Goal: Task Accomplishment & Management: Complete application form

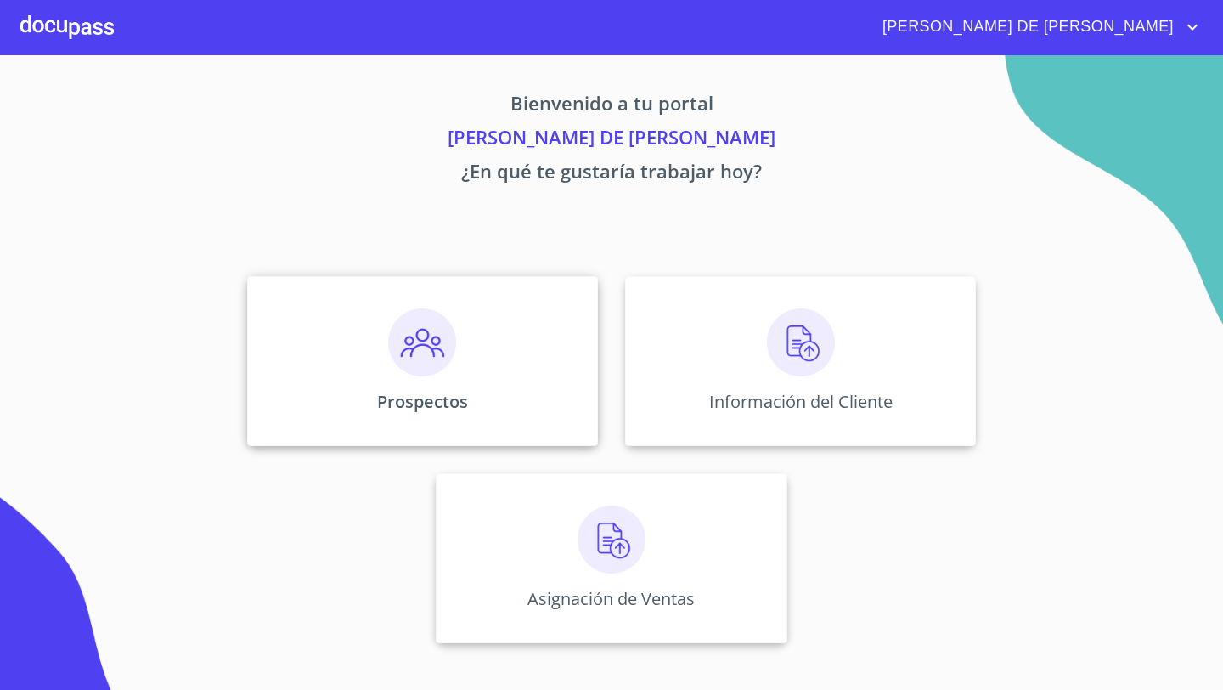
click at [344, 339] on div "Prospectos" at bounding box center [422, 361] width 351 height 170
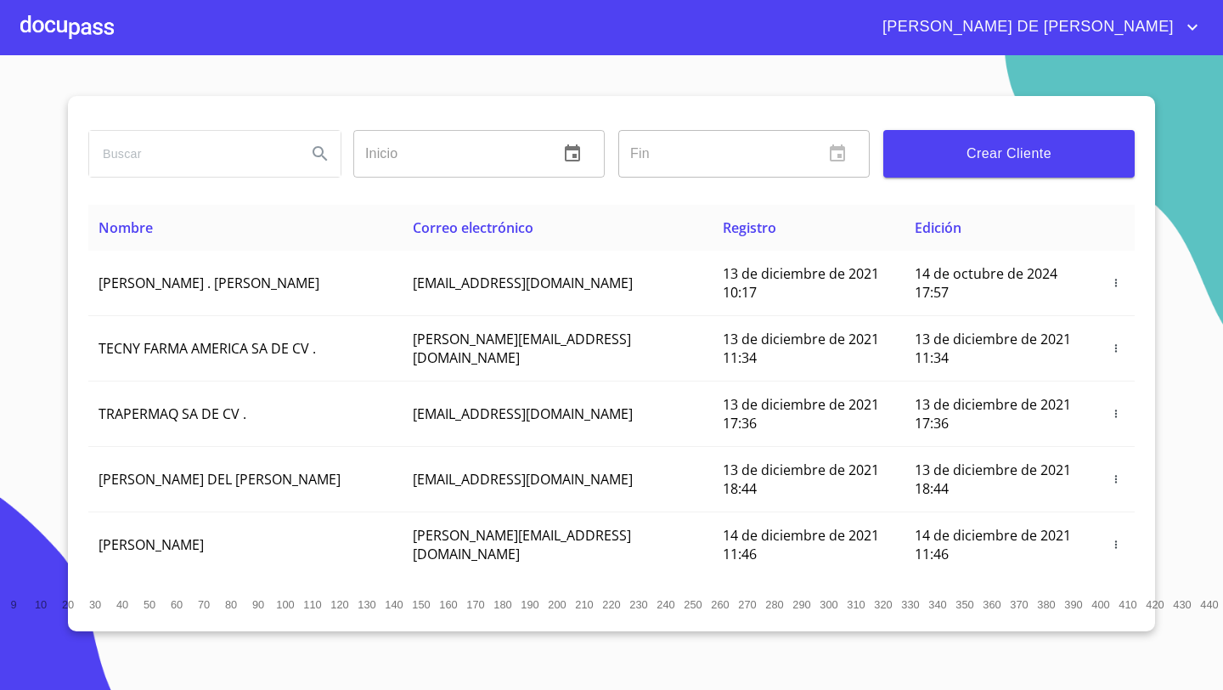
click at [1032, 142] on span "Crear Cliente" at bounding box center [1009, 154] width 224 height 24
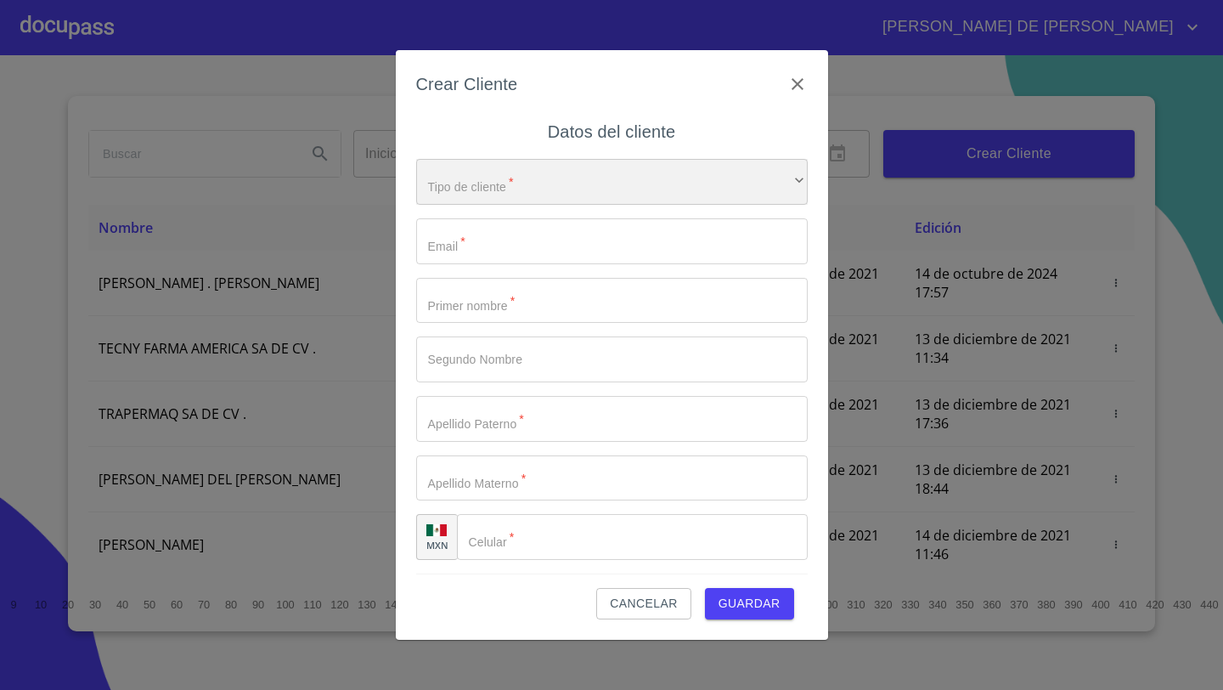
click at [460, 197] on div "​" at bounding box center [612, 182] width 392 height 46
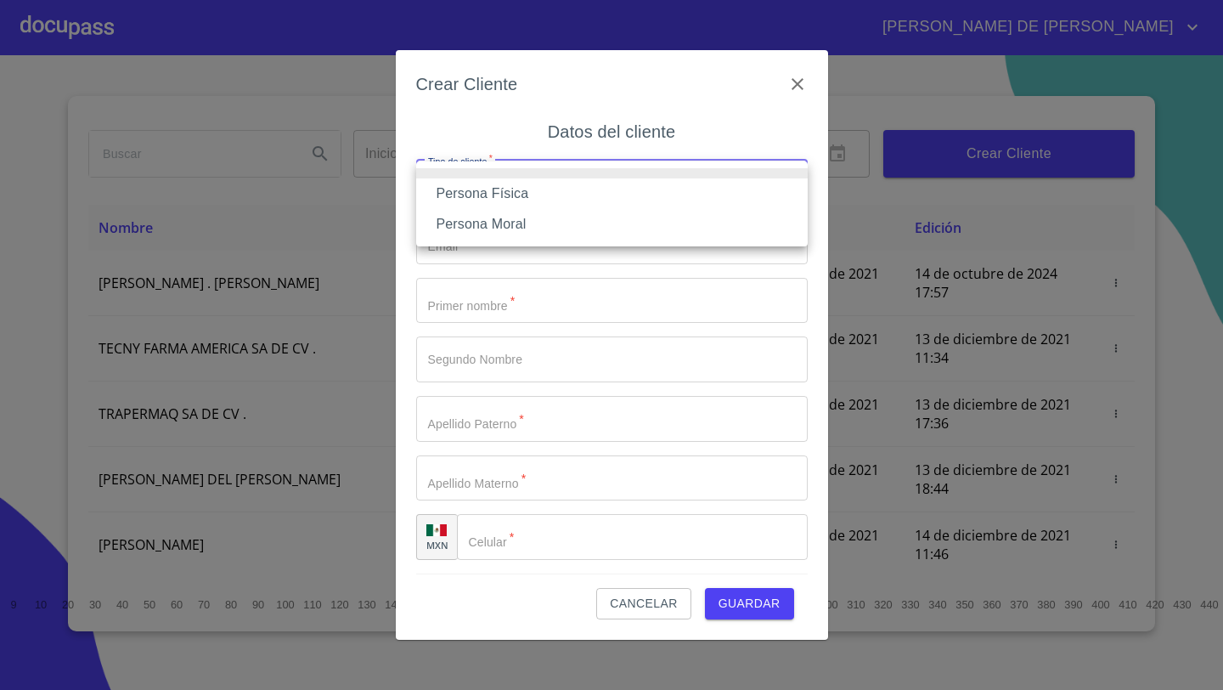
click at [508, 196] on li "Persona Física" at bounding box center [612, 193] width 392 height 31
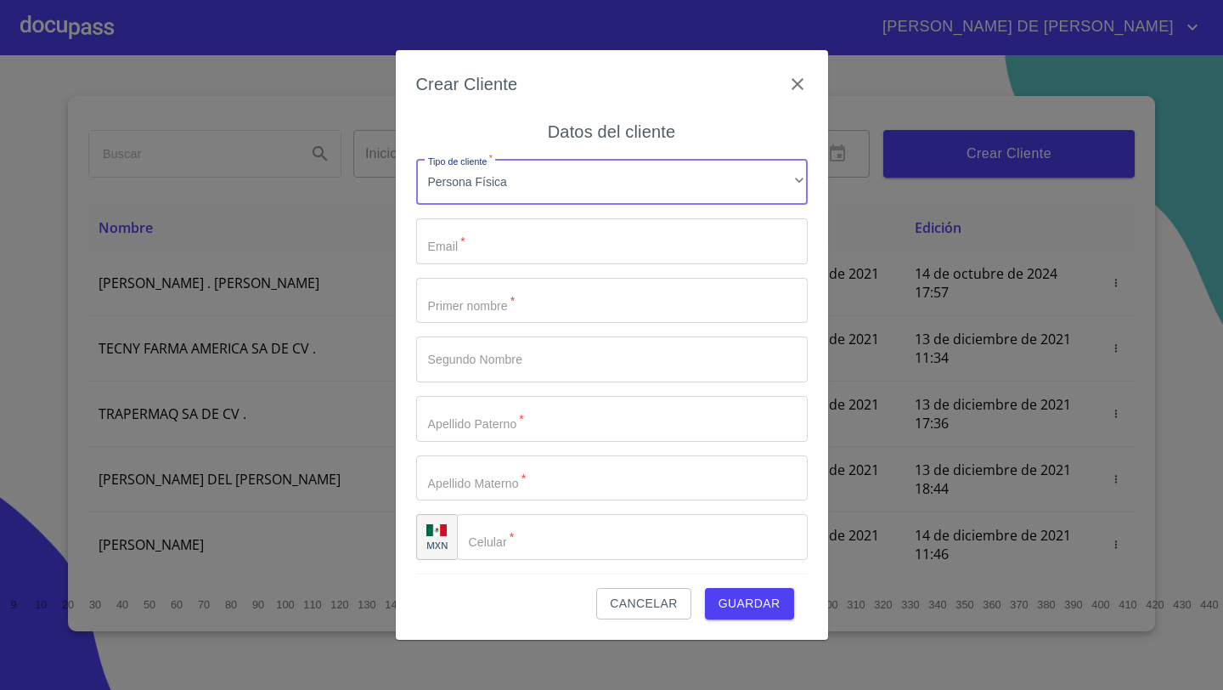
click at [487, 231] on input "Tipo de cliente   *" at bounding box center [612, 241] width 392 height 46
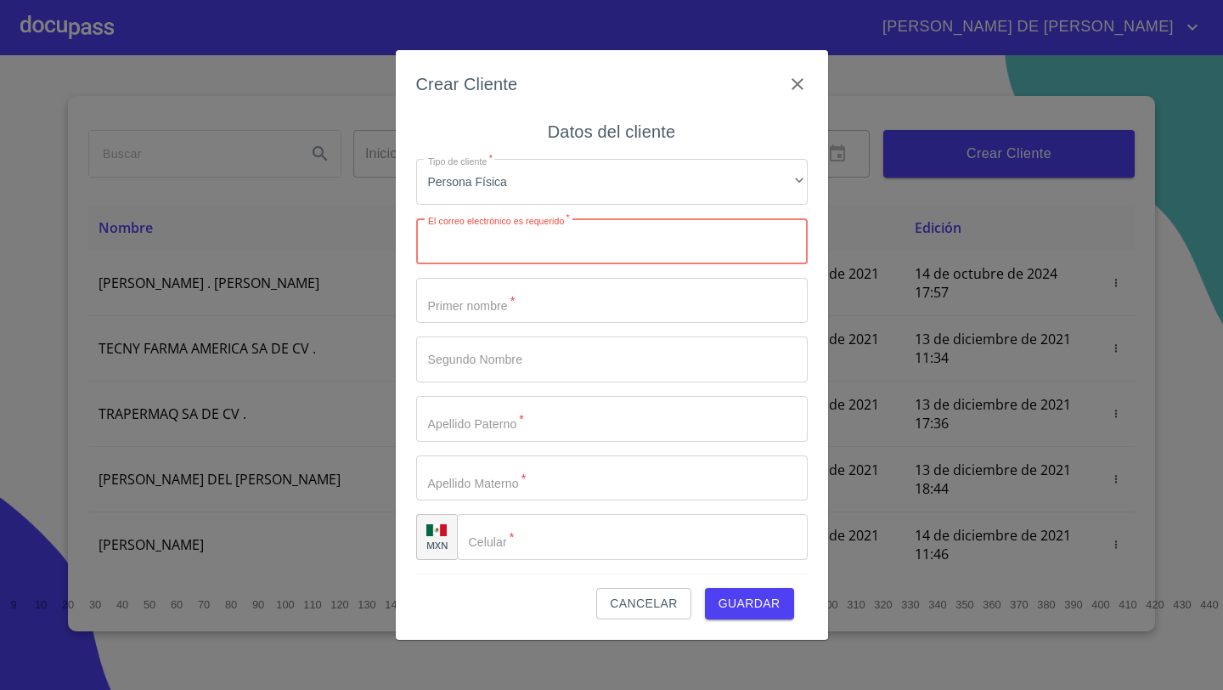
paste input "[EMAIL_ADDRESS][DOMAIN_NAME]"
type input "[EMAIL_ADDRESS][DOMAIN_NAME]"
click at [420, 303] on input "Tipo de cliente   *" at bounding box center [612, 301] width 392 height 46
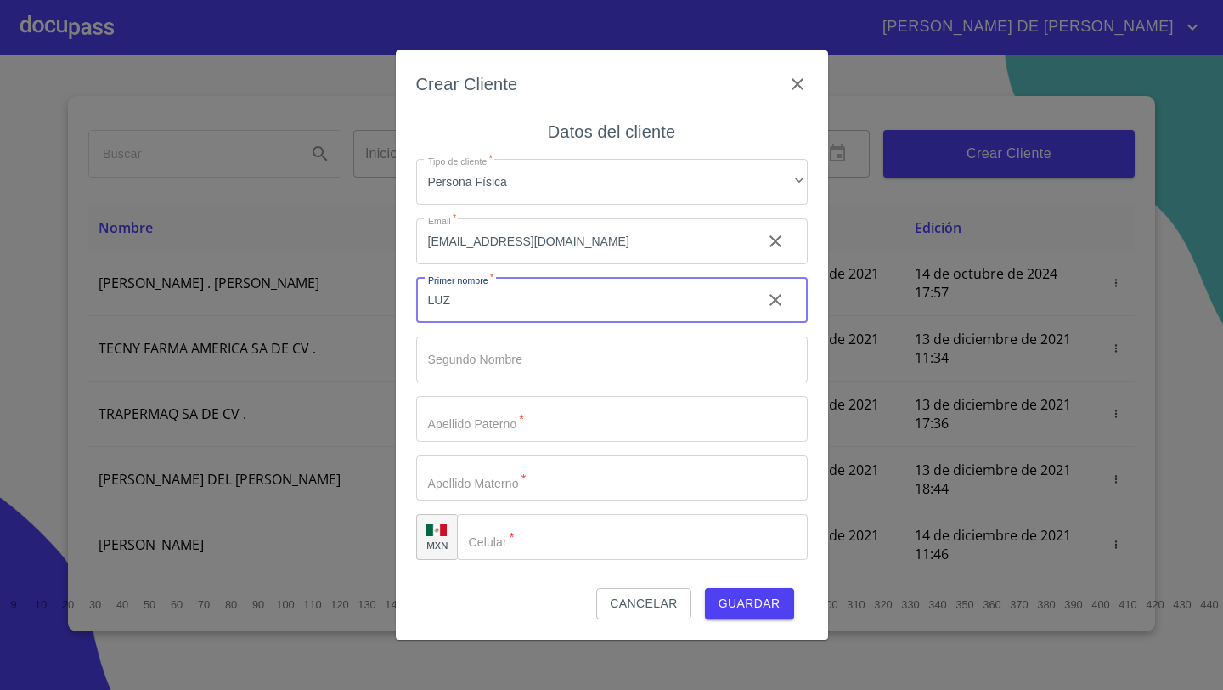
type input "LUZ"
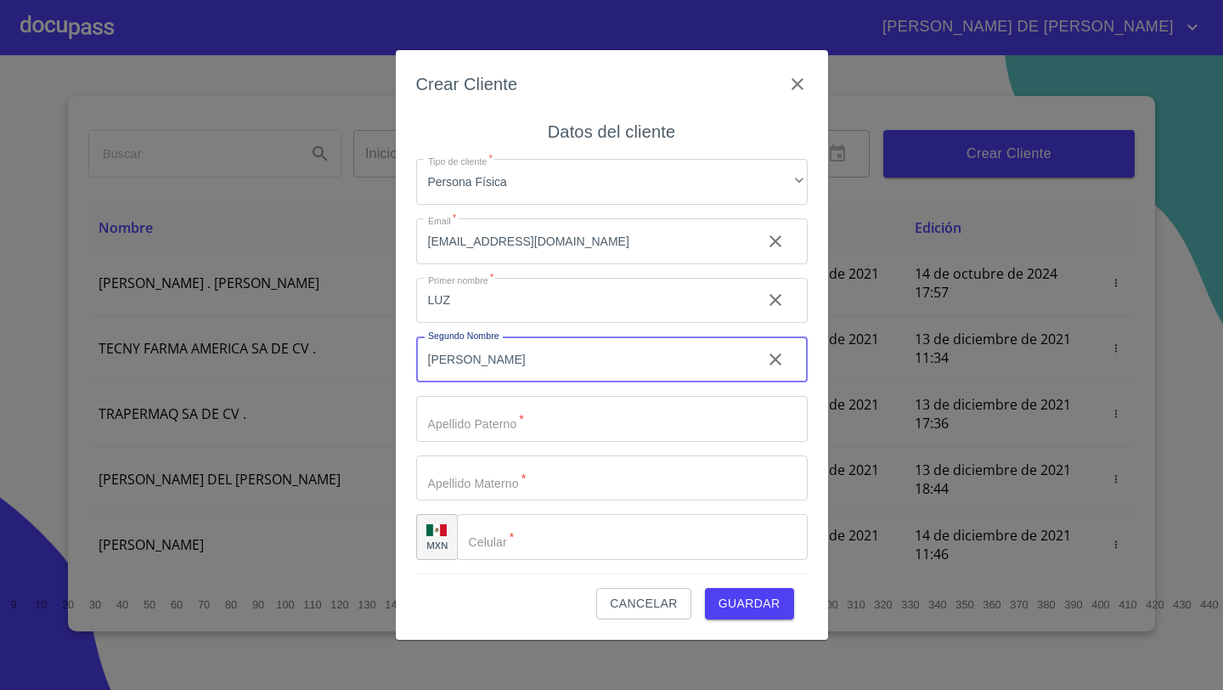
type input "[PERSON_NAME]"
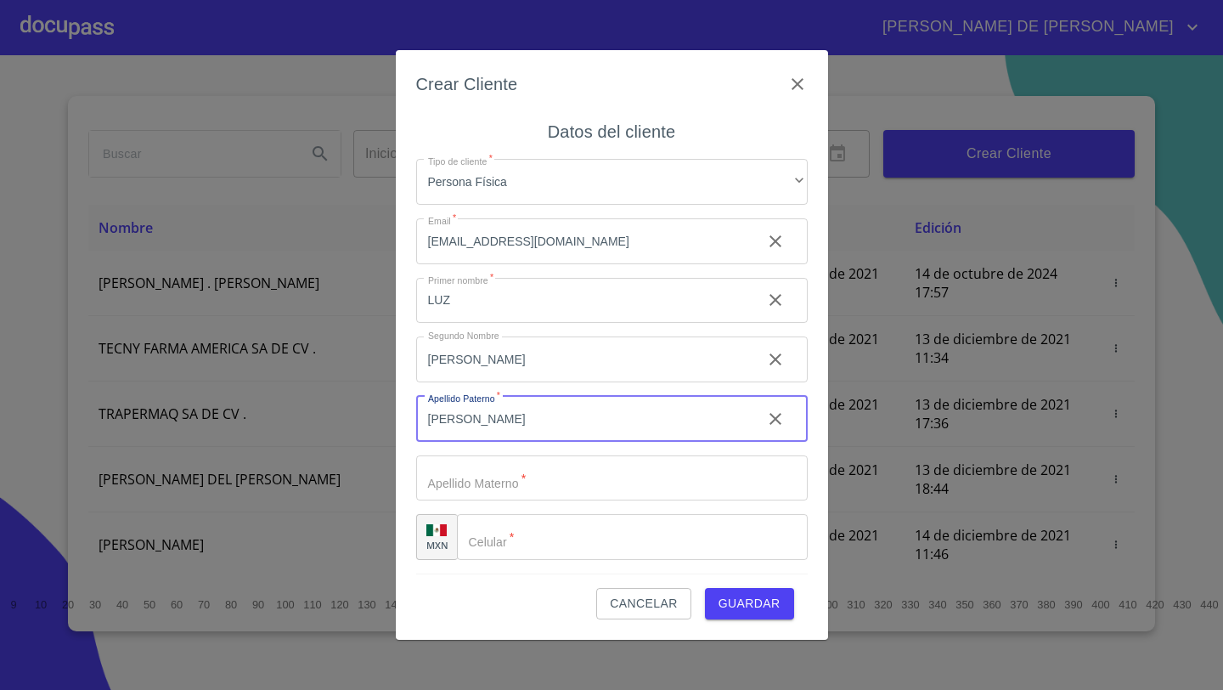
type input "[PERSON_NAME]"
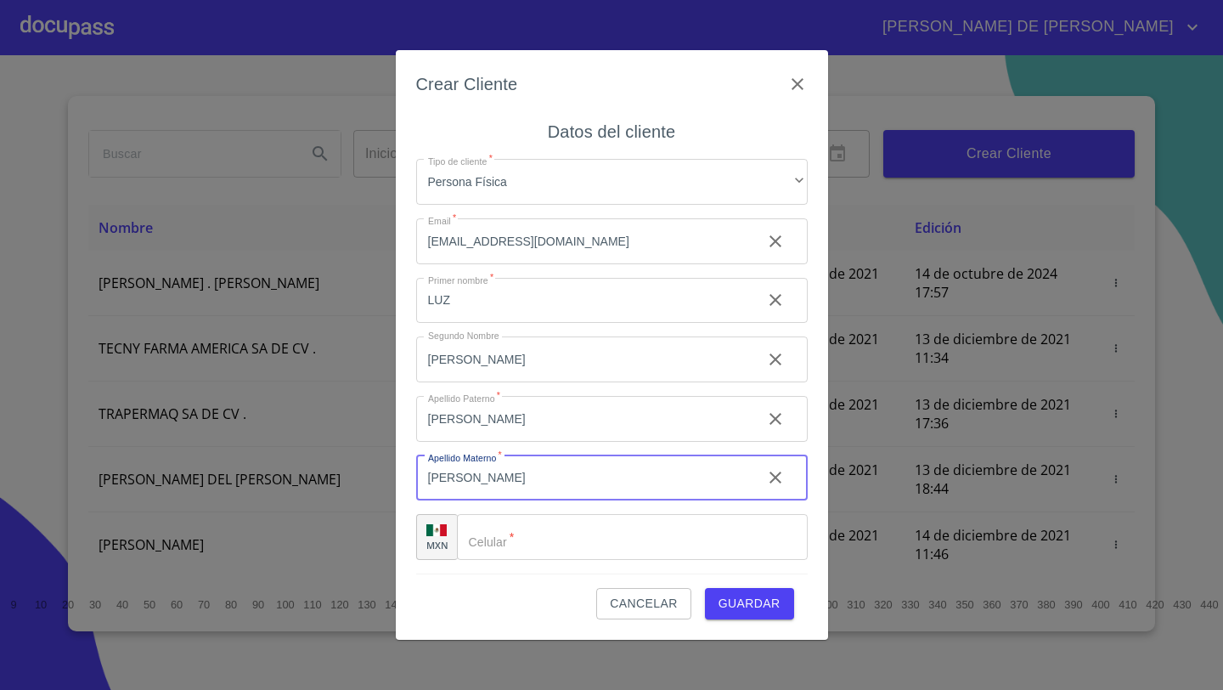
type input "[PERSON_NAME]"
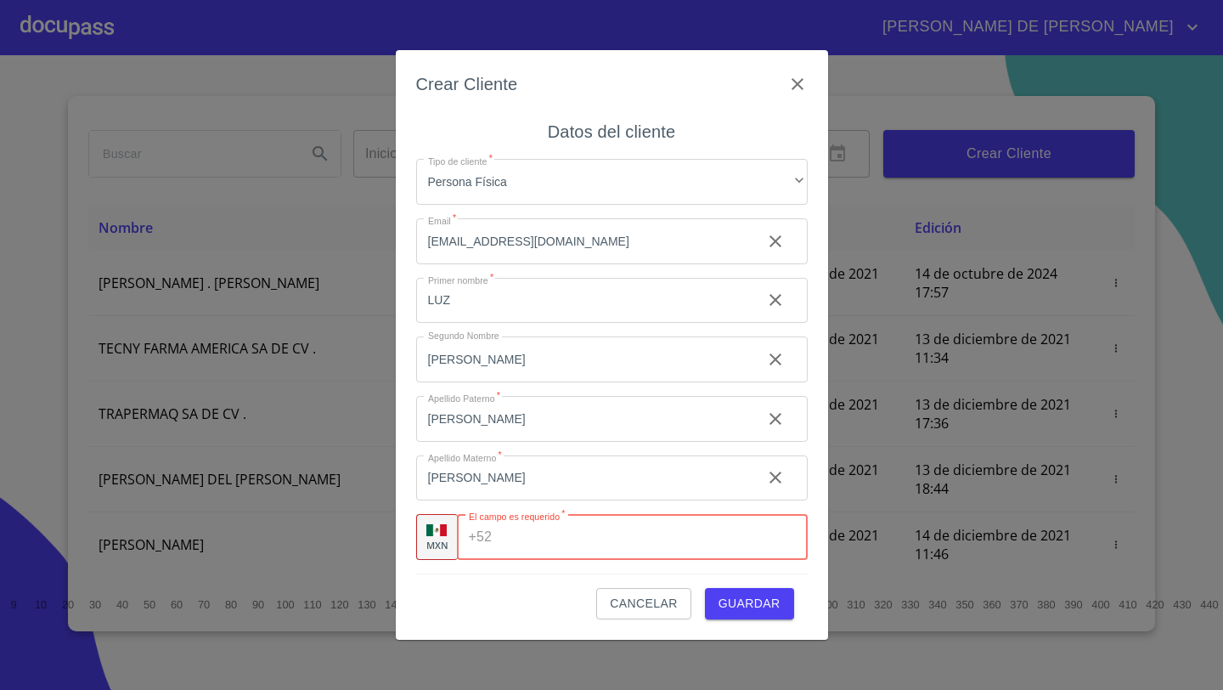
paste input "[PHONE_NUMBER]"
type input "[PHONE_NUMBER]"
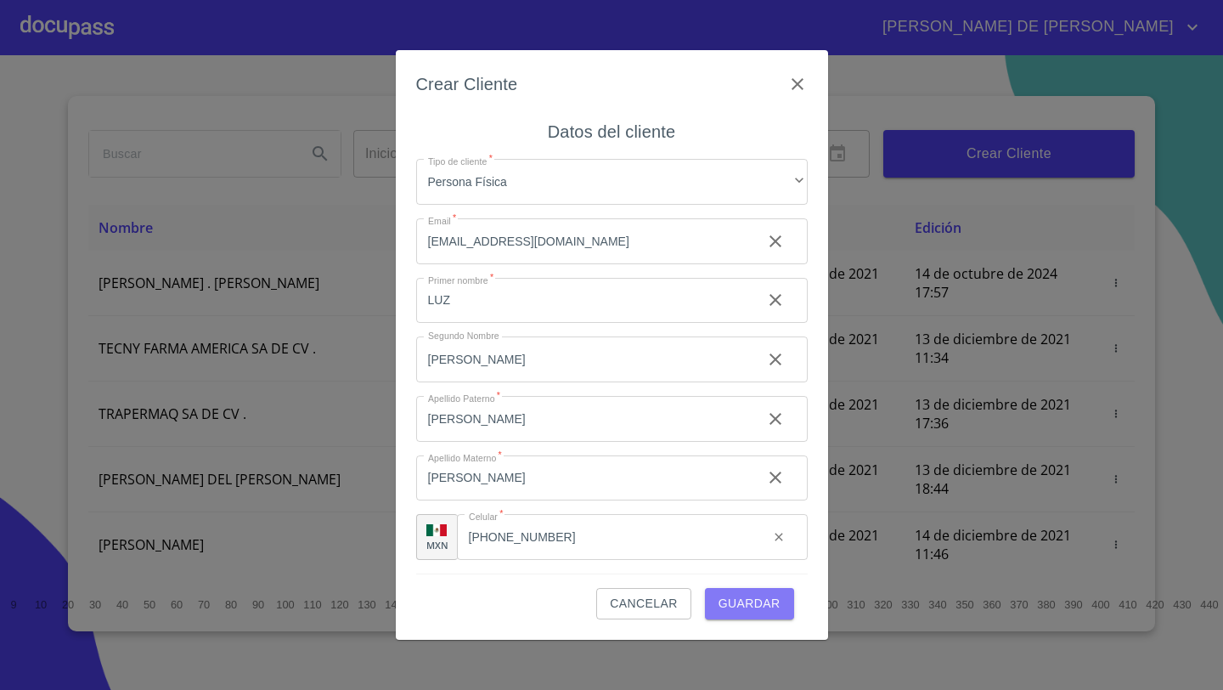
click at [746, 606] on span "Guardar" at bounding box center [749, 603] width 62 height 21
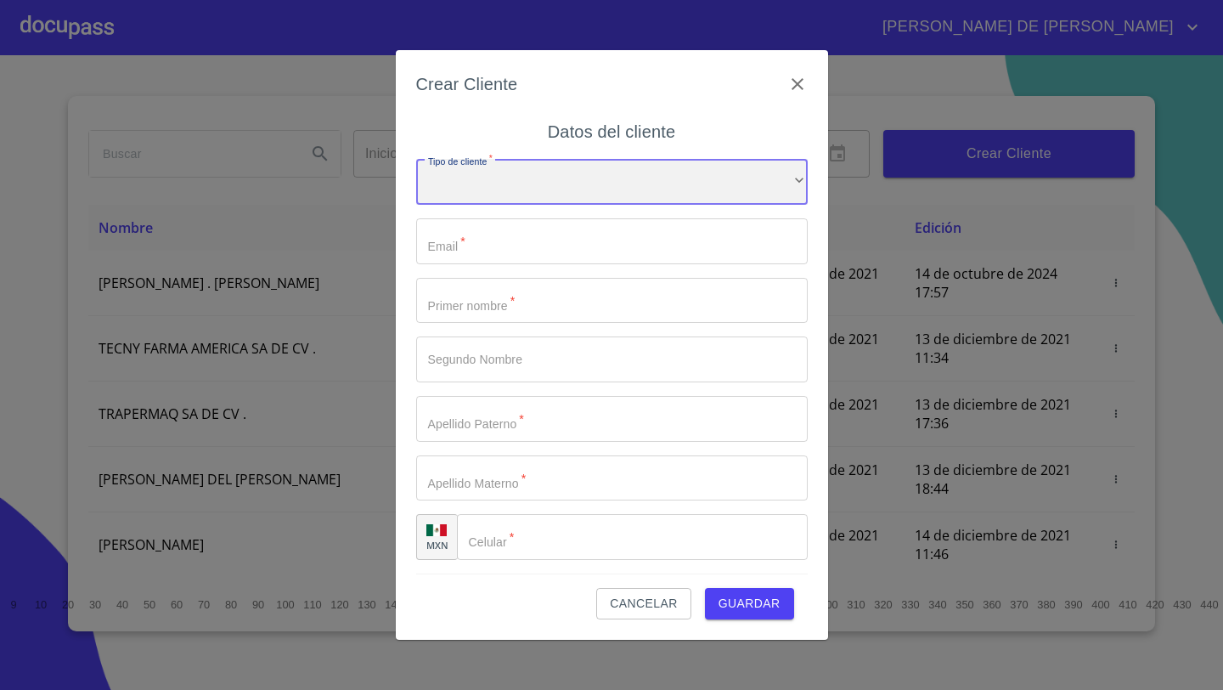
click at [485, 193] on div "​" at bounding box center [612, 182] width 392 height 46
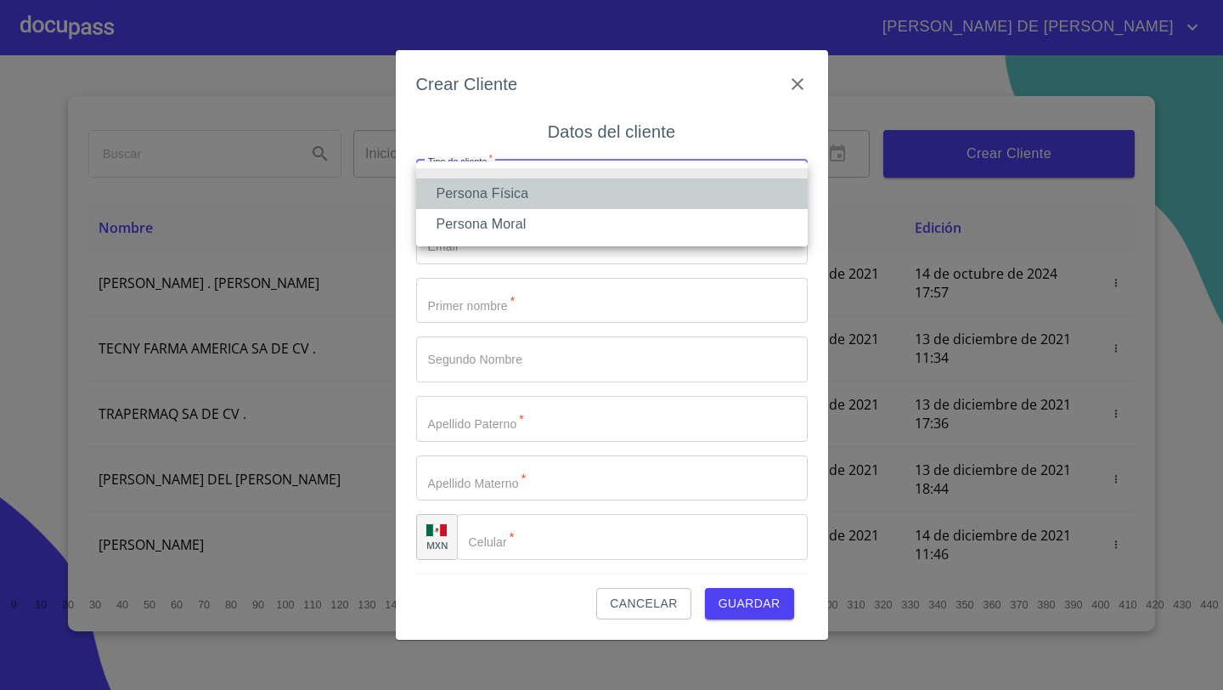
click at [488, 196] on li "Persona Física" at bounding box center [612, 193] width 392 height 31
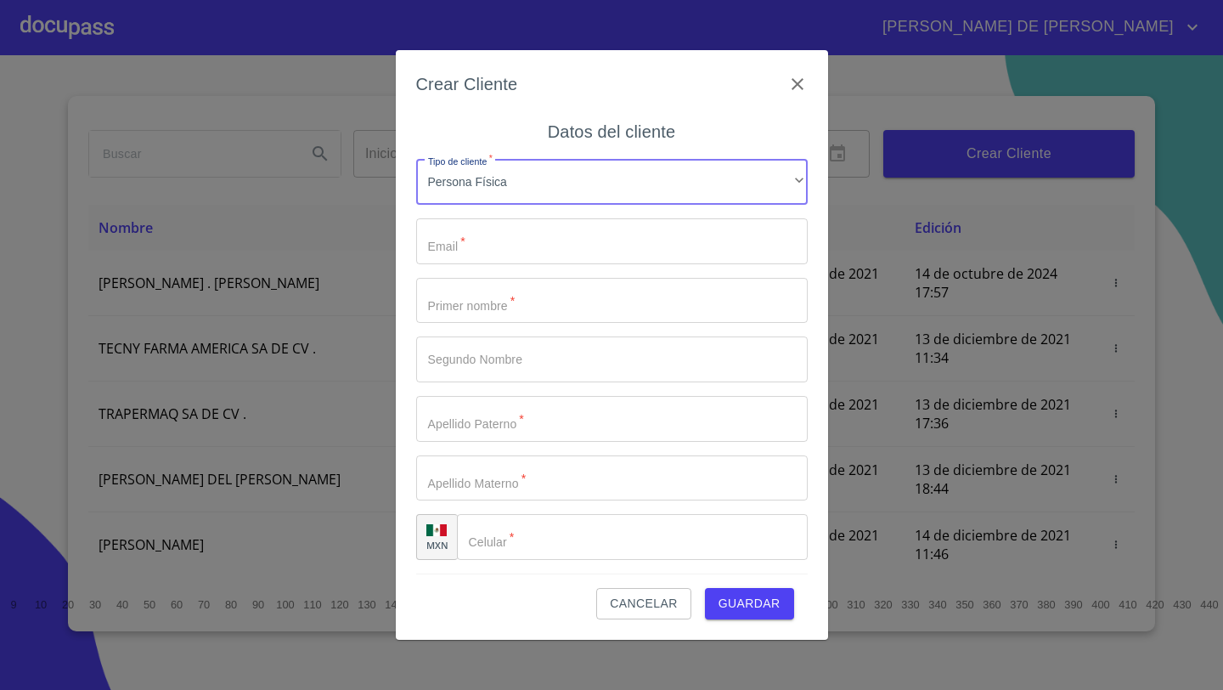
click at [478, 239] on input "Tipo de cliente   *" at bounding box center [612, 241] width 392 height 46
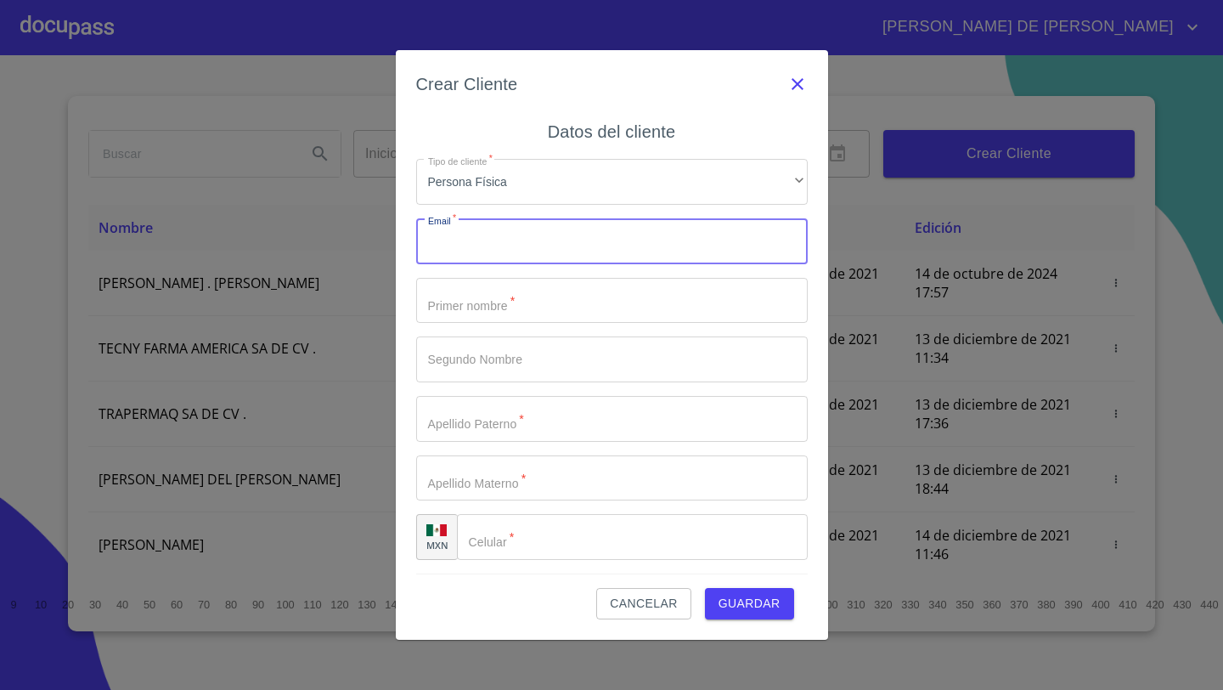
click at [795, 84] on icon "button" at bounding box center [797, 84] width 12 height 12
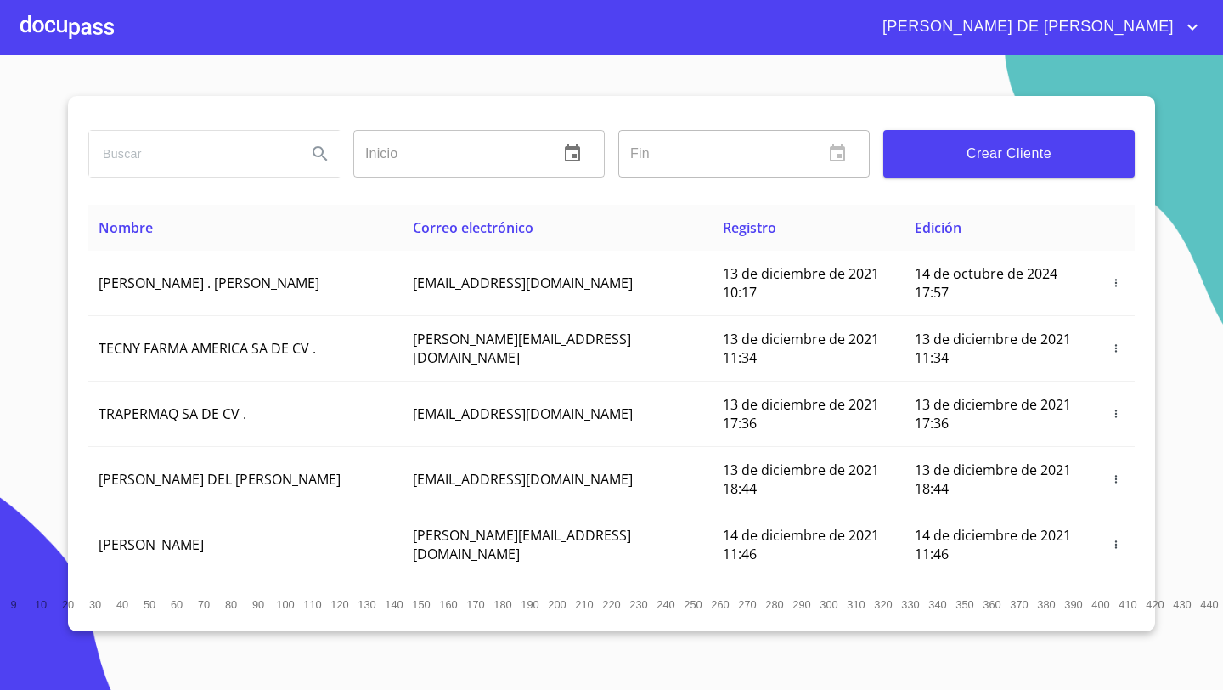
click at [130, 155] on input "search" at bounding box center [191, 154] width 204 height 46
type input "[PERSON_NAME]"
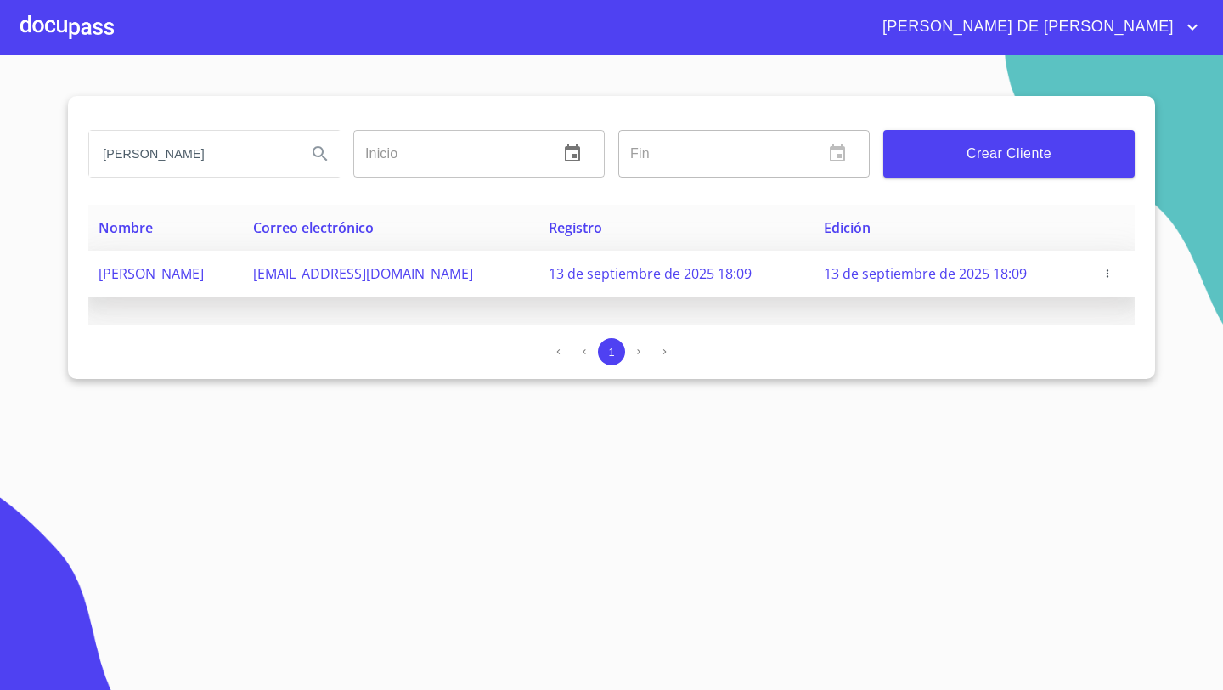
click at [1112, 277] on icon "button" at bounding box center [1107, 274] width 12 height 12
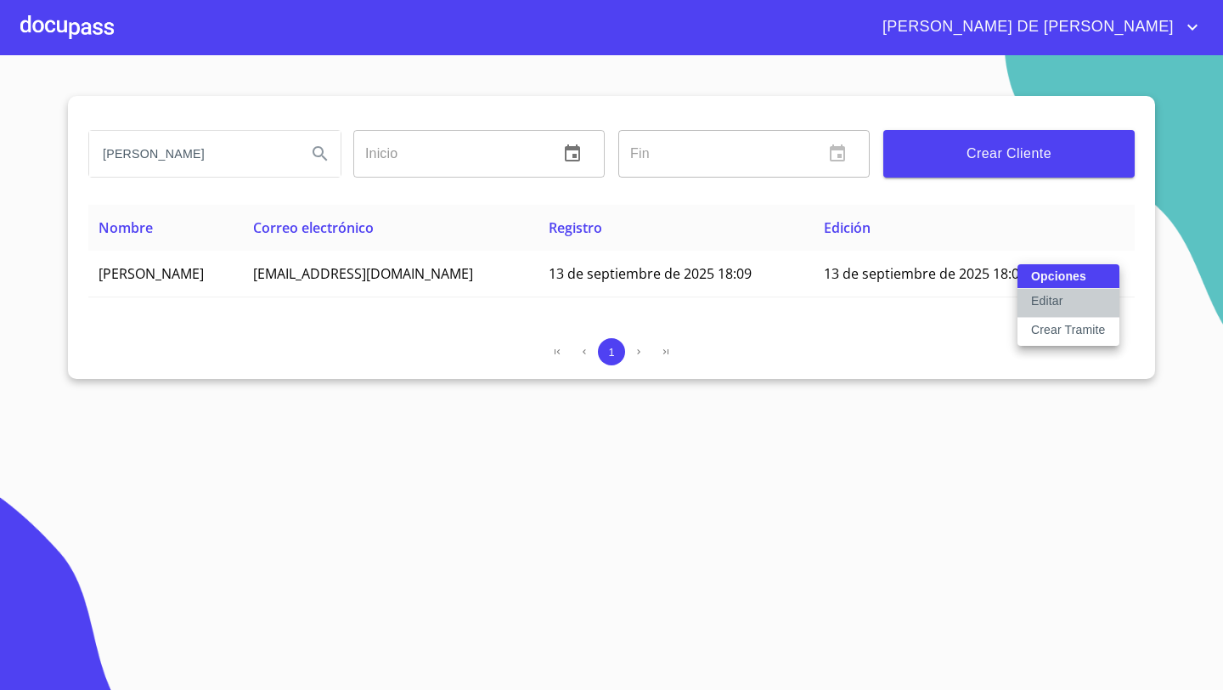
click at [1049, 301] on p "Editar" at bounding box center [1046, 300] width 31 height 17
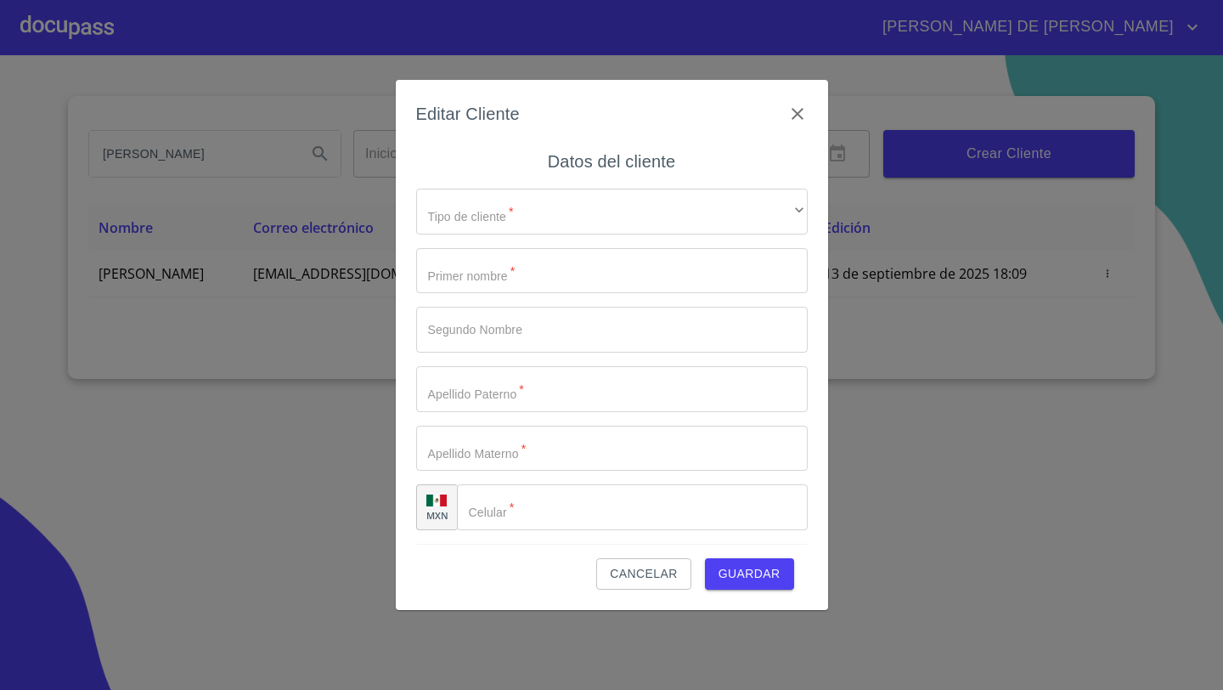
type input "MARIO"
type input "[PERSON_NAME]"
type input "DOMINGUEZ"
type input "[PHONE_NUMBER]"
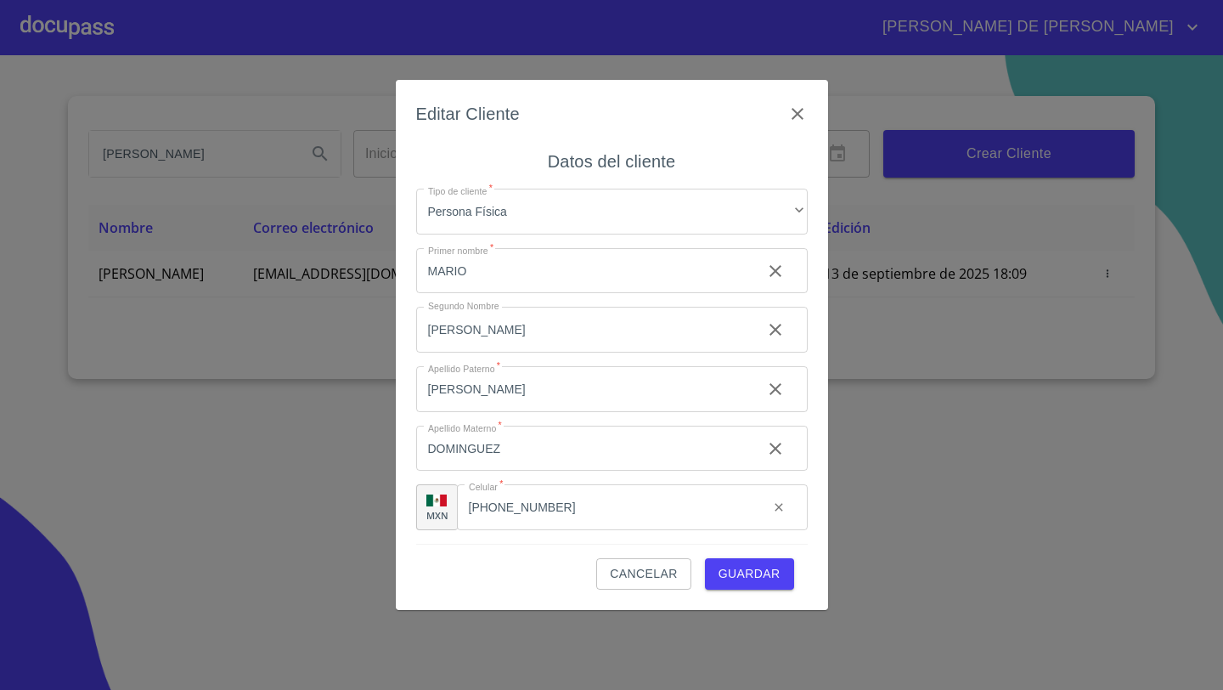
click at [490, 273] on input "MARIO" at bounding box center [582, 271] width 332 height 46
type input "M"
type input "LUZ"
type input "[PERSON_NAME]"
type input "G"
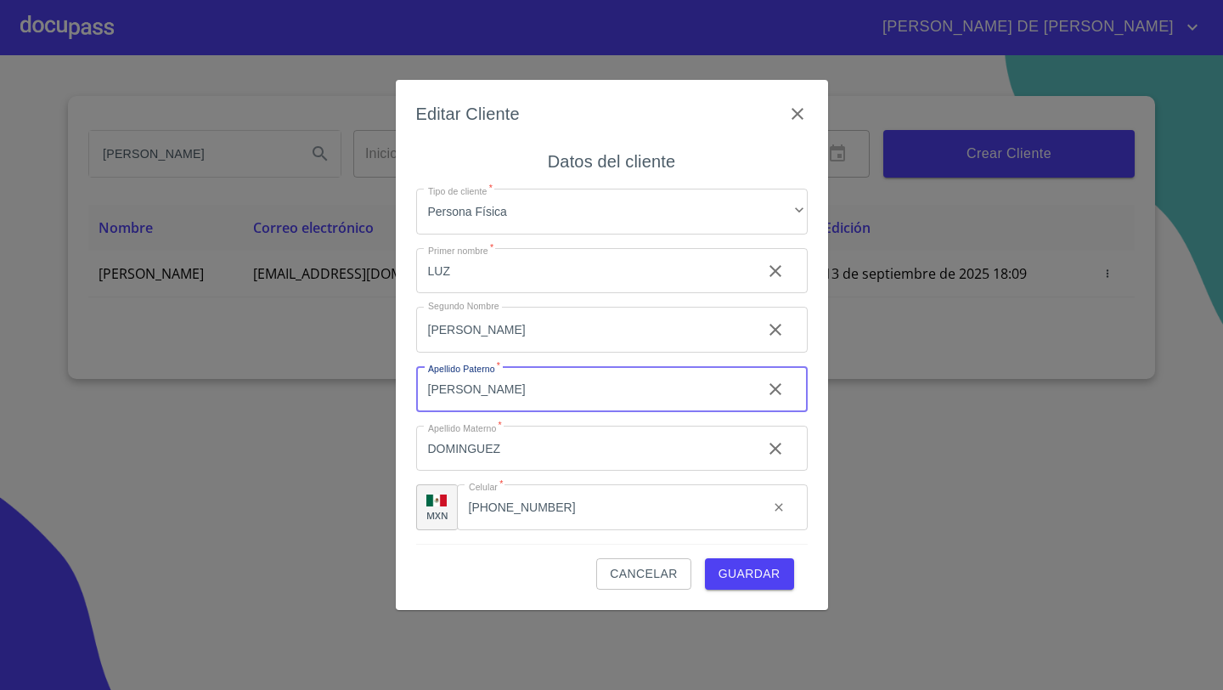
type input "[PERSON_NAME]"
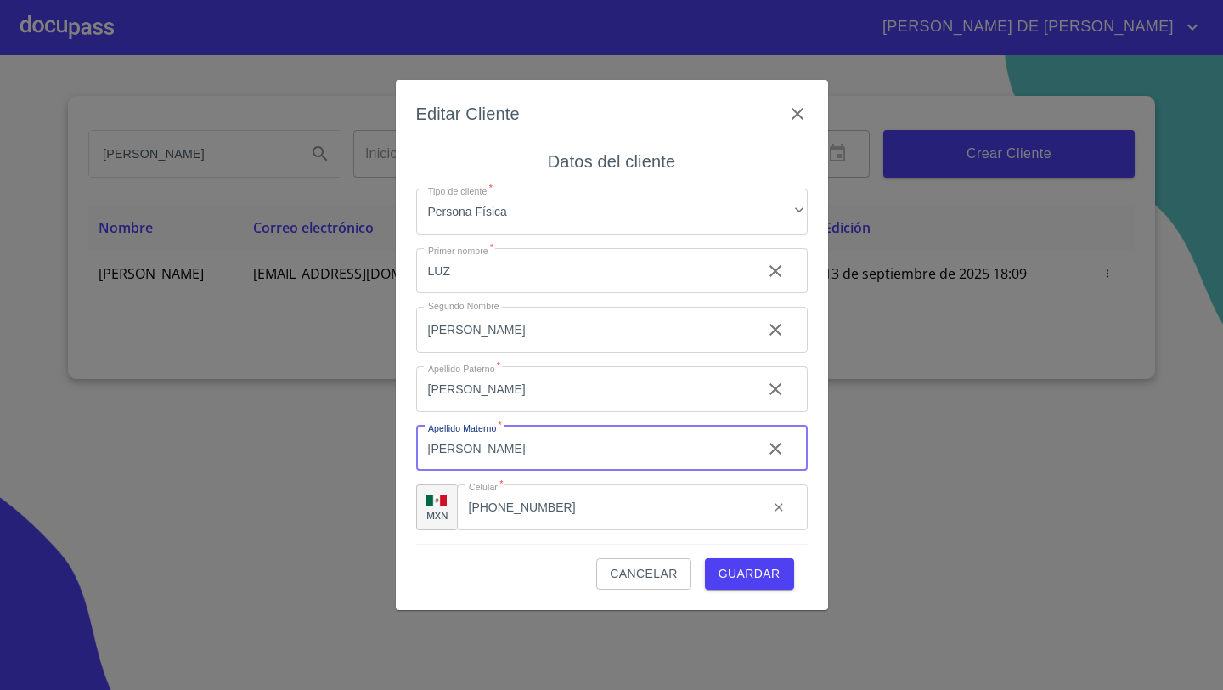
type input "[PERSON_NAME]"
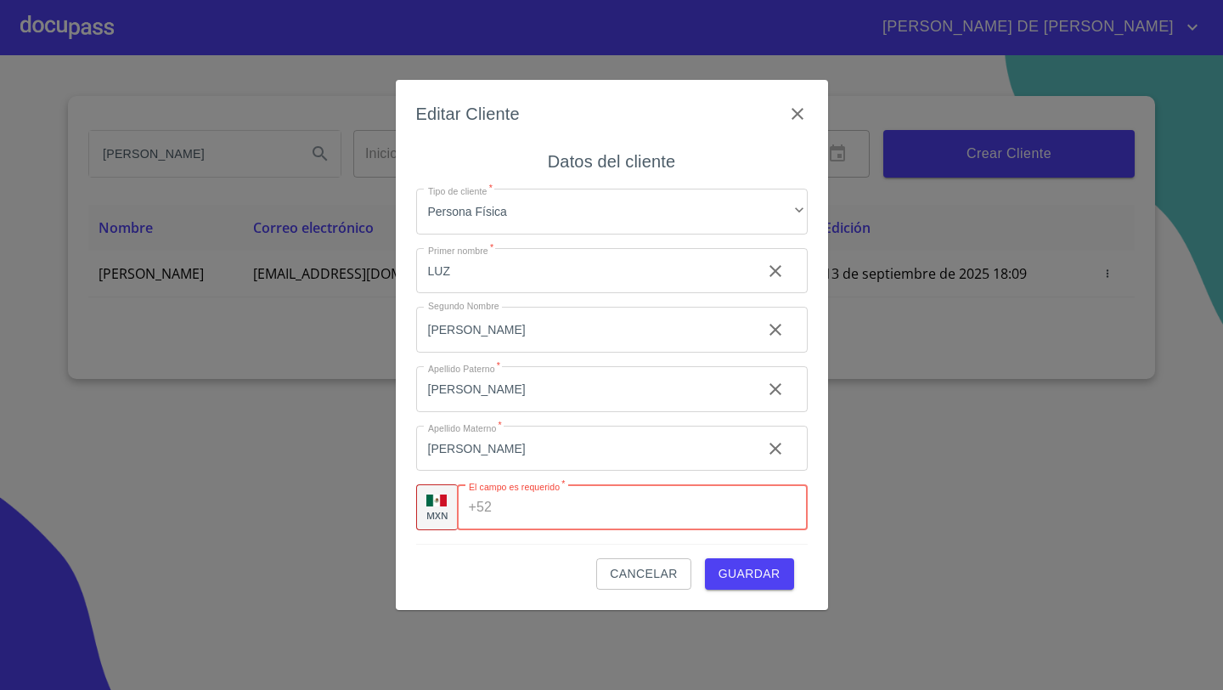
paste input "[PHONE_NUMBER]"
type input "[PHONE_NUMBER]"
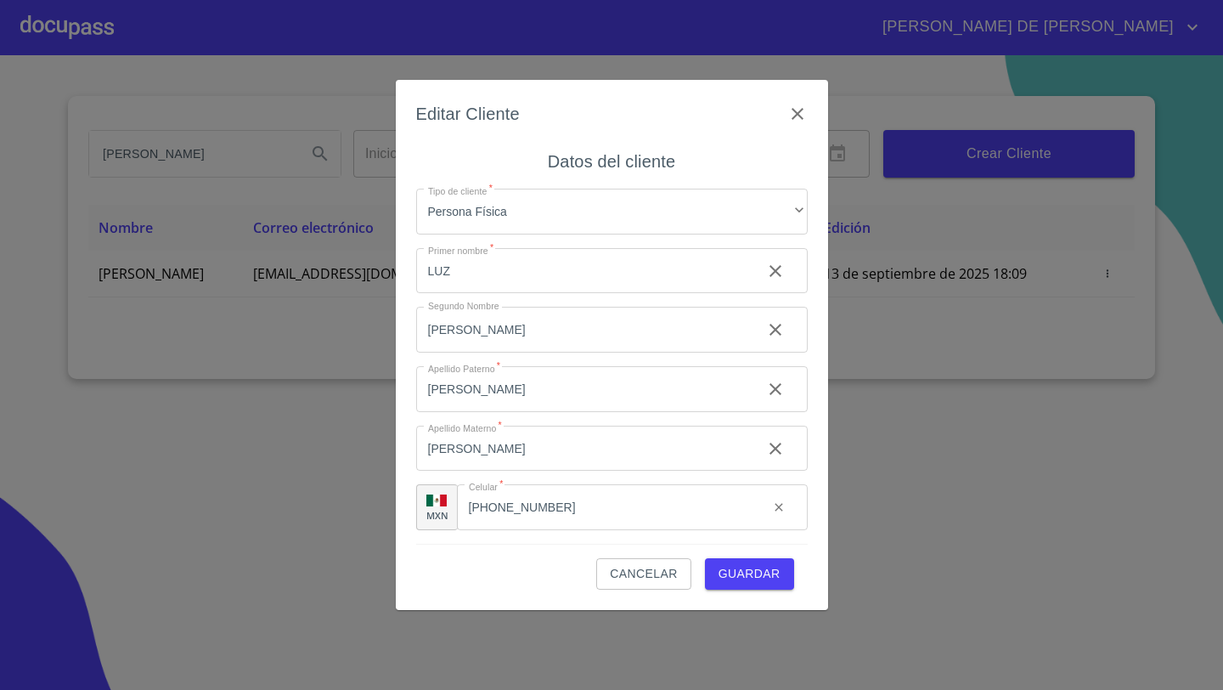
click at [773, 574] on span "Guardar" at bounding box center [749, 573] width 62 height 21
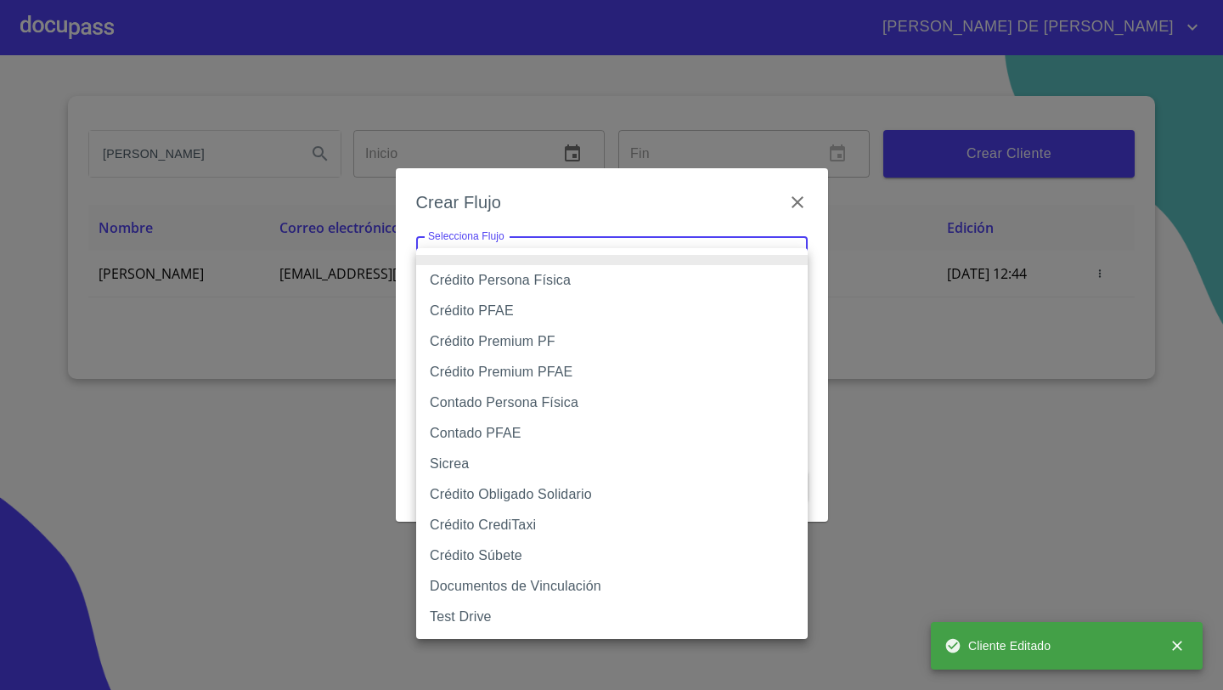
click at [701, 239] on body "[PERSON_NAME] DE [PERSON_NAME] Inicio ​ Fin ​ Crear Cliente Nombre Correo elect…" at bounding box center [611, 345] width 1223 height 690
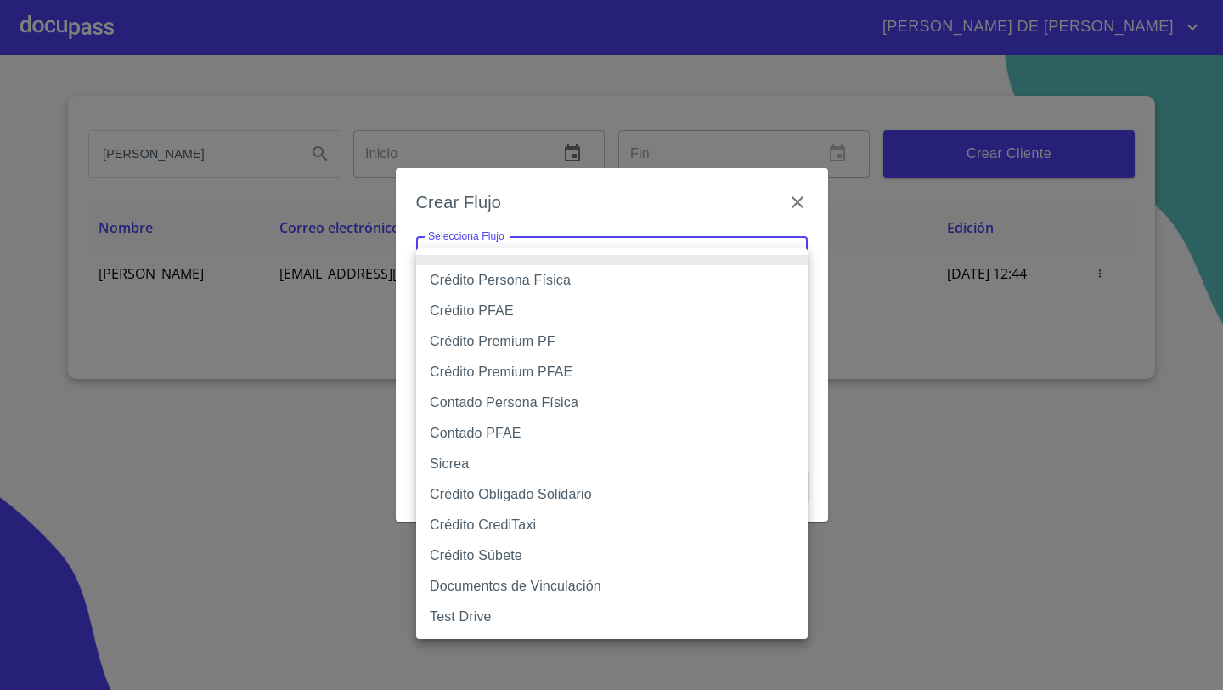
click at [550, 288] on li "Crédito Persona Física" at bounding box center [612, 280] width 392 height 31
type input "61b033e49b8c202ad5bb7912"
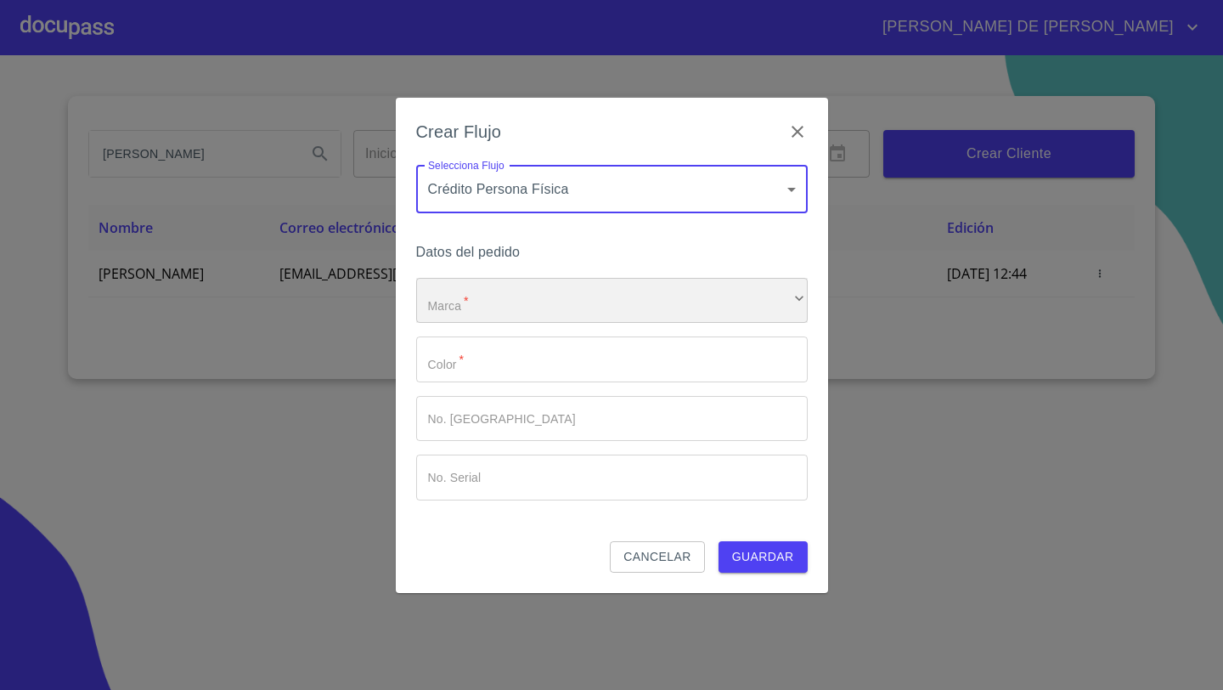
click at [495, 301] on div "​" at bounding box center [612, 301] width 392 height 46
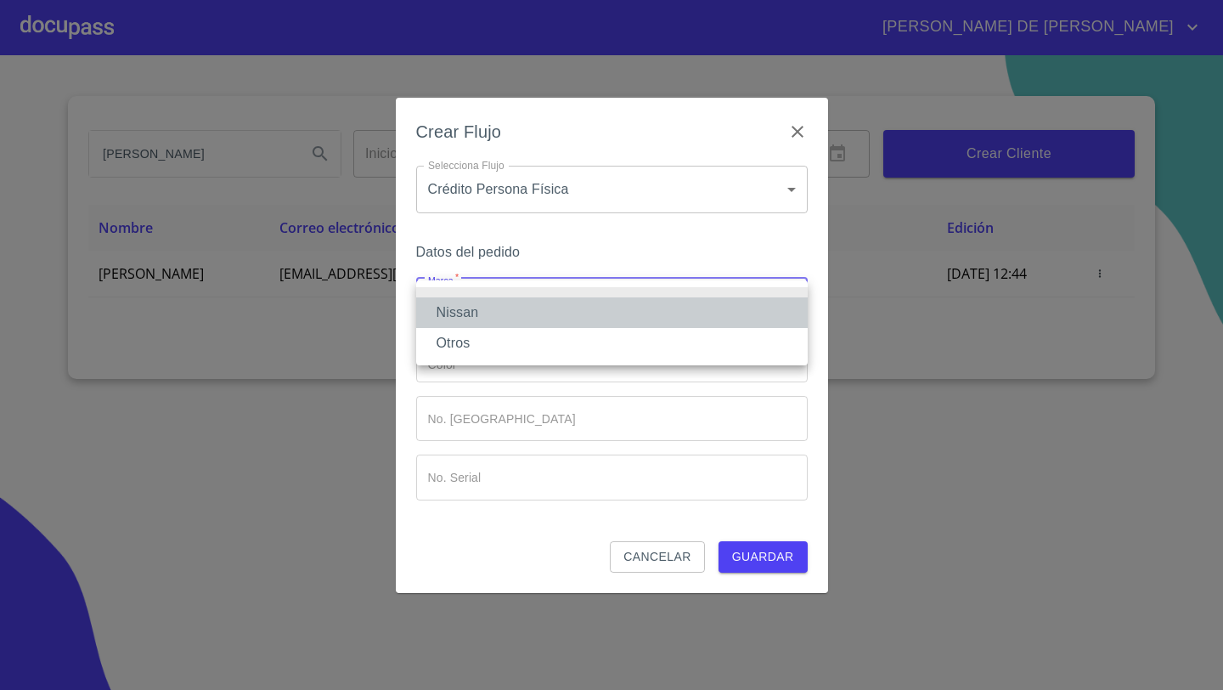
click at [479, 321] on li "Nissan" at bounding box center [612, 312] width 392 height 31
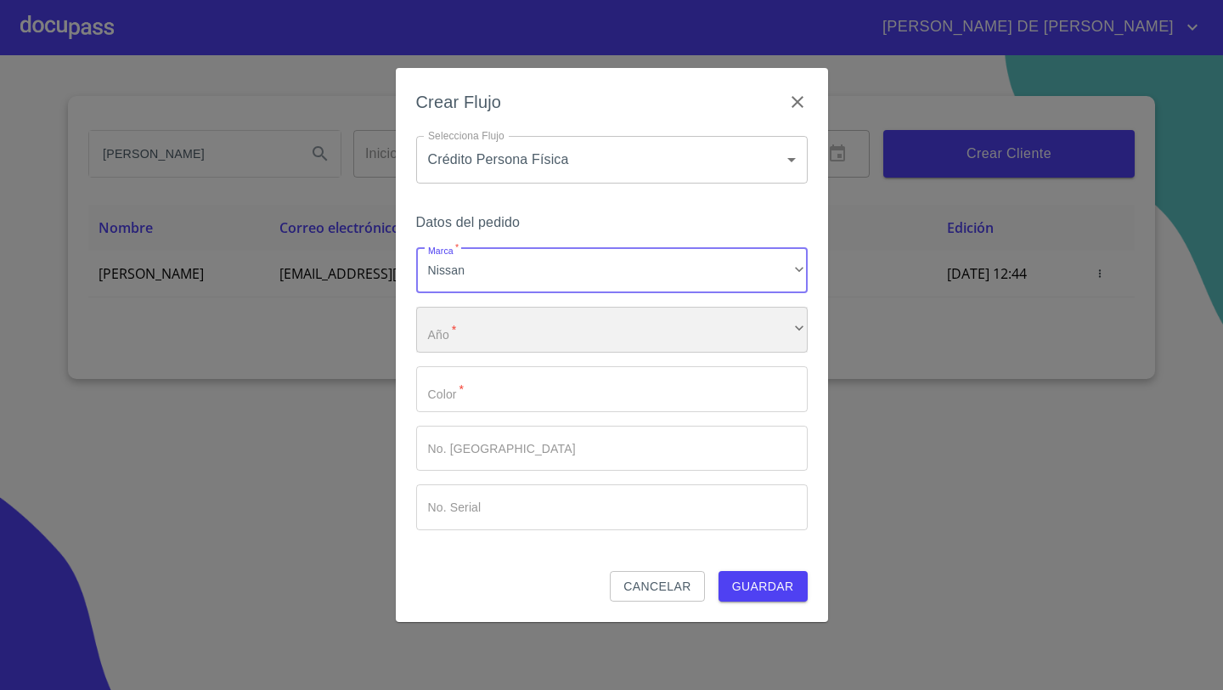
click at [472, 336] on div "​" at bounding box center [612, 330] width 392 height 46
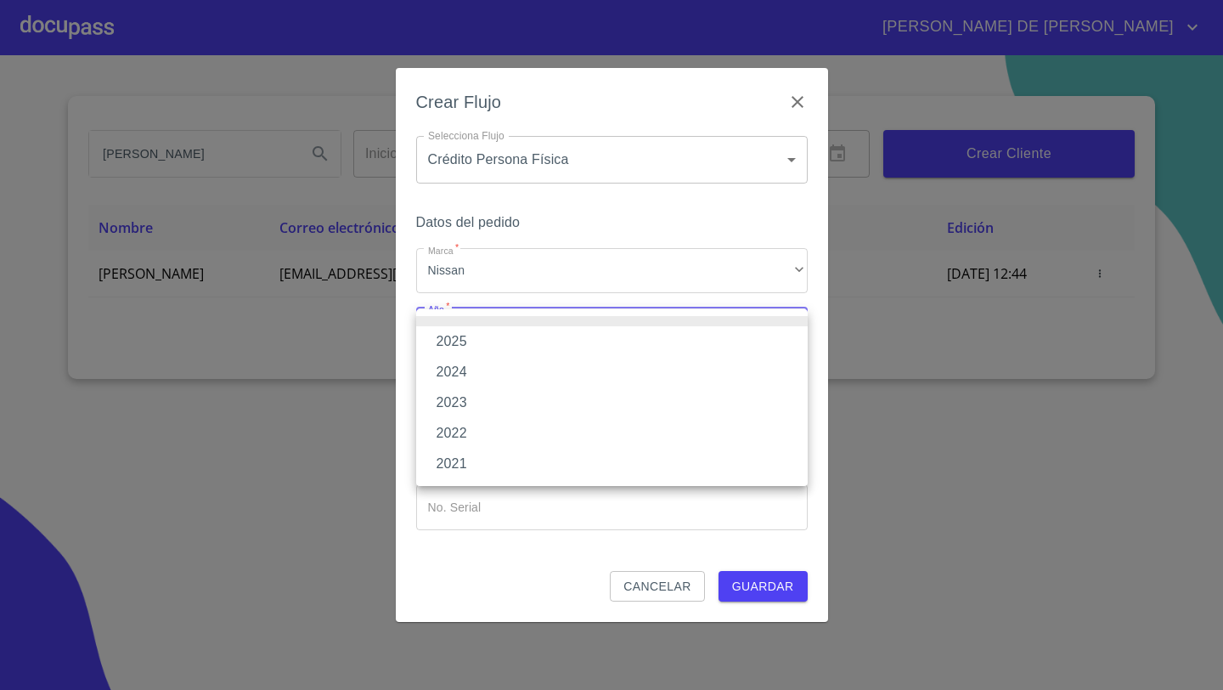
click at [465, 343] on li "2025" at bounding box center [612, 341] width 392 height 31
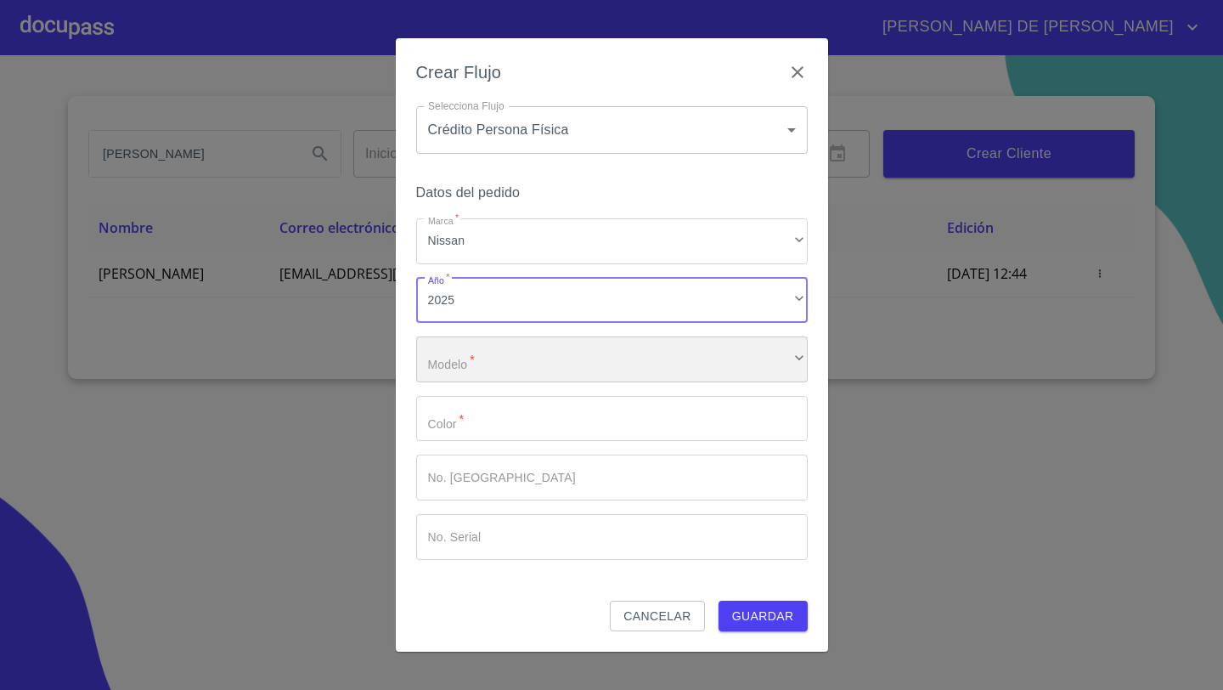
click at [465, 367] on div "​" at bounding box center [612, 359] width 392 height 46
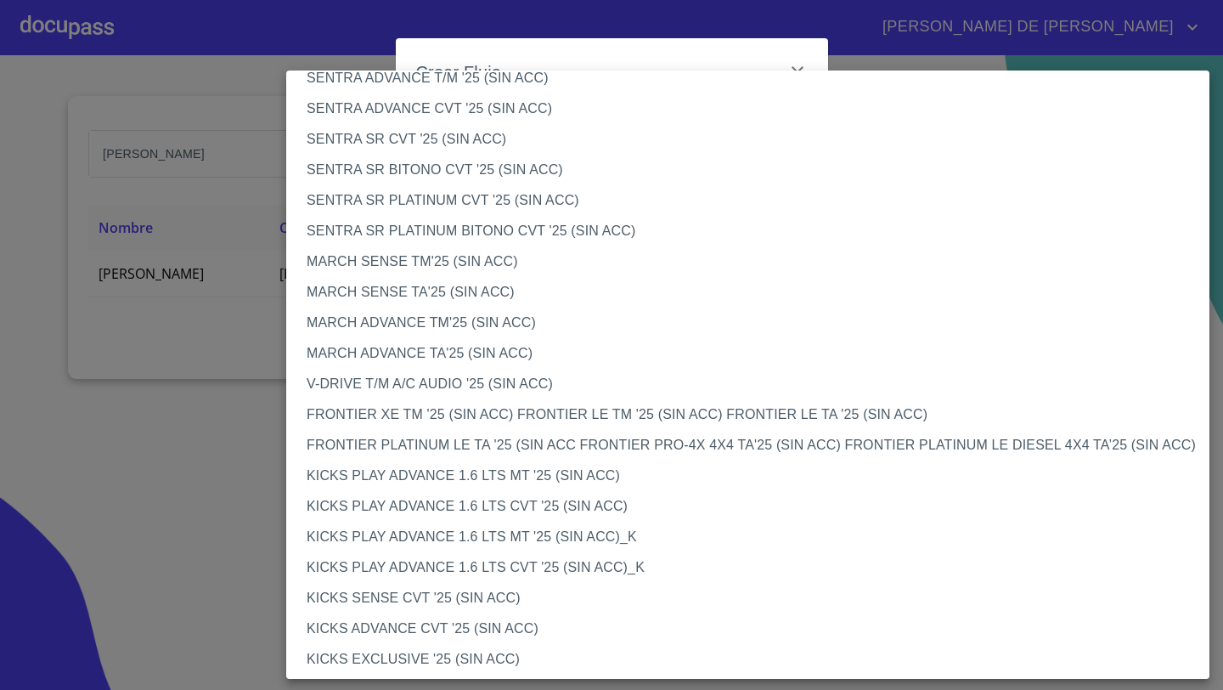
scroll to position [1250, 0]
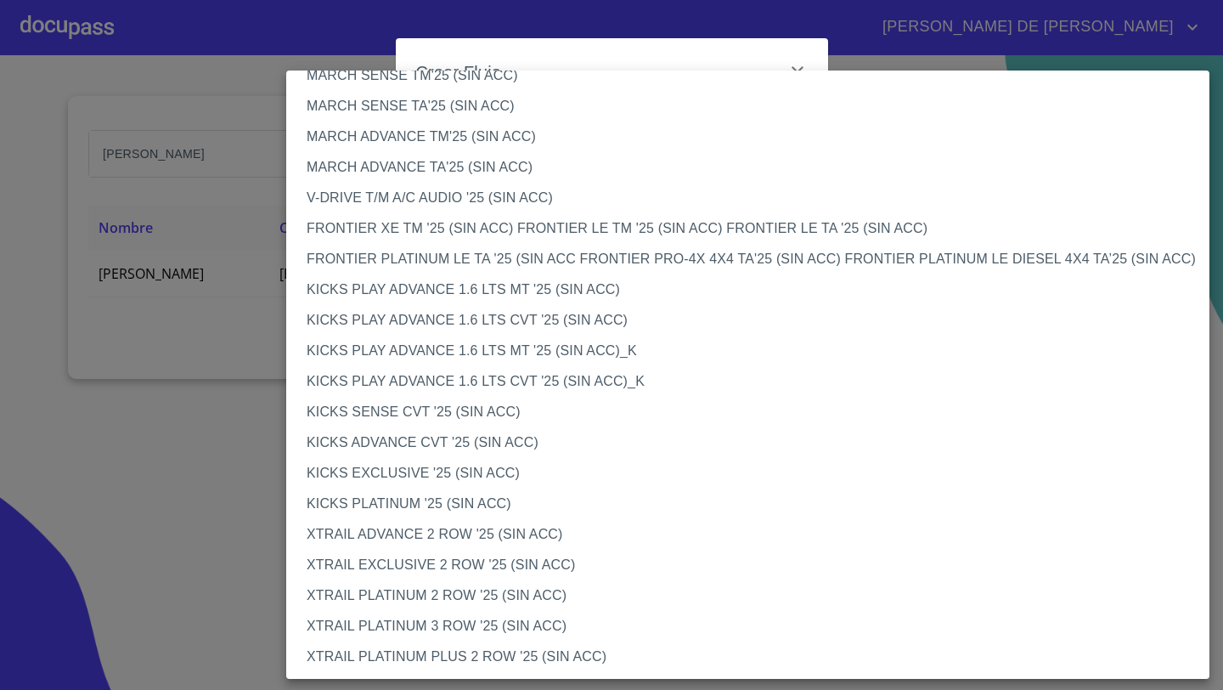
click at [363, 506] on li "KICKS PLATINUM '25 (SIN ACC)" at bounding box center [747, 503] width 923 height 31
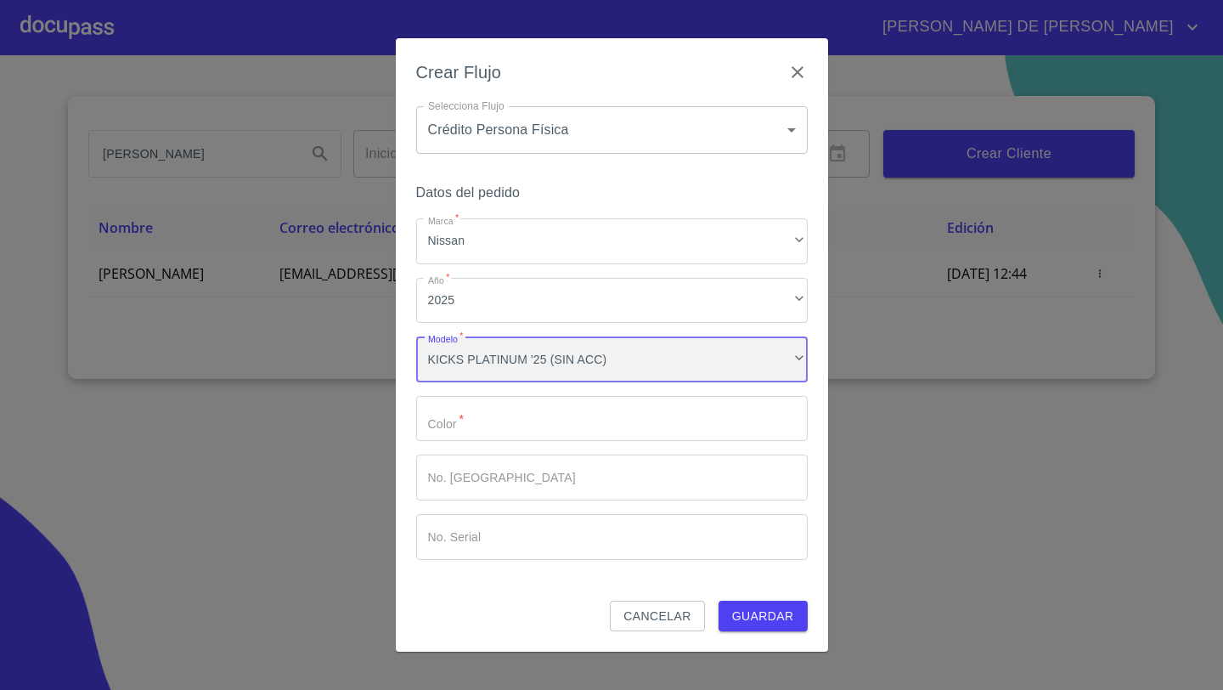
scroll to position [1249, 0]
click at [500, 373] on div "KICKS PLATINUM '25 (SIN ACC)" at bounding box center [612, 359] width 392 height 46
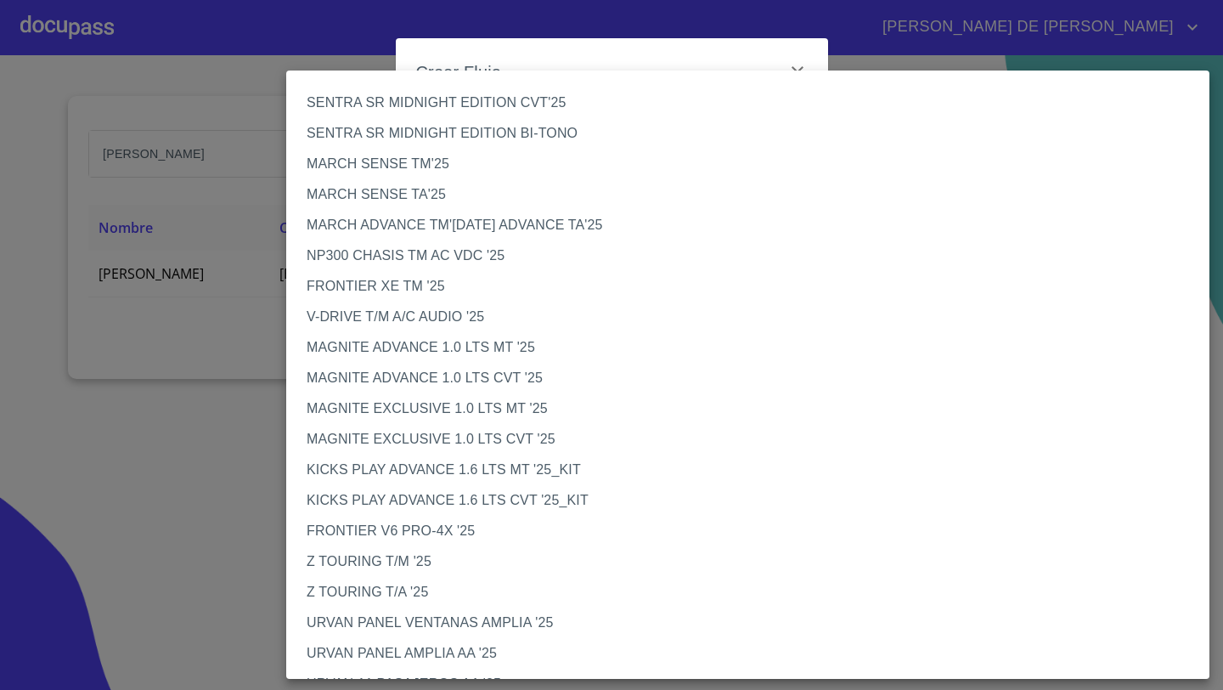
scroll to position [1250, 0]
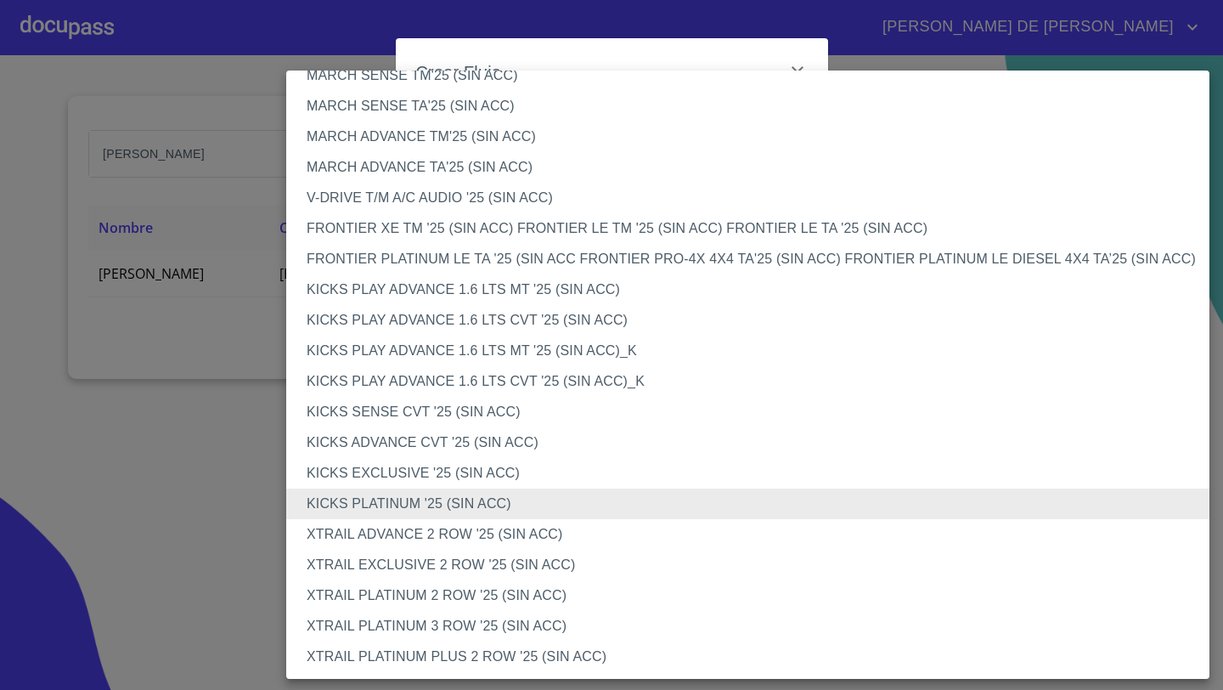
click at [369, 508] on li "KICKS PLATINUM '25 (SIN ACC)" at bounding box center [747, 503] width 923 height 31
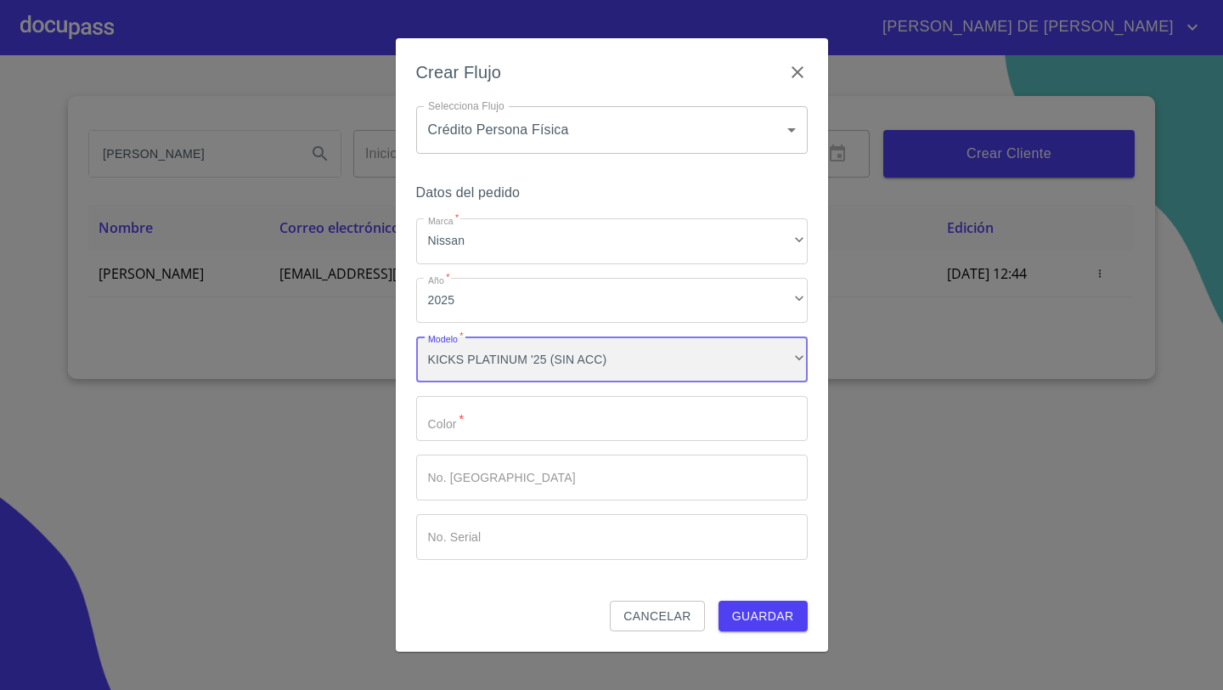
scroll to position [1249, 0]
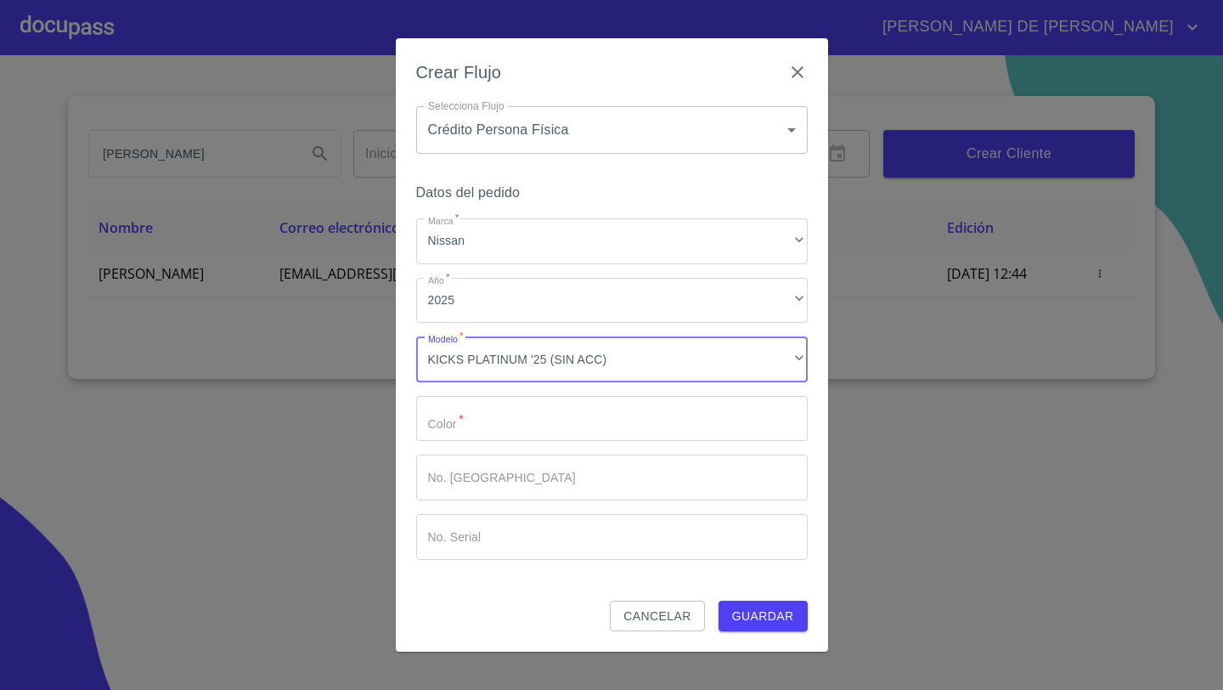
click at [450, 433] on input "Marca   *" at bounding box center [612, 419] width 392 height 46
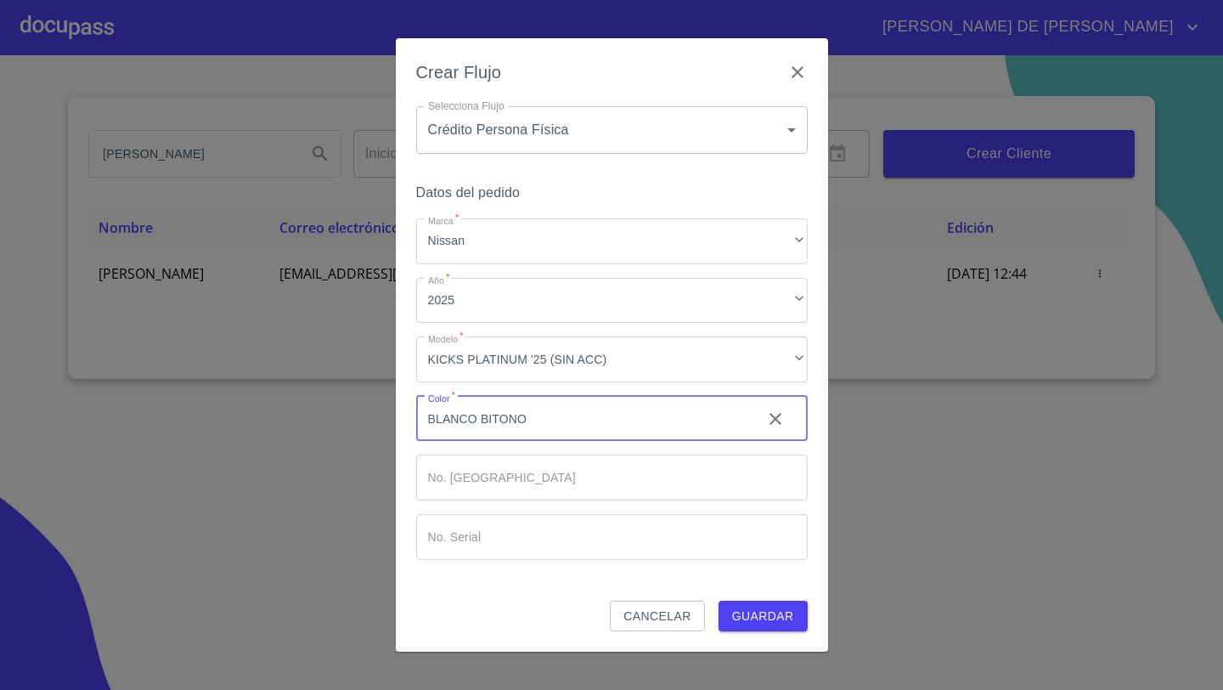
type input "BLANCO BITONO"
click at [718, 600] on button "Guardar" at bounding box center [762, 615] width 89 height 31
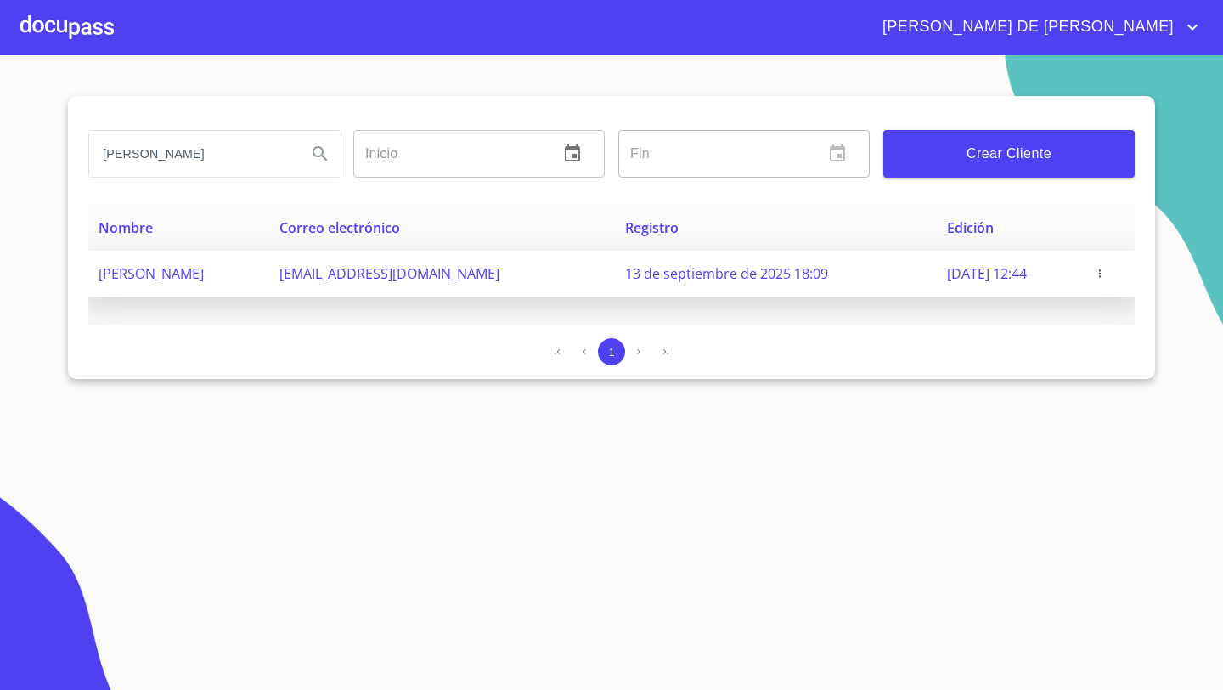
click at [204, 271] on span "[PERSON_NAME]" at bounding box center [151, 273] width 105 height 19
click at [175, 277] on span "[PERSON_NAME]" at bounding box center [151, 273] width 105 height 19
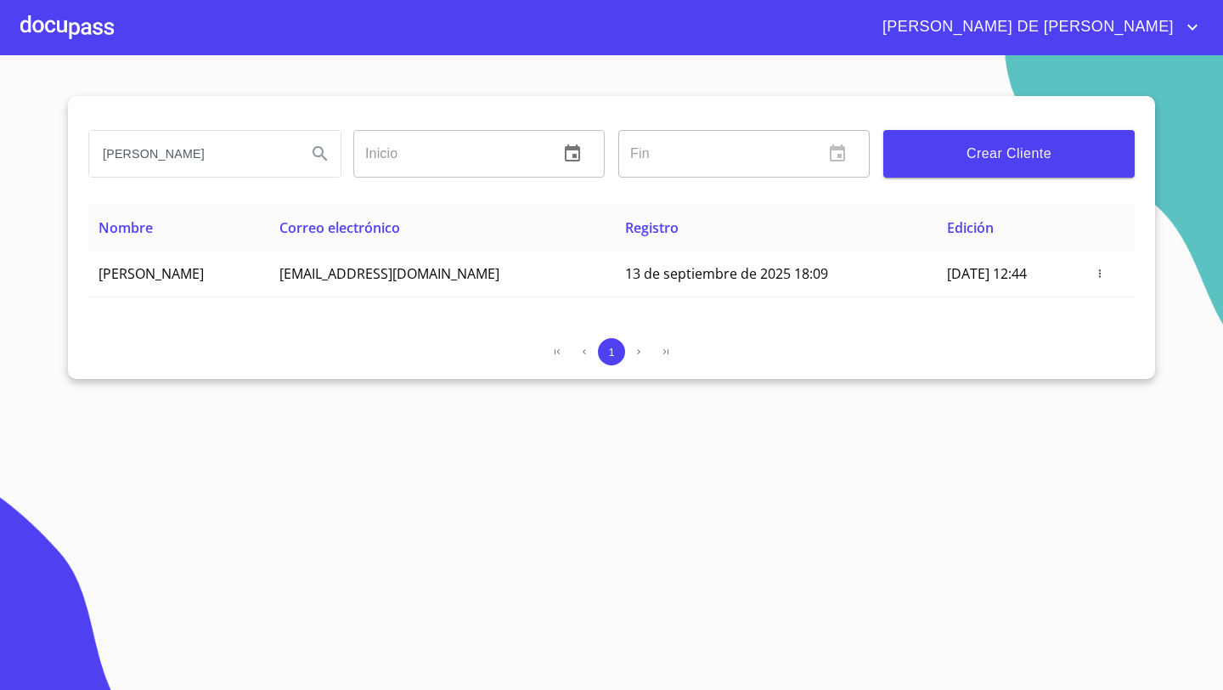
click at [89, 20] on div at bounding box center [66, 27] width 93 height 54
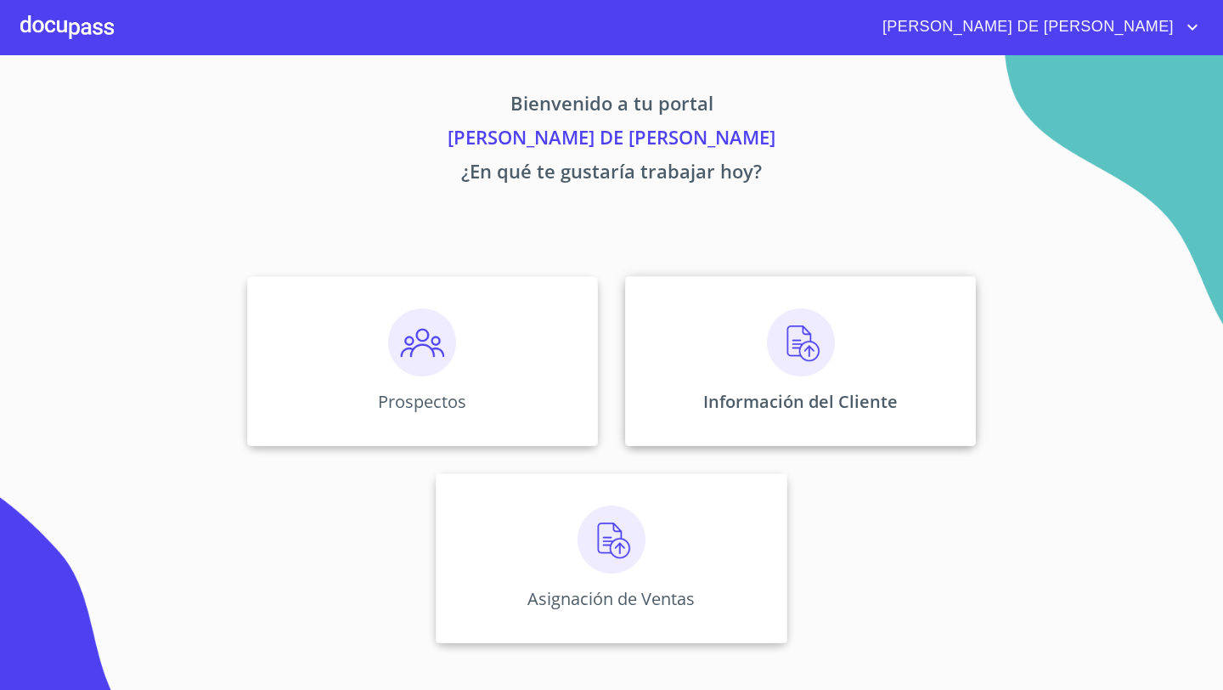
click at [791, 386] on div "Información del Cliente" at bounding box center [800, 361] width 351 height 170
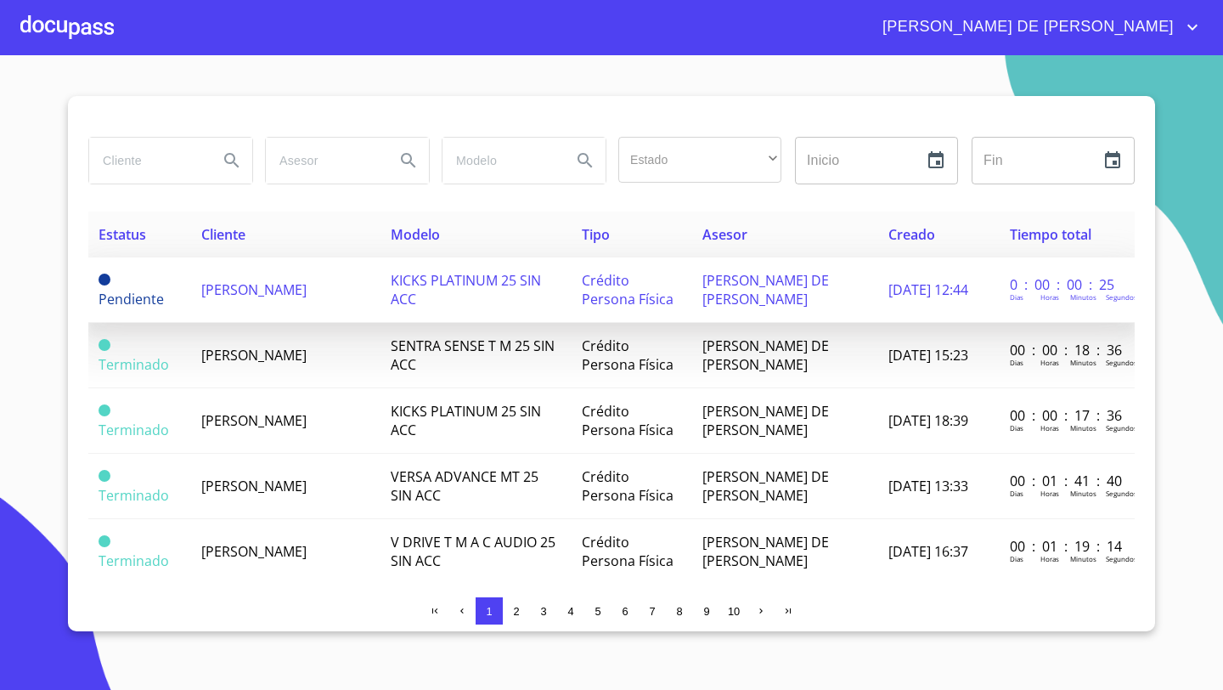
click at [269, 289] on td "[PERSON_NAME]" at bounding box center [285, 289] width 189 height 65
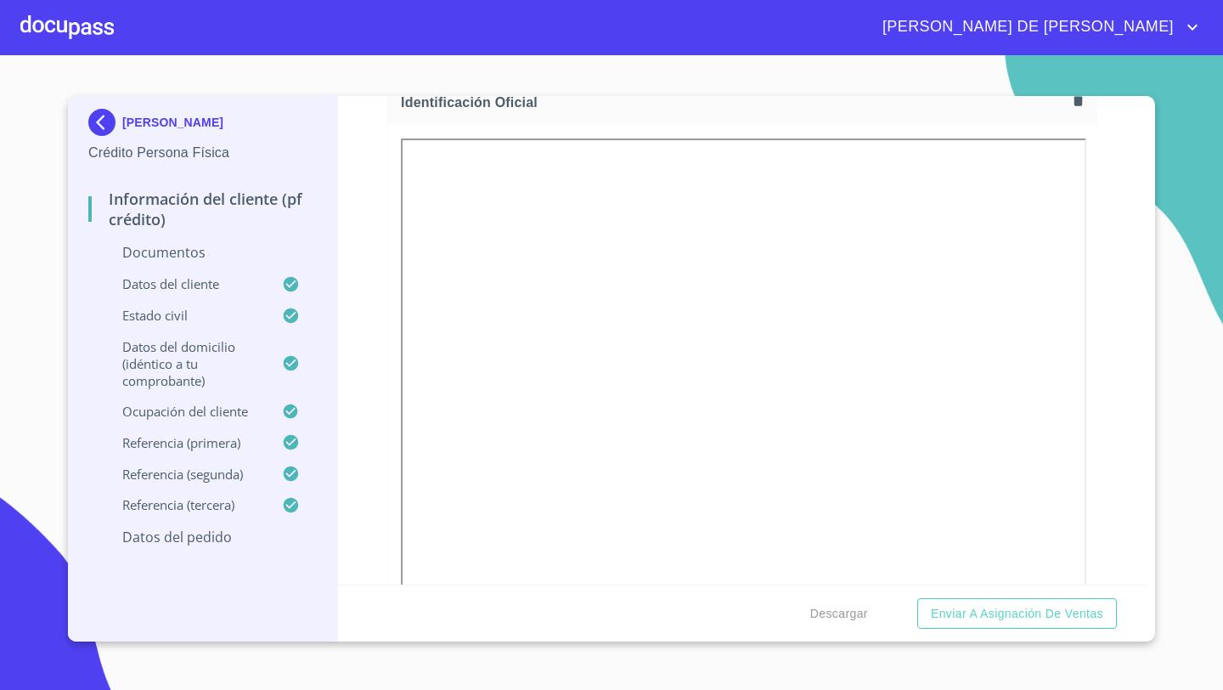
scroll to position [200, 0]
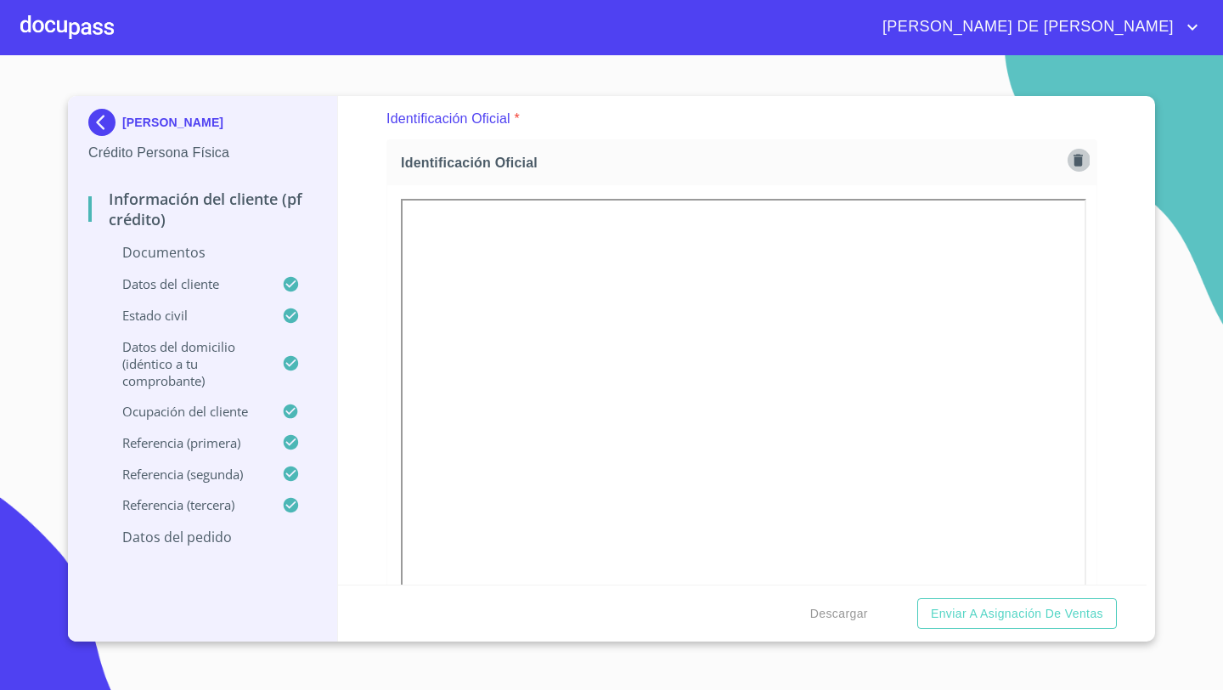
click at [1078, 166] on icon "button" at bounding box center [1078, 160] width 16 height 16
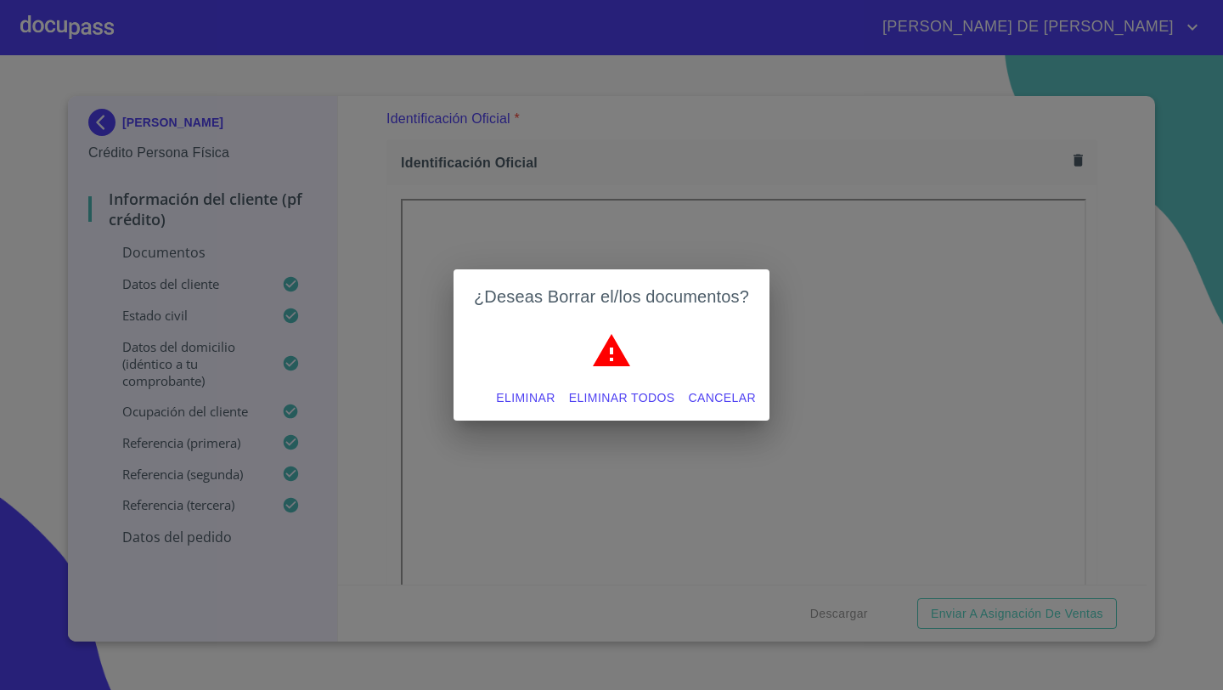
click at [524, 399] on span "Eliminar" at bounding box center [525, 397] width 59 height 21
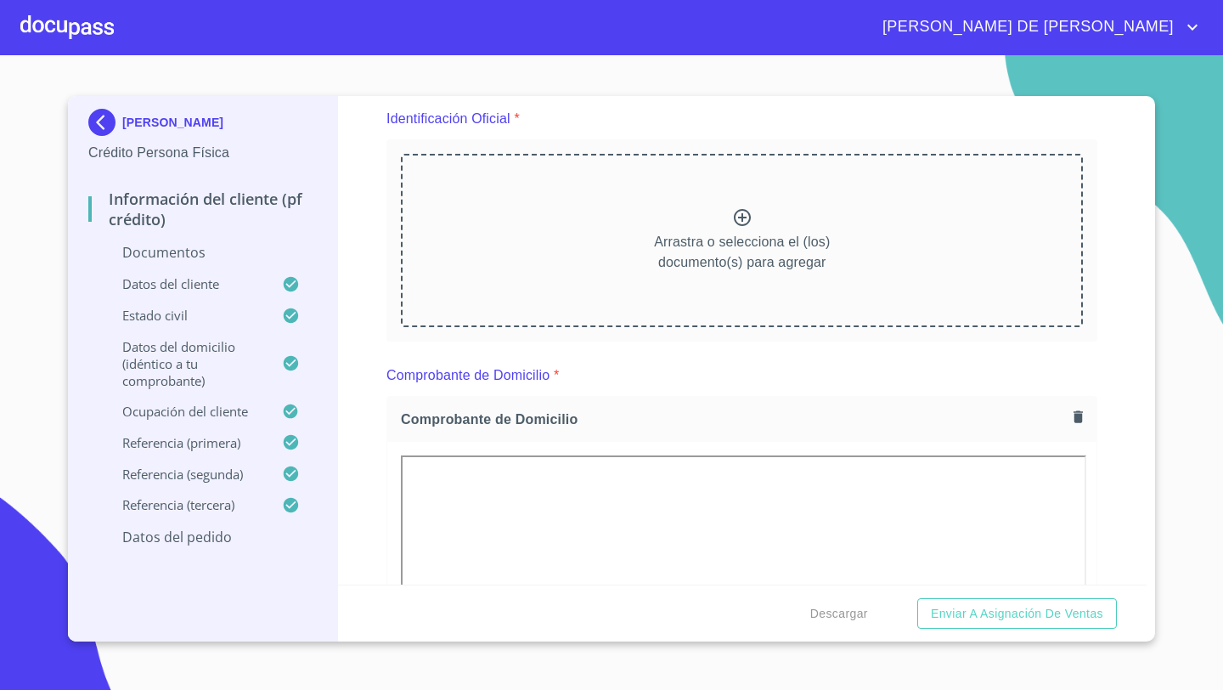
click at [786, 254] on p "Arrastra o selecciona el (los) documento(s) para agregar" at bounding box center [742, 252] width 176 height 41
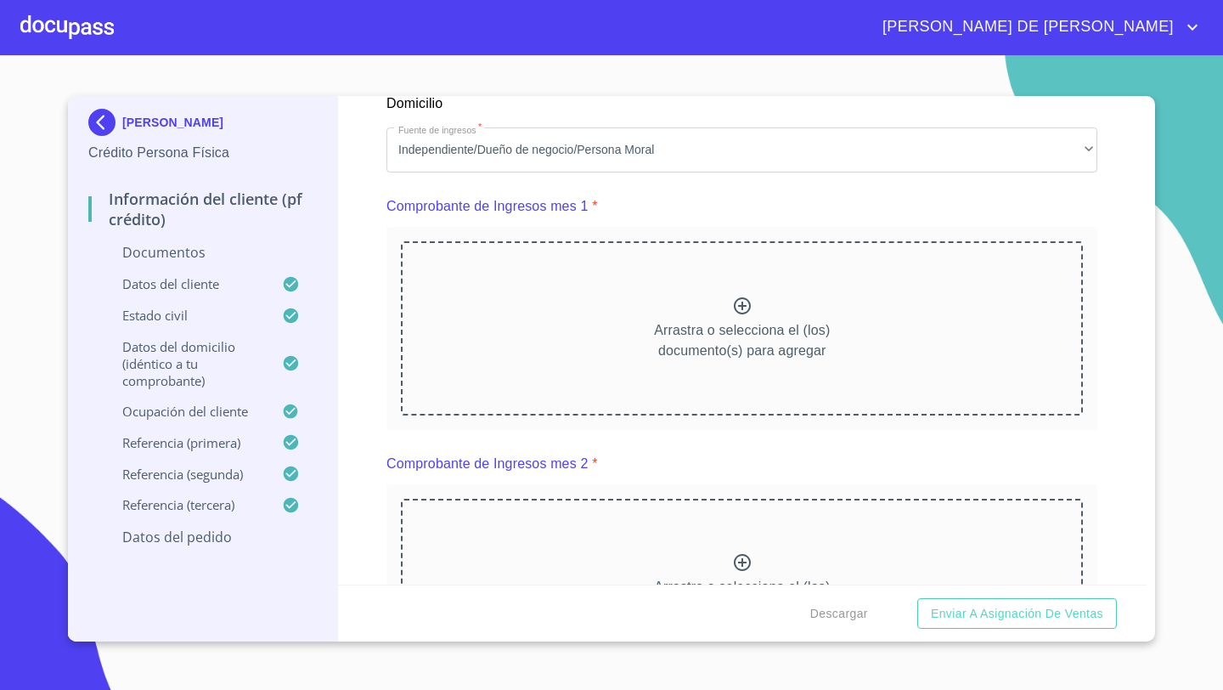
scroll to position [1637, 0]
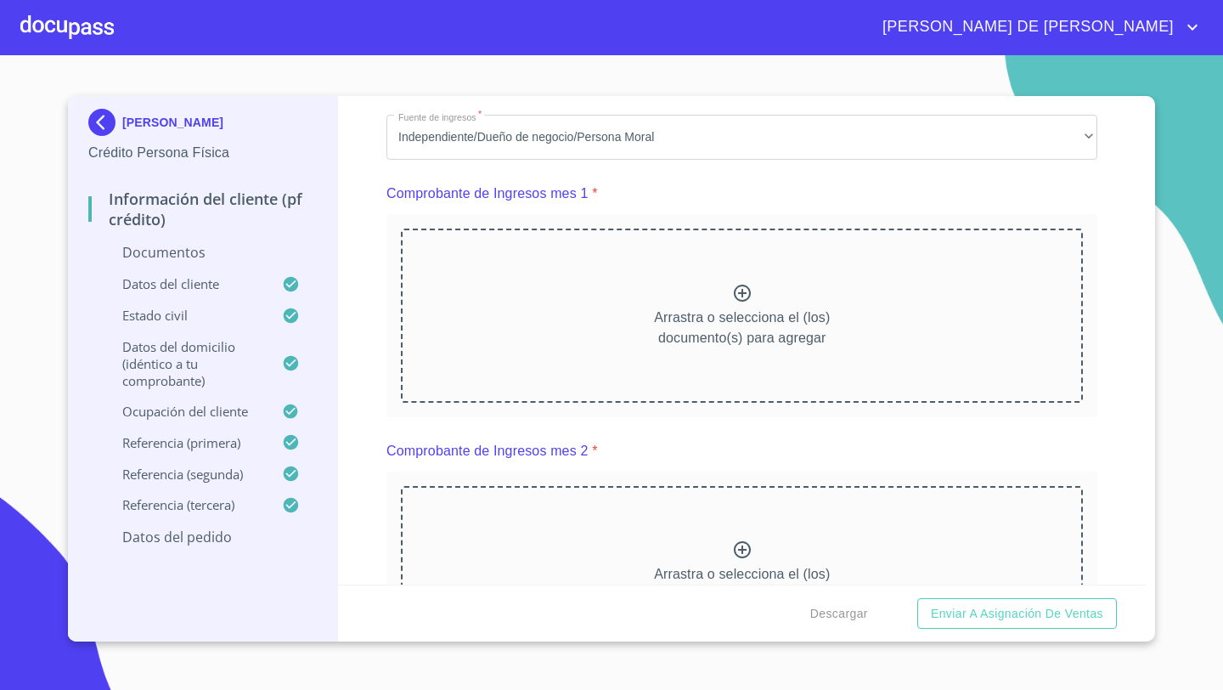
click at [728, 290] on div "Arrastra o selecciona el (los) documento(s) para agregar" at bounding box center [742, 314] width 682 height 173
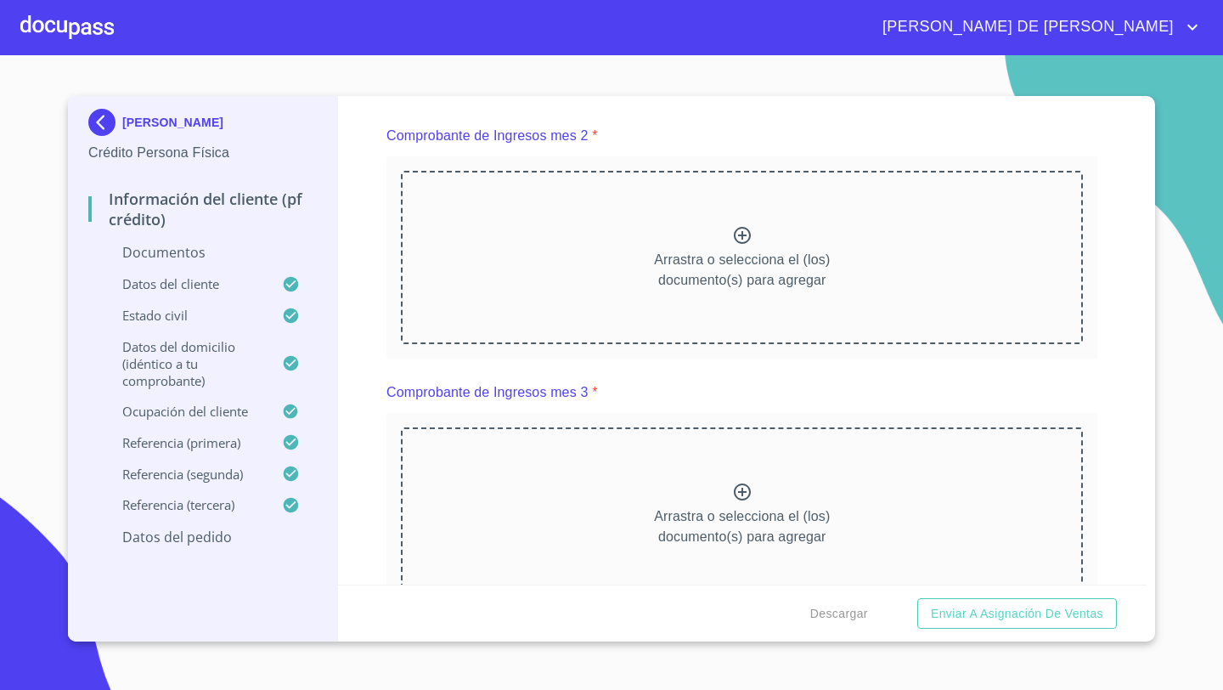
scroll to position [2433, 0]
click at [703, 235] on div "Arrastra o selecciona el (los) documento(s) para agregar" at bounding box center [742, 256] width 682 height 173
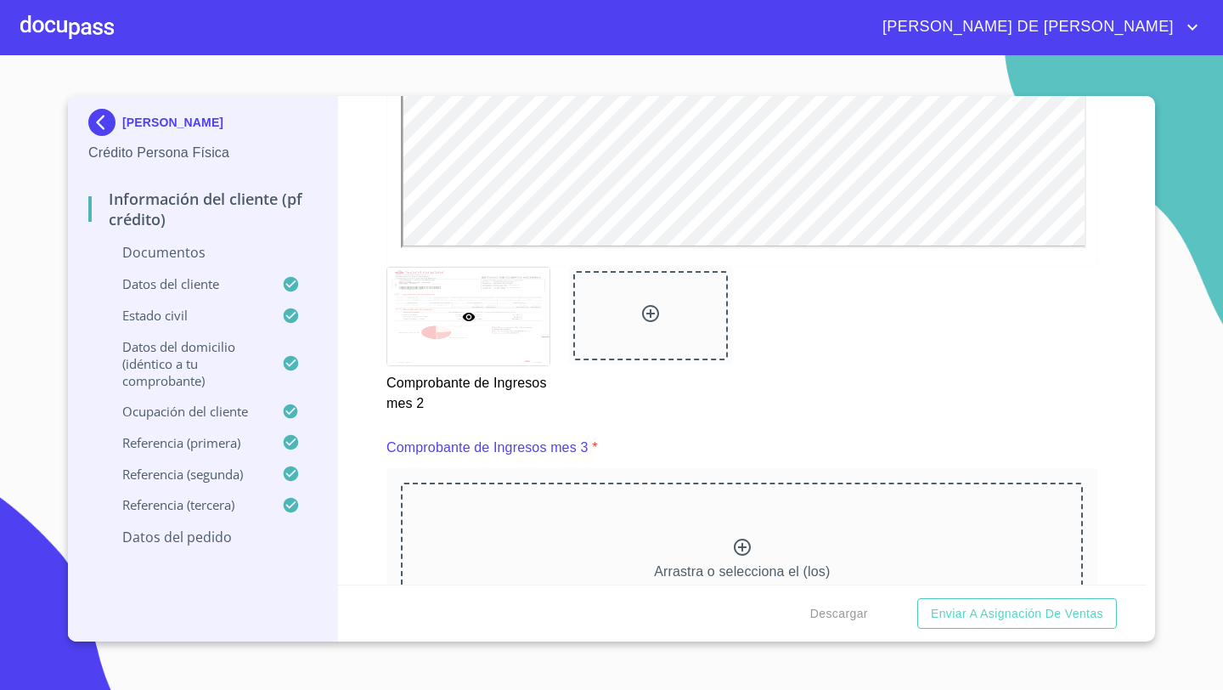
scroll to position [3033, 0]
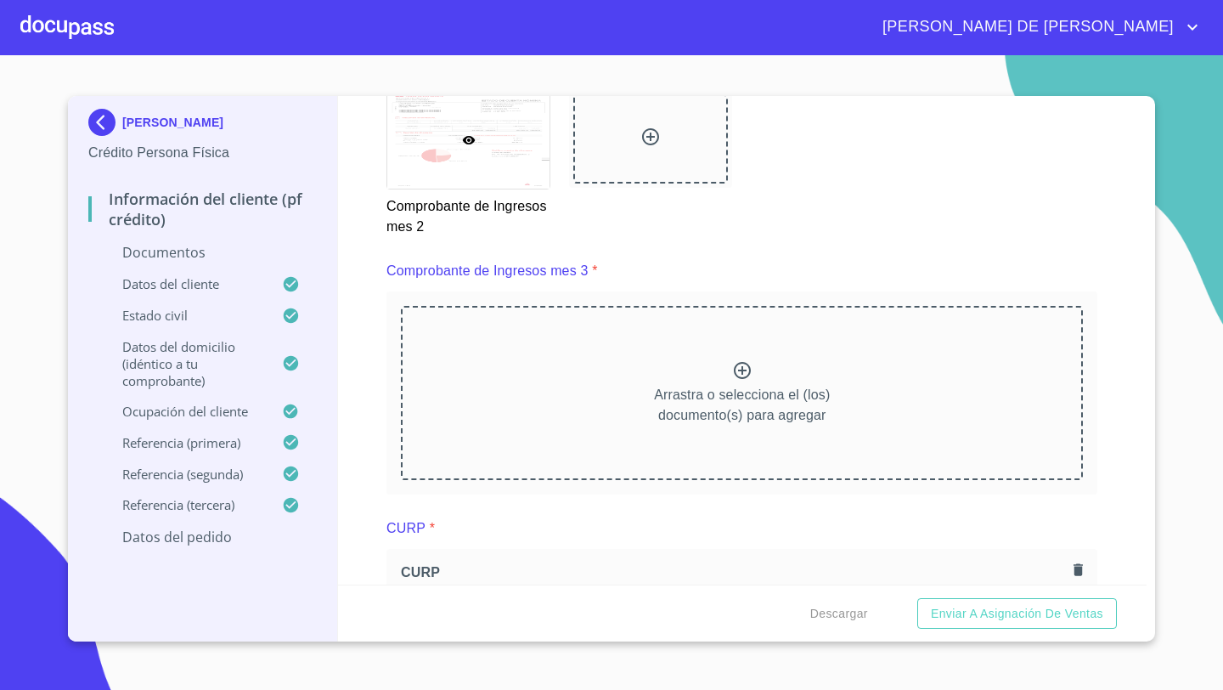
click at [600, 332] on div "Arrastra o selecciona el (los) documento(s) para agregar" at bounding box center [742, 392] width 682 height 173
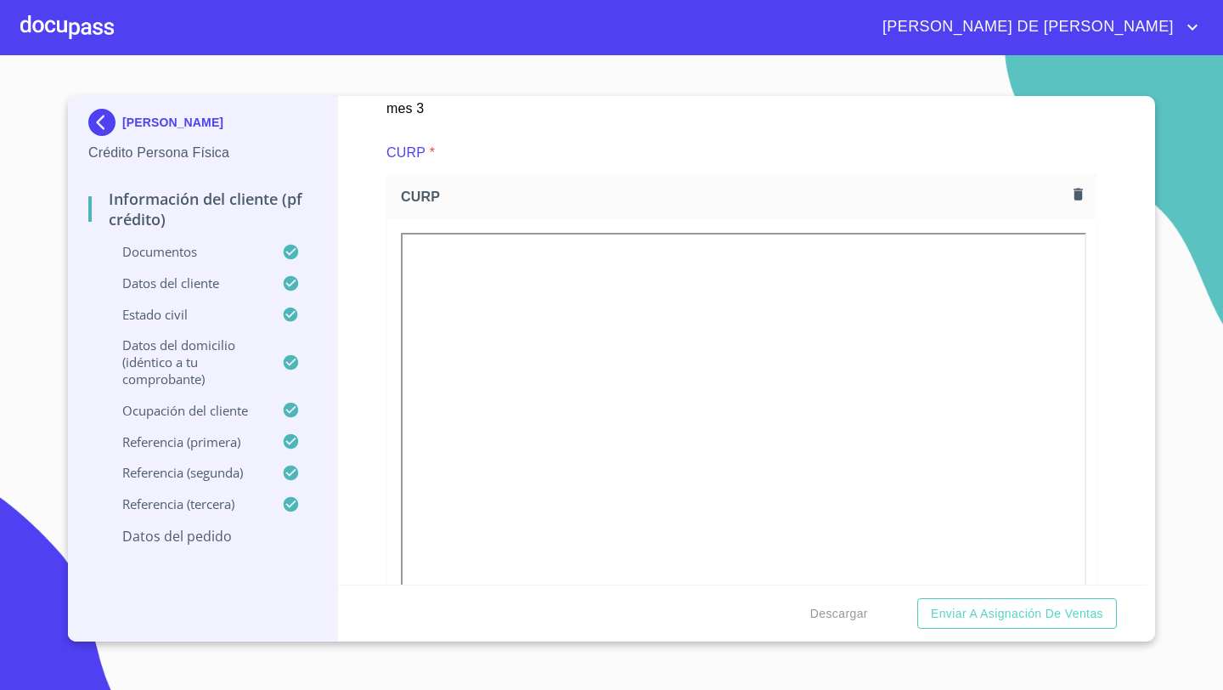
scroll to position [3894, 0]
click at [1082, 194] on icon "button" at bounding box center [1078, 189] width 16 height 16
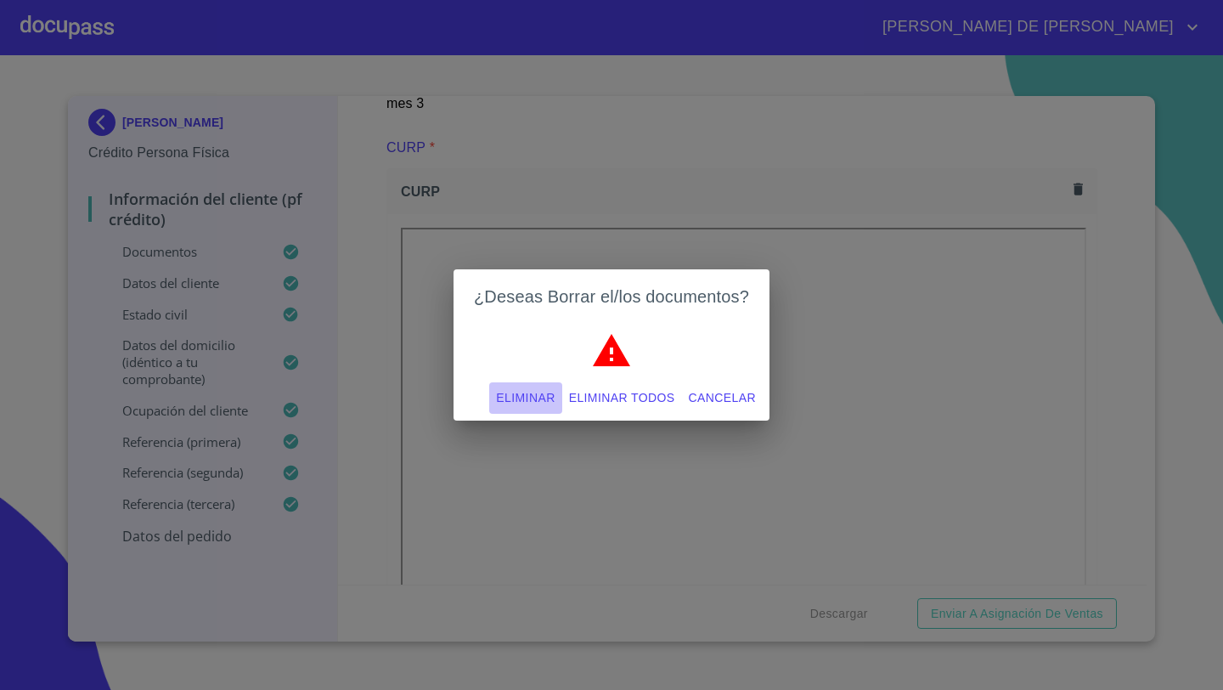
click at [521, 392] on span "Eliminar" at bounding box center [525, 397] width 59 height 21
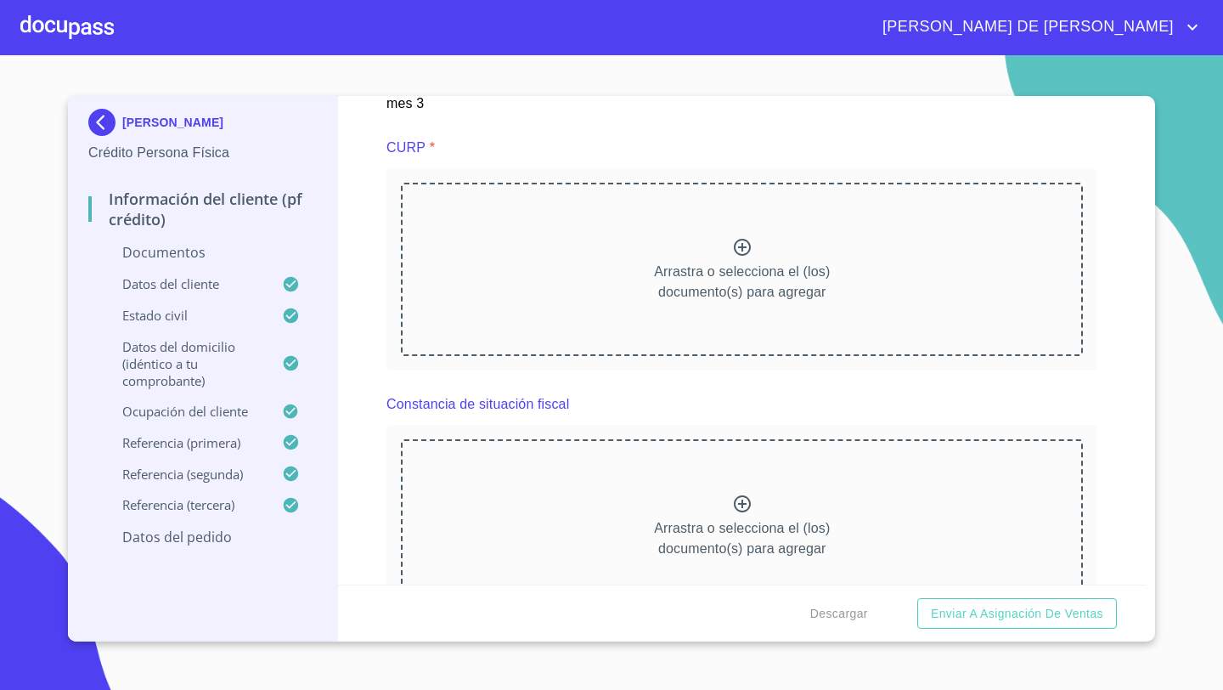
click at [678, 245] on div "Arrastra o selecciona el (los) documento(s) para agregar" at bounding box center [742, 269] width 682 height 173
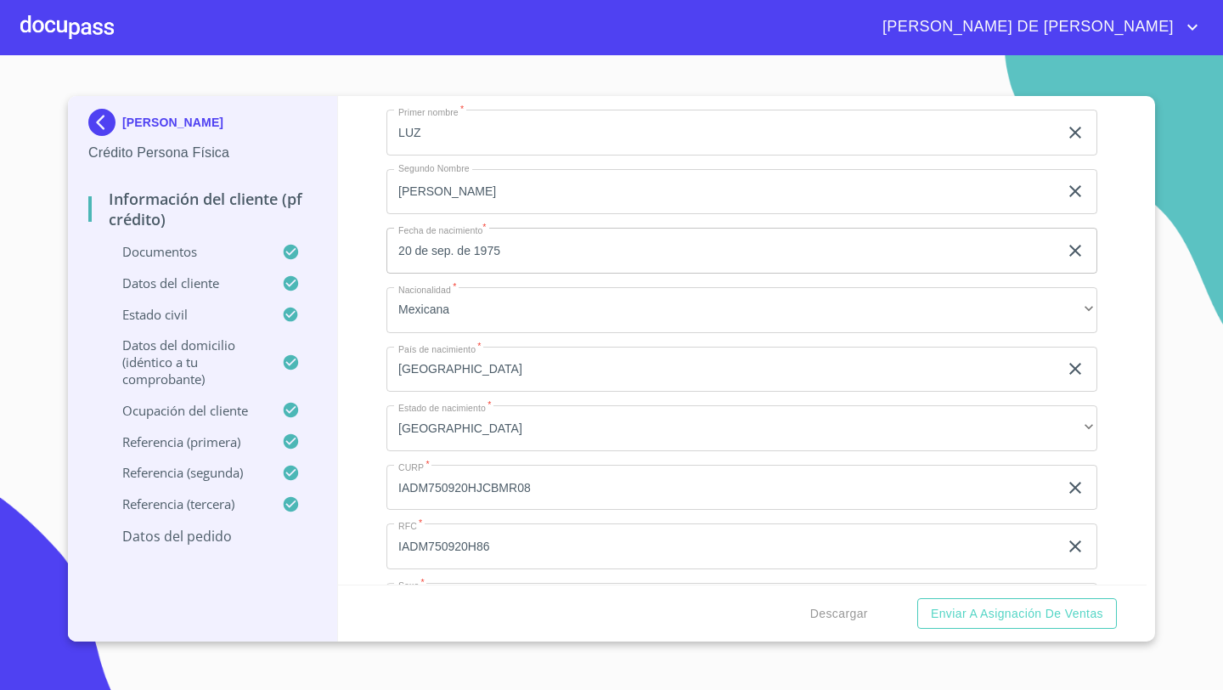
scroll to position [5073, 0]
click at [1075, 248] on icon "button" at bounding box center [1075, 248] width 20 height 20
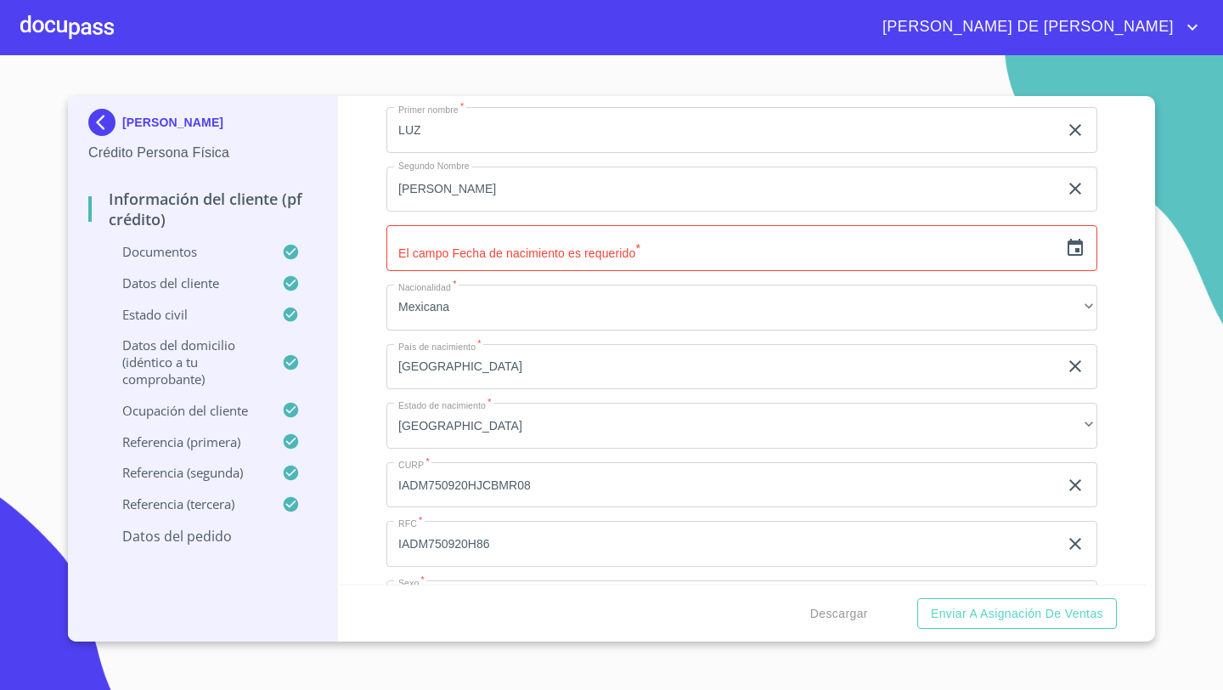
click at [1073, 245] on icon "button" at bounding box center [1075, 248] width 20 height 20
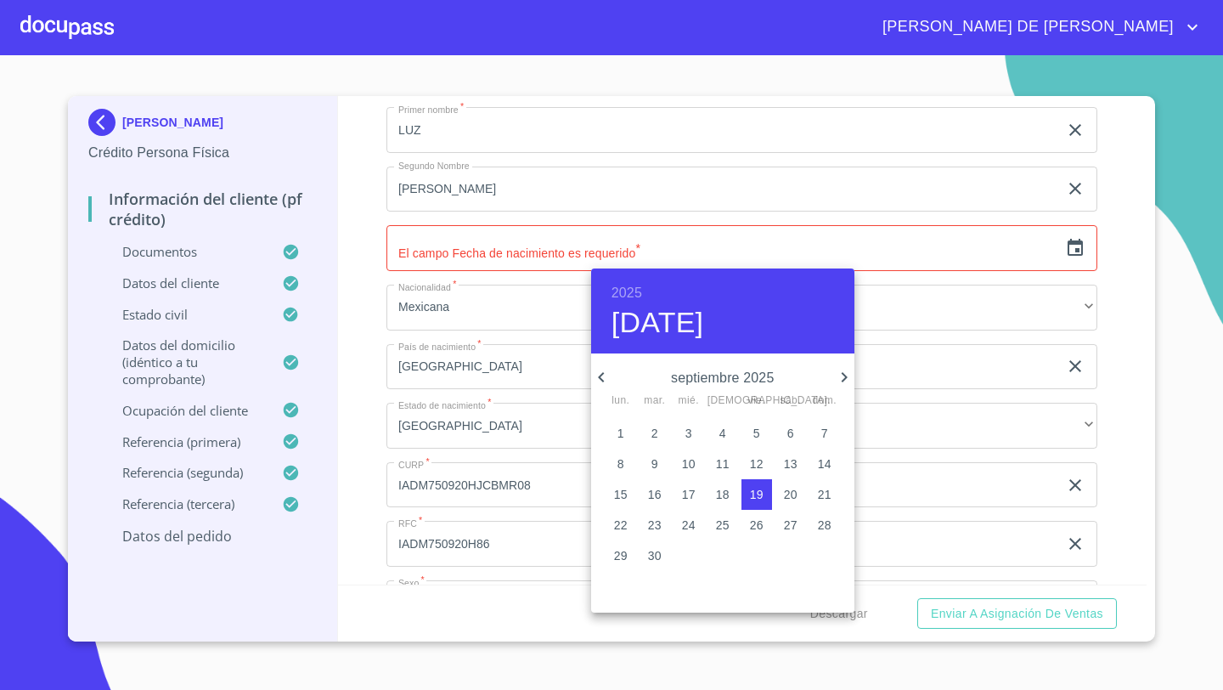
click at [629, 297] on h6 "2025" at bounding box center [626, 293] width 31 height 24
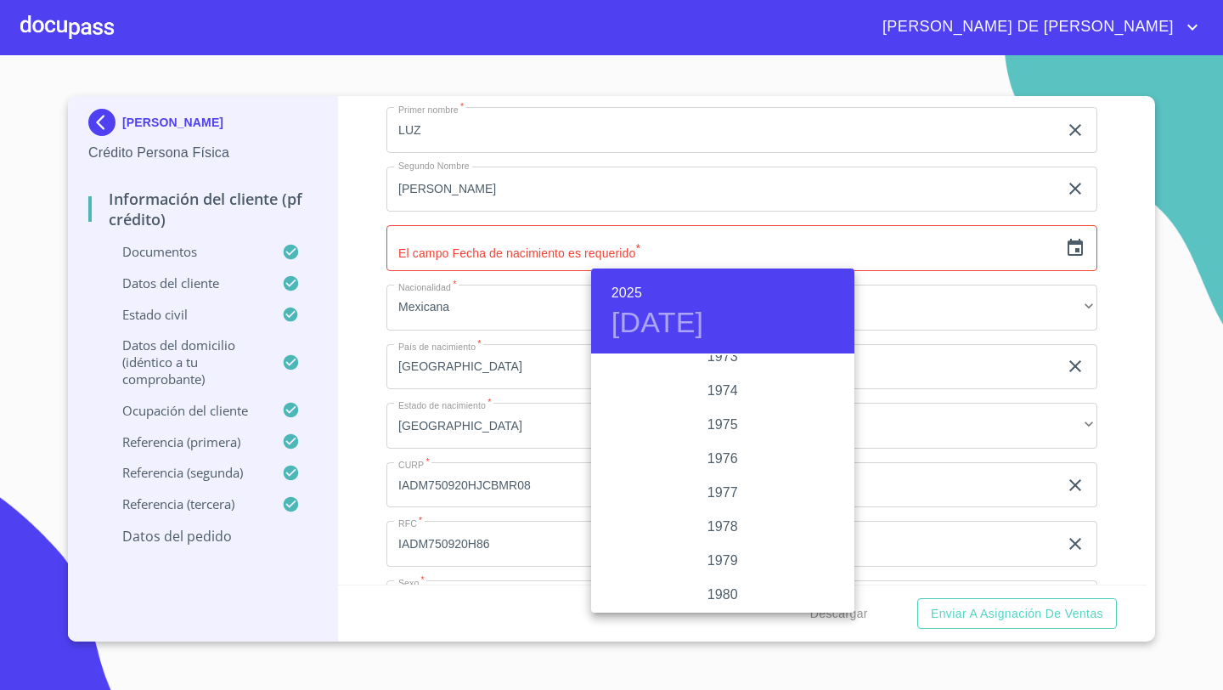
scroll to position [1621, 0]
click at [734, 383] on div "1973" at bounding box center [722, 381] width 263 height 34
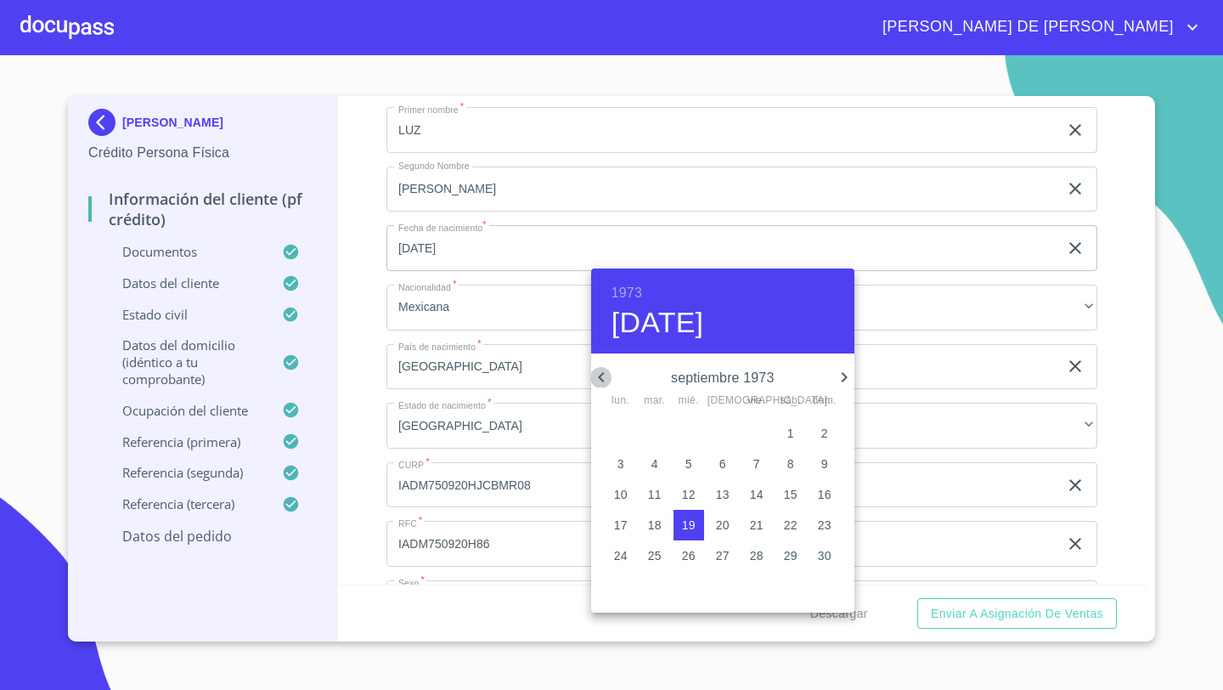
click at [600, 374] on icon "button" at bounding box center [601, 377] width 6 height 10
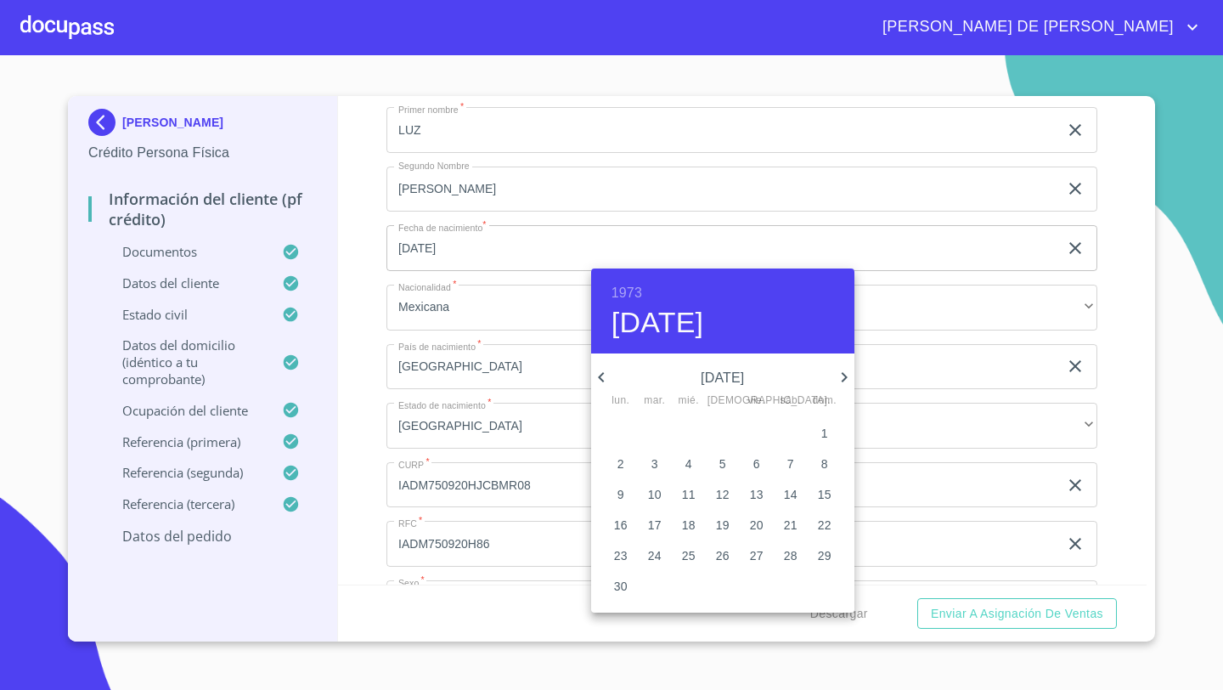
click at [650, 467] on span "3" at bounding box center [654, 463] width 31 height 17
type input "[DATE]"
click at [379, 361] on div at bounding box center [611, 345] width 1223 height 690
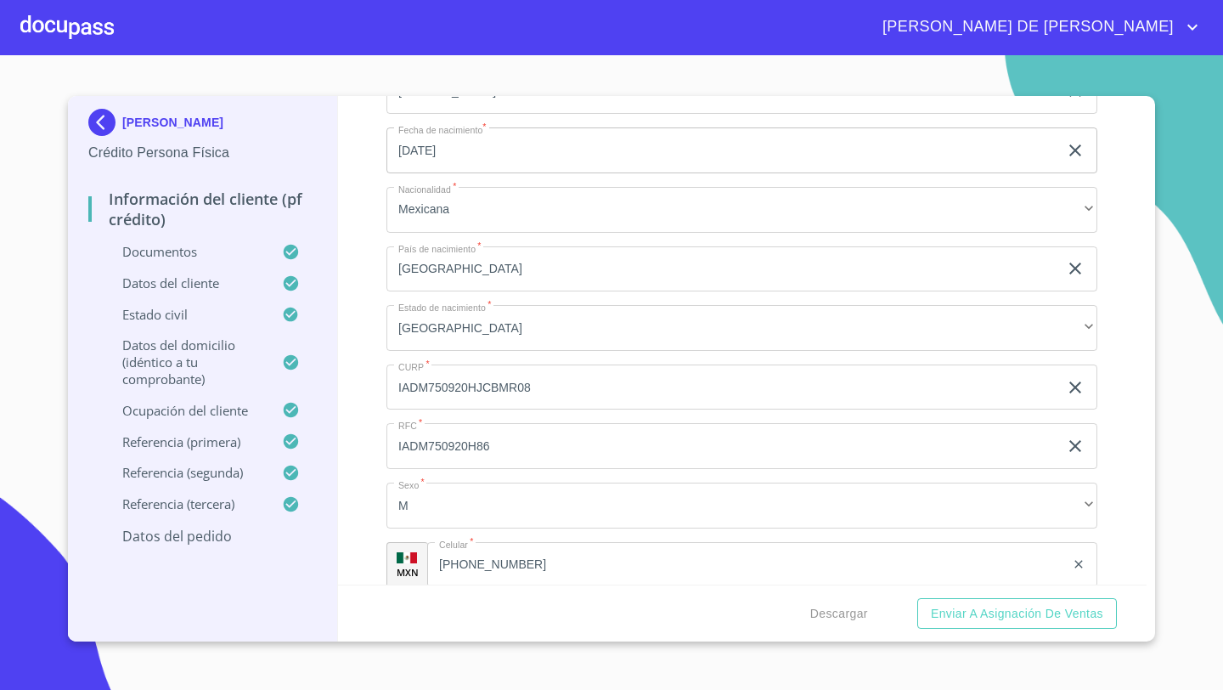
scroll to position [5175, 0]
click at [539, 380] on input "IADM750920HJCBMR08" at bounding box center [722, 383] width 672 height 46
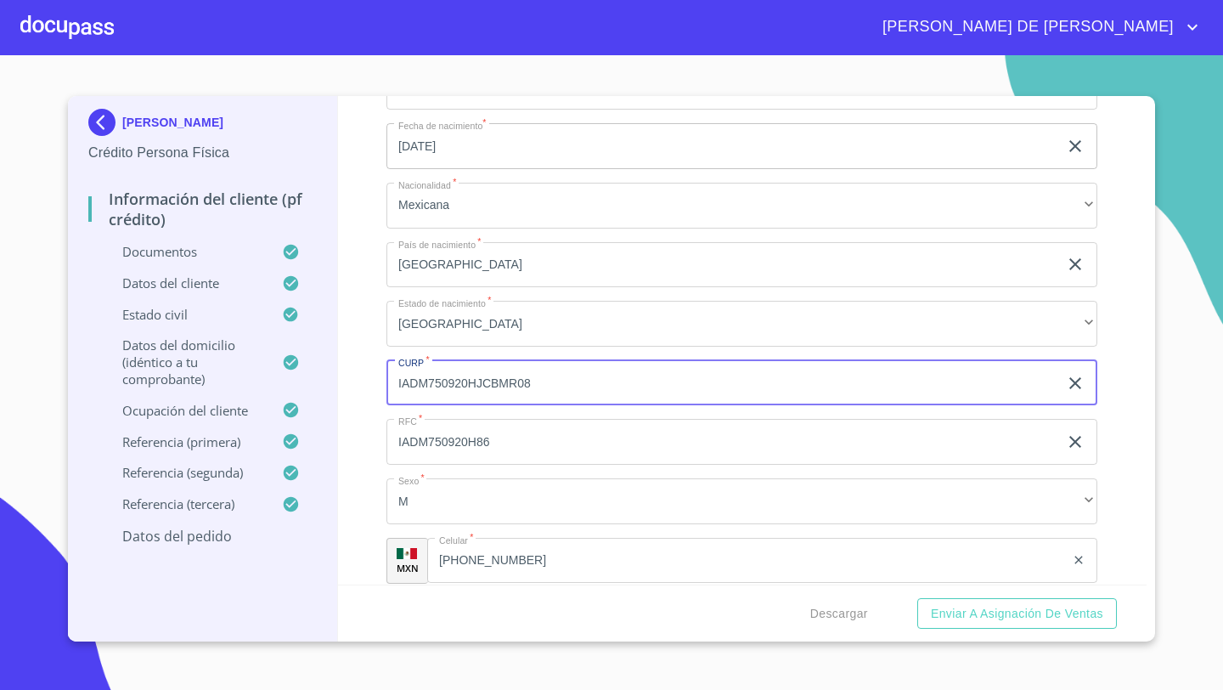
click at [539, 380] on input "IADM750920HJCBMR08" at bounding box center [722, 383] width 672 height 46
click at [493, 435] on input "IADM750920H86" at bounding box center [722, 442] width 672 height 46
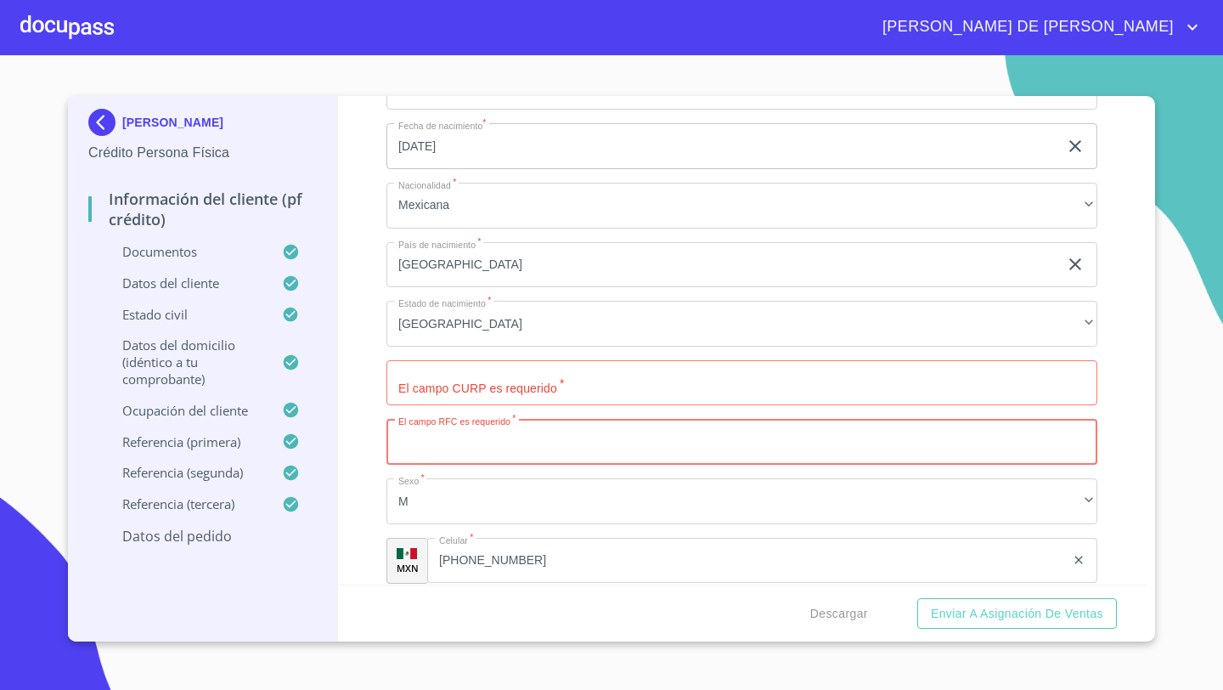
paste input "GAGL730403"
type input "GAGL730403FQA"
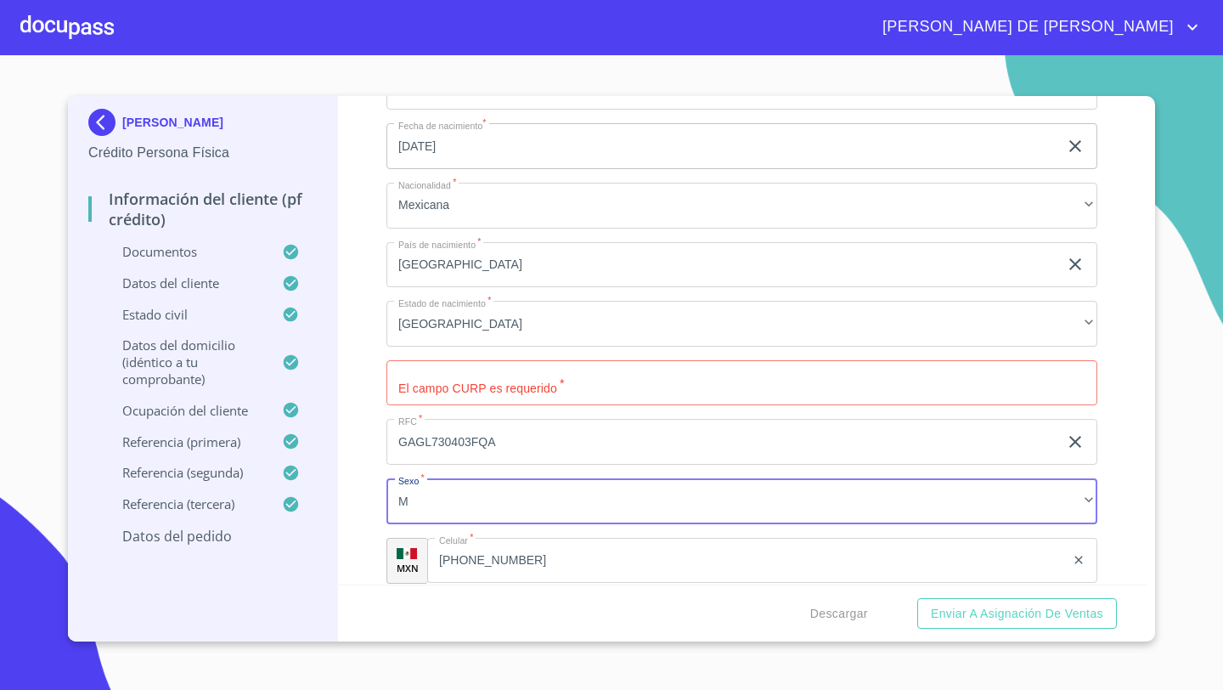
click at [424, 380] on input "Documento de identificación   *" at bounding box center [741, 383] width 711 height 46
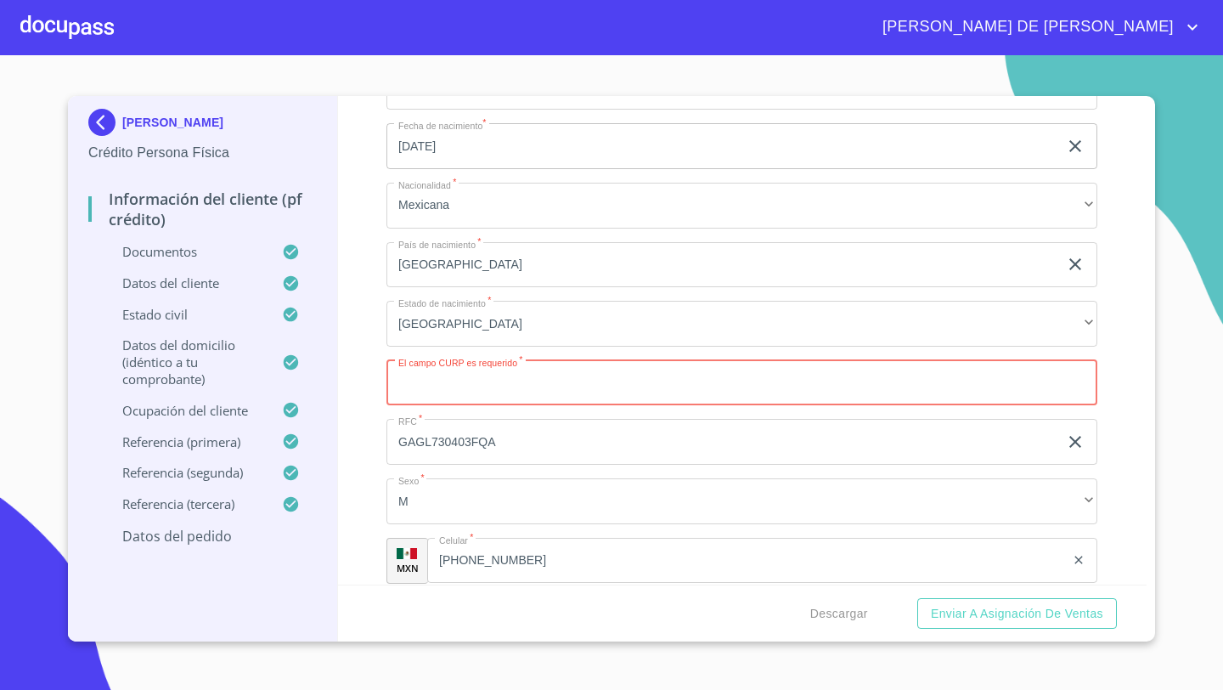
paste input "GAGL730403MJCRNZ02"
type input "GAGL730403MJCRNZ02"
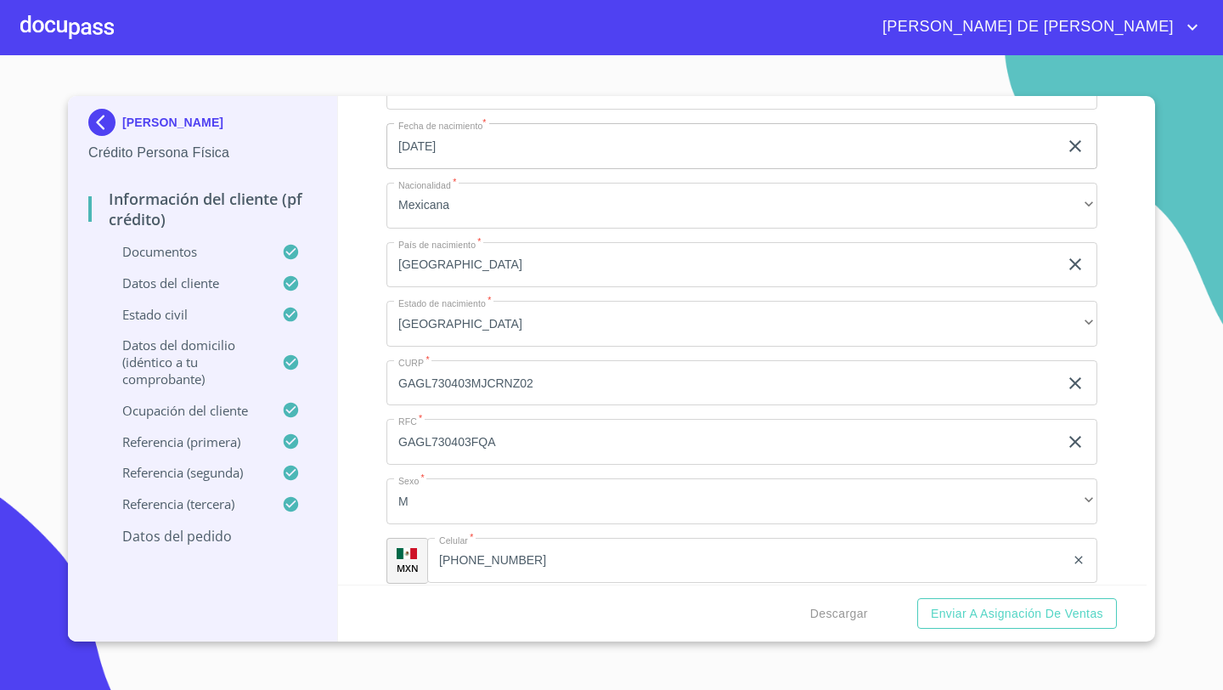
click at [312, 397] on div "Datos del domicilio (idéntico a tu comprobante)" at bounding box center [202, 368] width 228 height 65
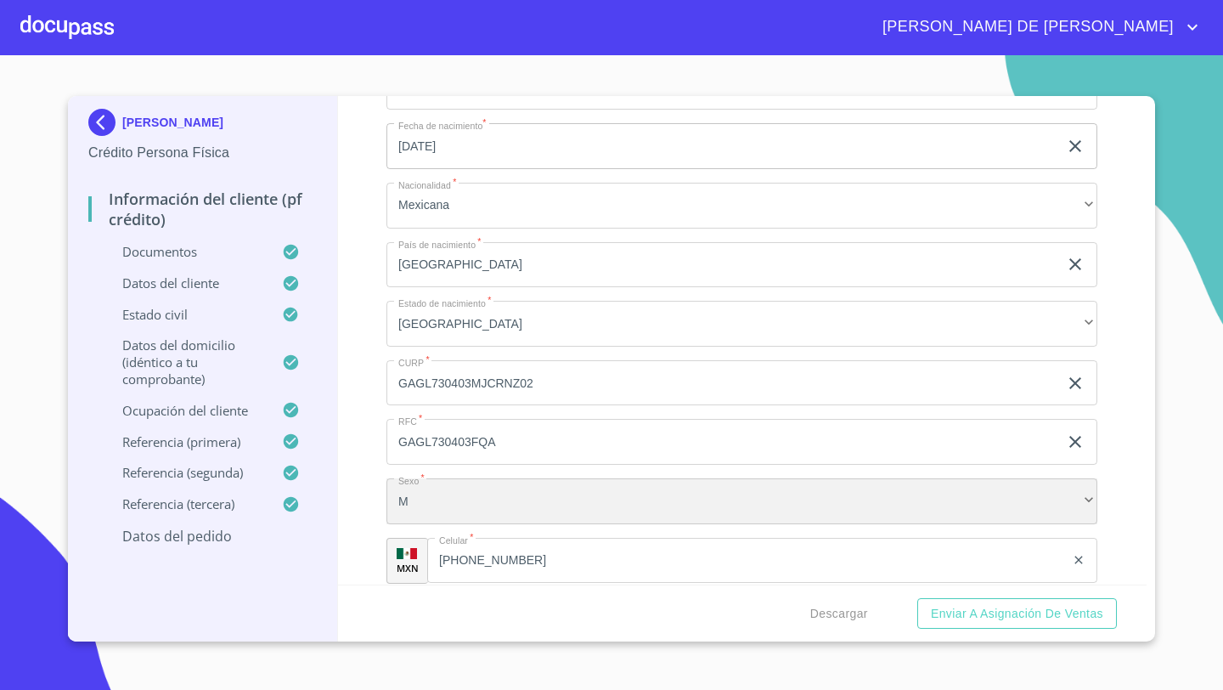
click at [415, 497] on div "M" at bounding box center [741, 501] width 711 height 46
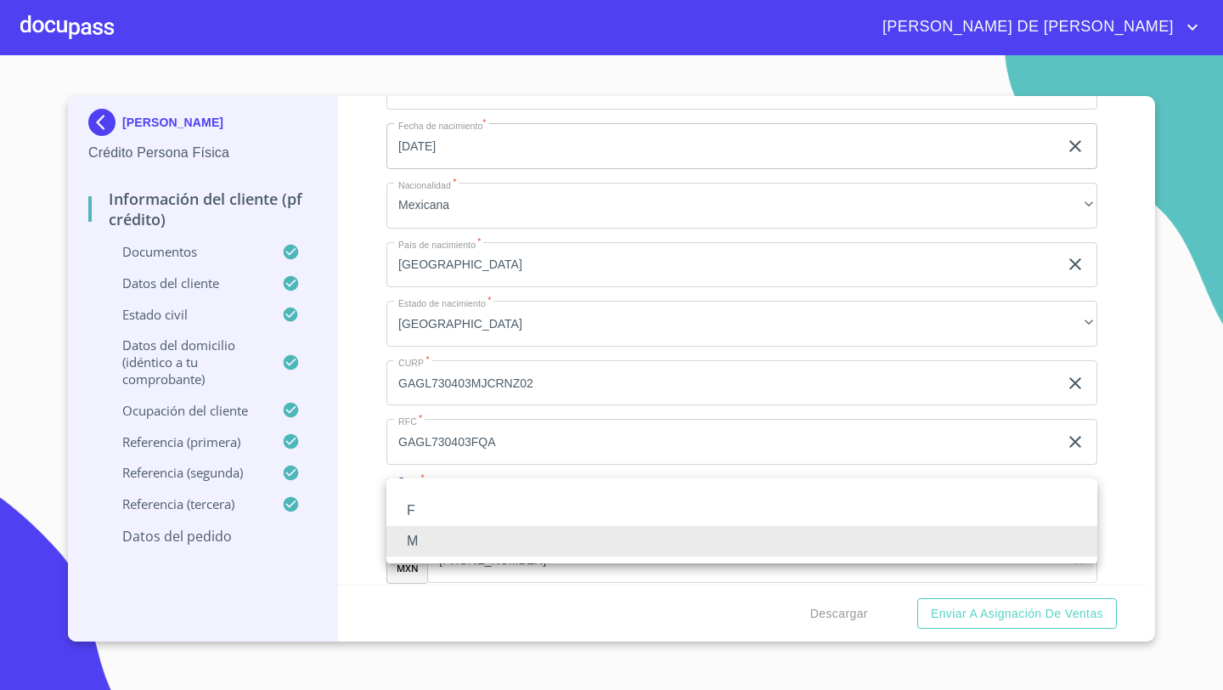
click at [409, 510] on li "F" at bounding box center [741, 510] width 711 height 31
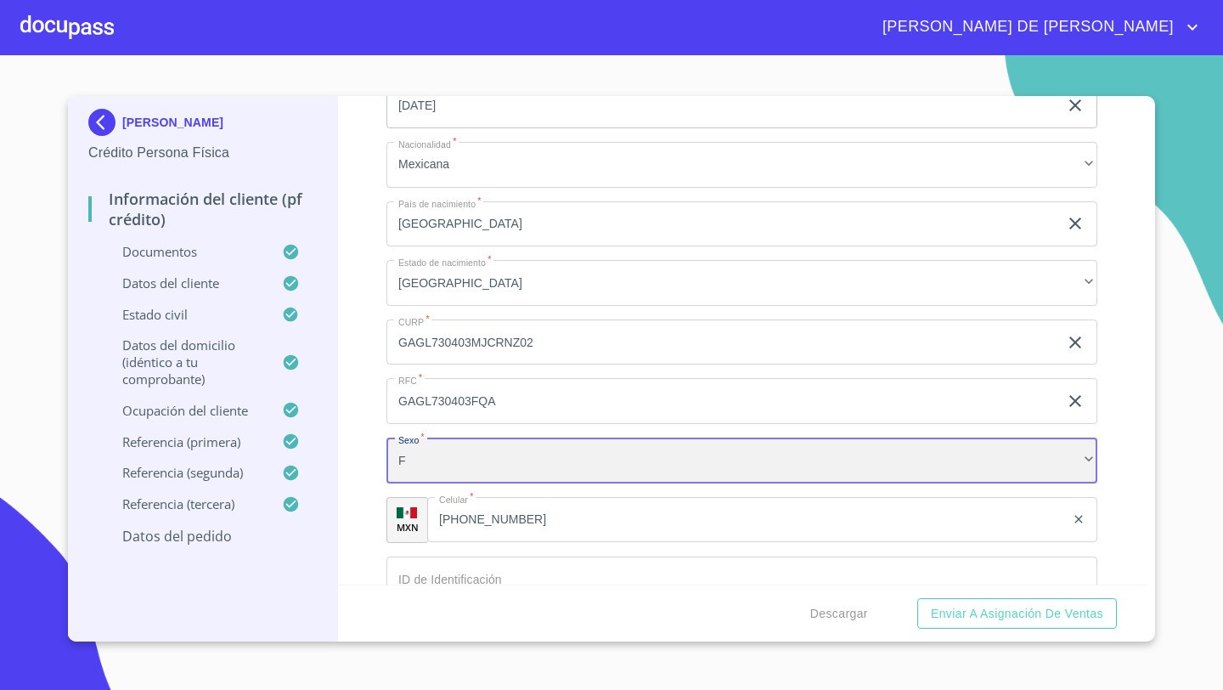
scroll to position [5309, 0]
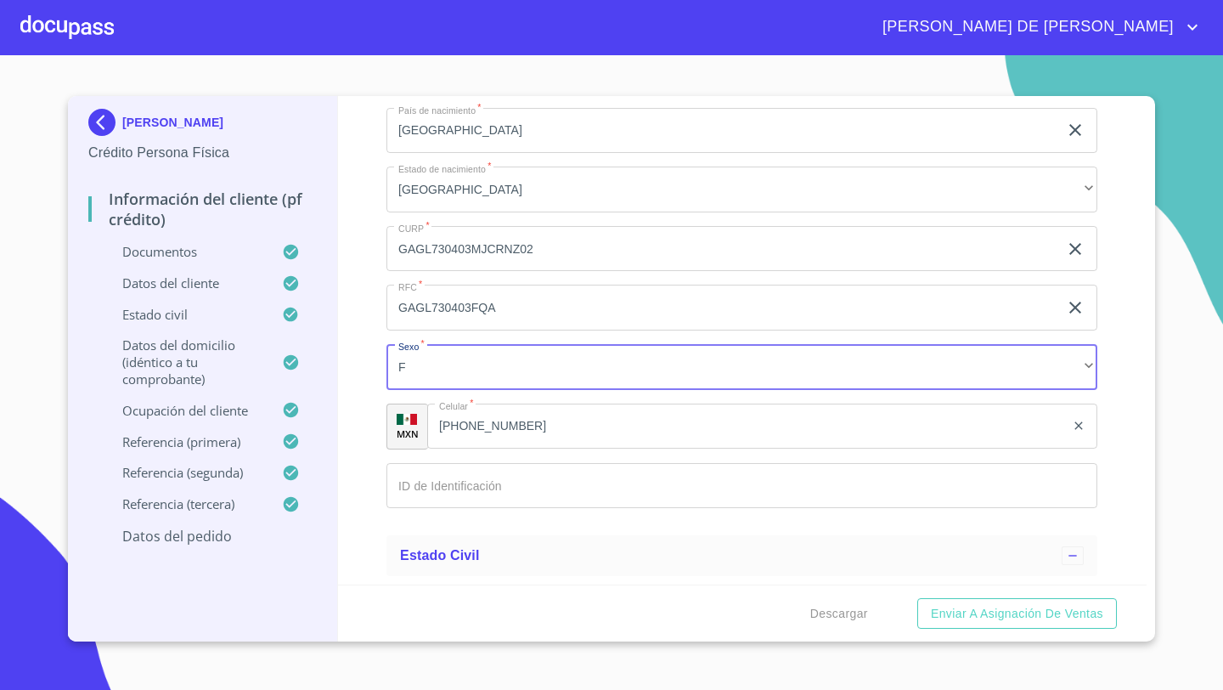
click at [523, 426] on input "[PHONE_NUMBER]" at bounding box center [746, 426] width 638 height 46
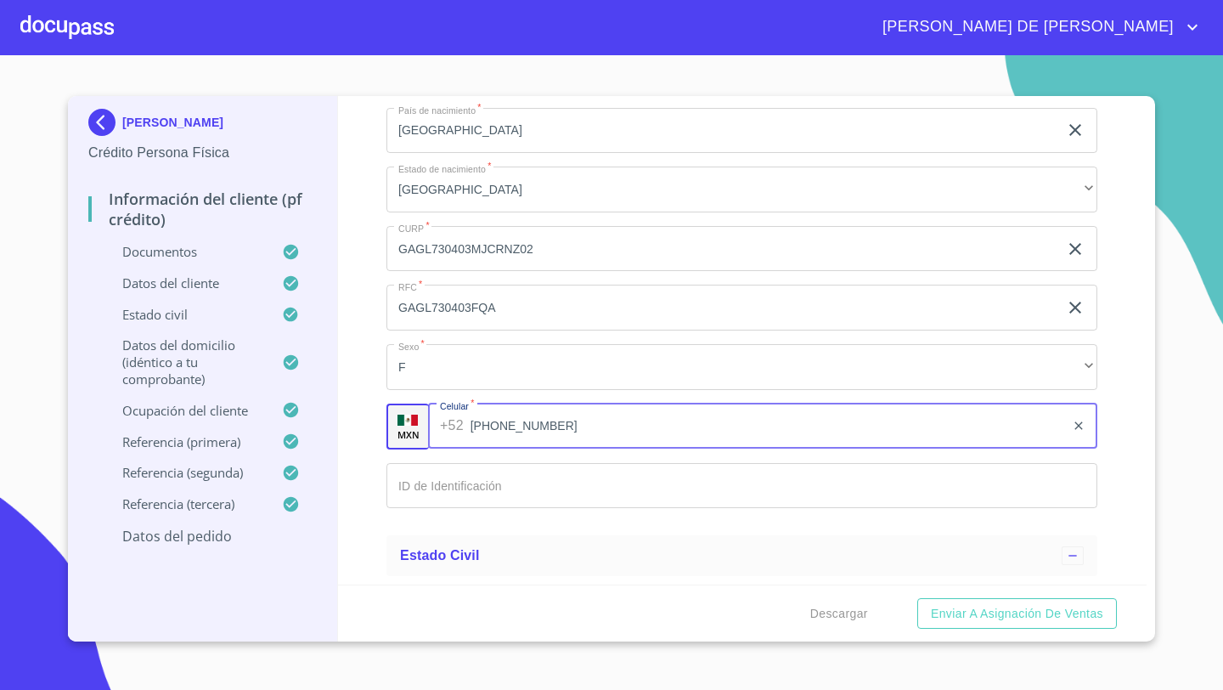
click at [523, 426] on input "[PHONE_NUMBER]" at bounding box center [767, 426] width 595 height 46
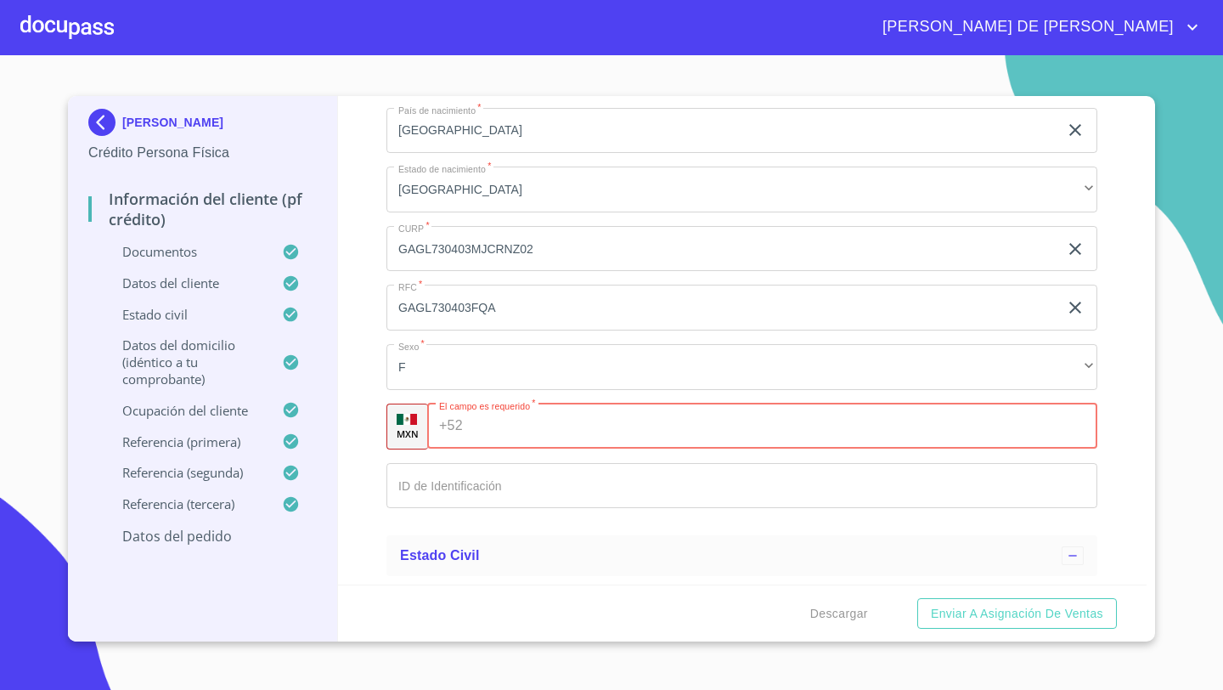
paste input "[PHONE_NUMBER]"
type input "[PHONE_NUMBER]"
click at [370, 468] on div "Información del cliente (PF crédito) Documentos Documento de identificación   *…" at bounding box center [742, 340] width 809 height 488
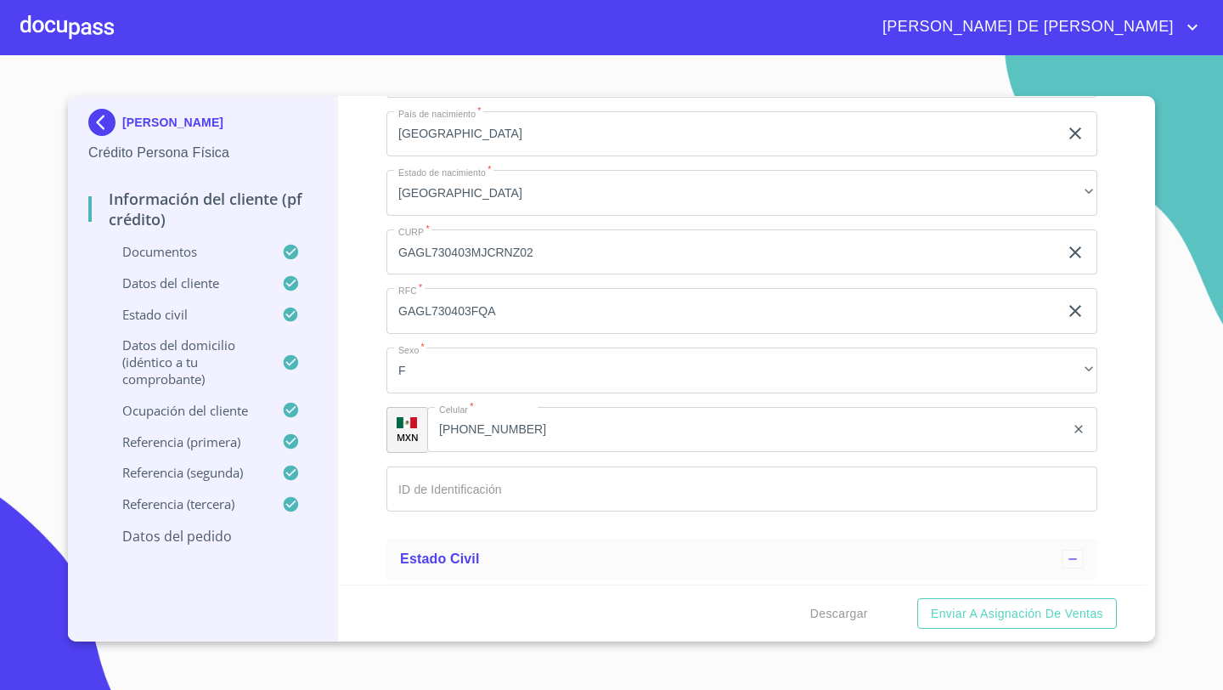
scroll to position [5335, 0]
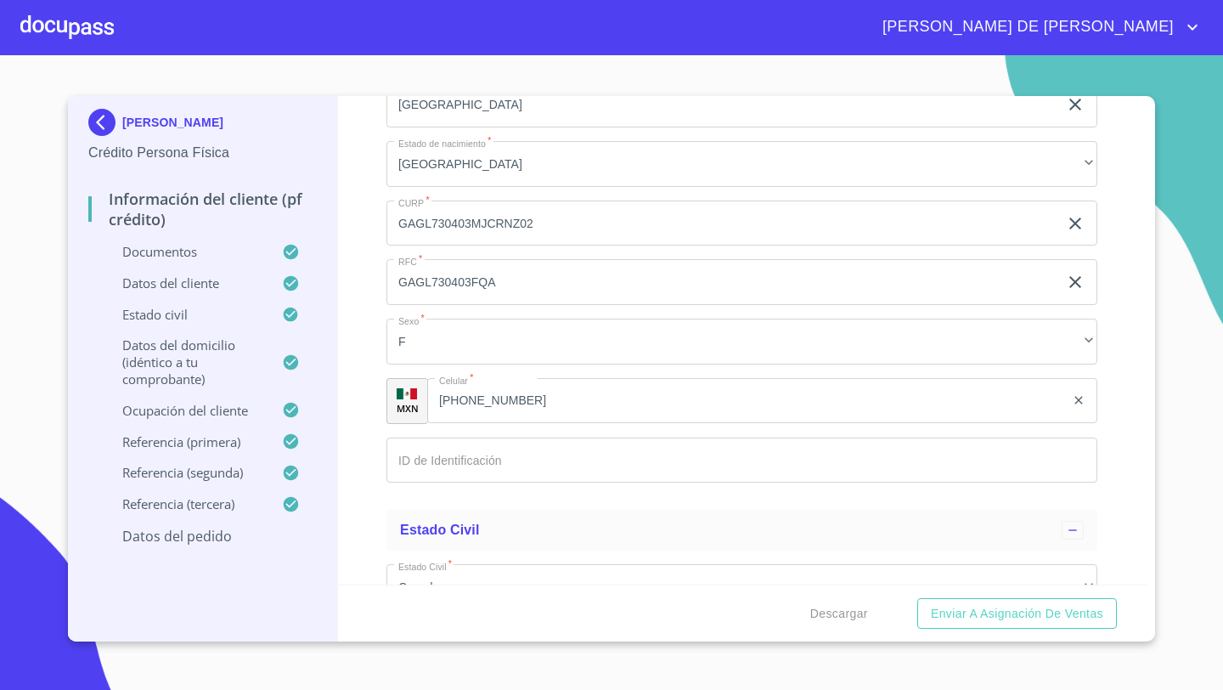
click at [411, 469] on input "Documento de identificación   *" at bounding box center [741, 460] width 711 height 46
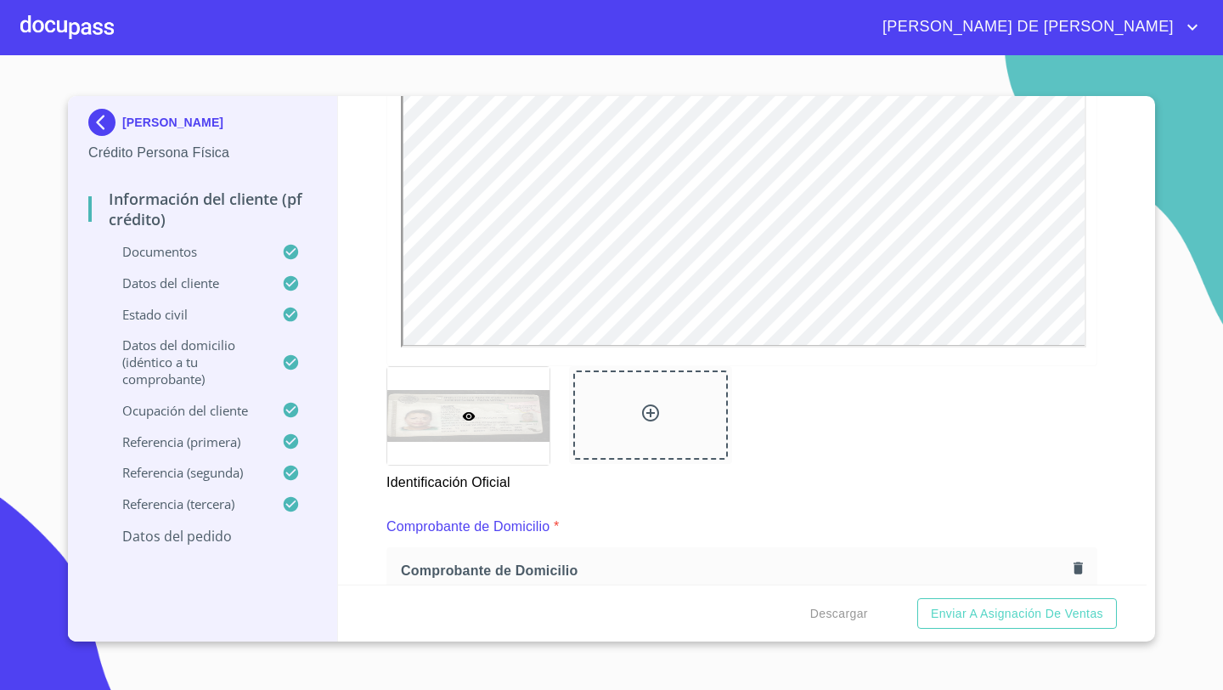
scroll to position [5215, 0]
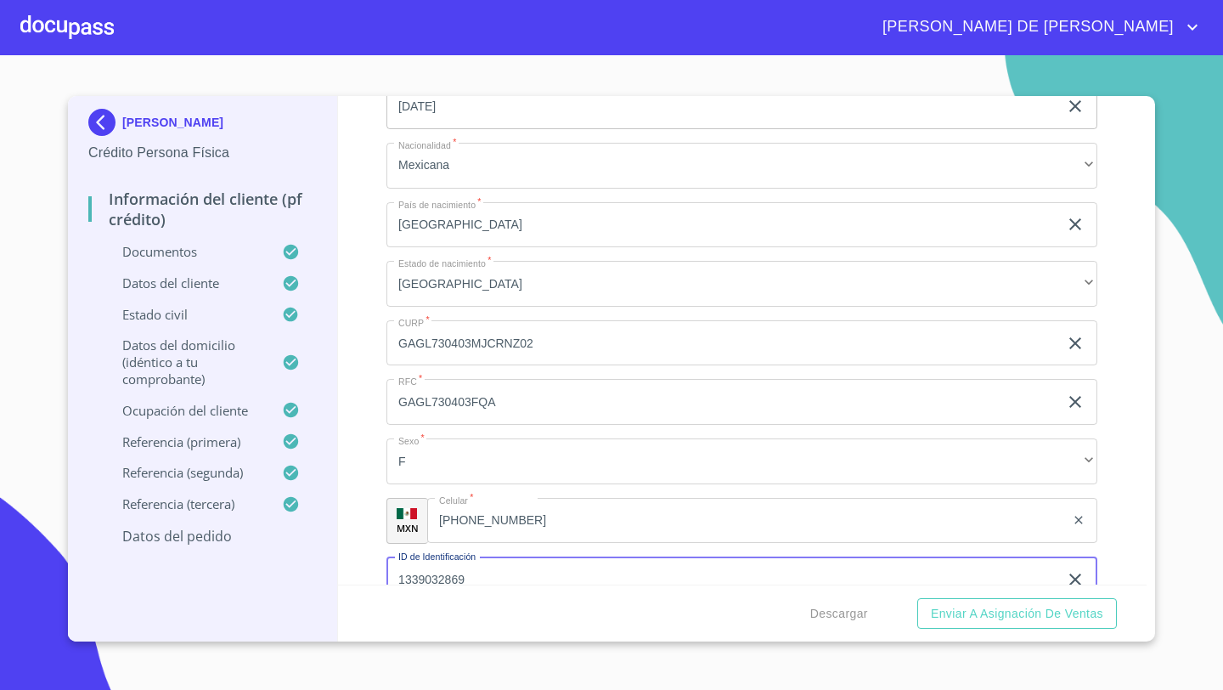
type input "1339032869"
click at [359, 420] on div "Información del cliente (PF crédito) Documentos Documento de identificación   *…" at bounding box center [742, 340] width 809 height 488
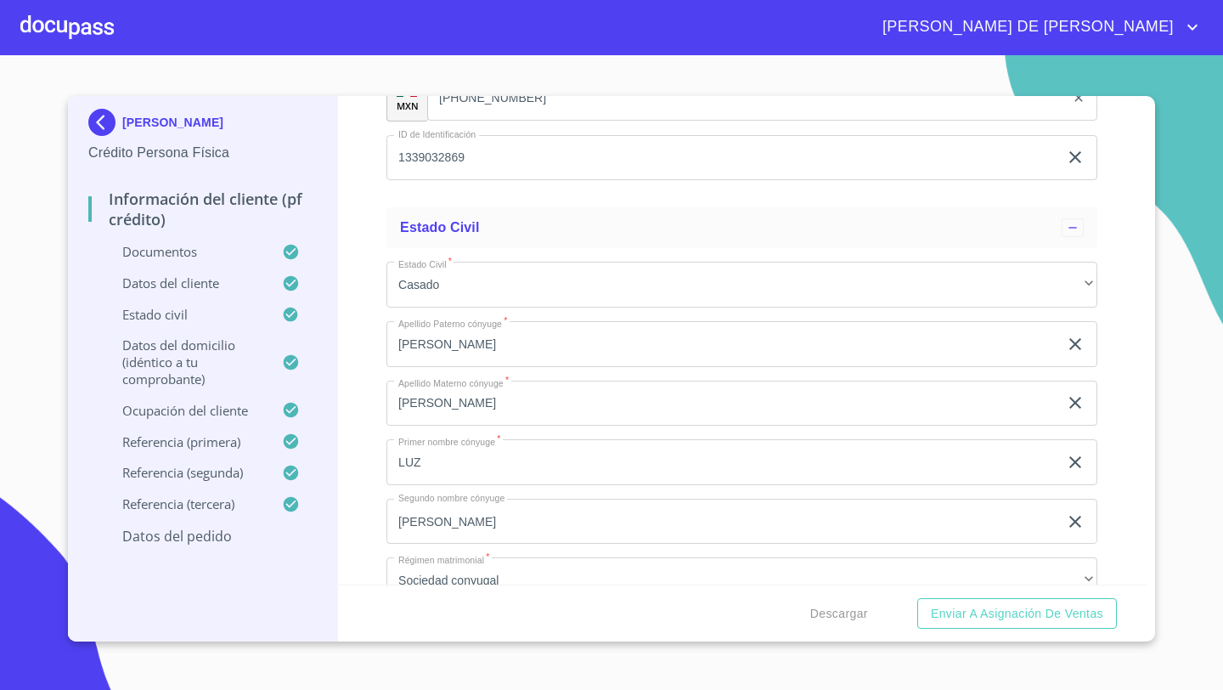
scroll to position [5624, 0]
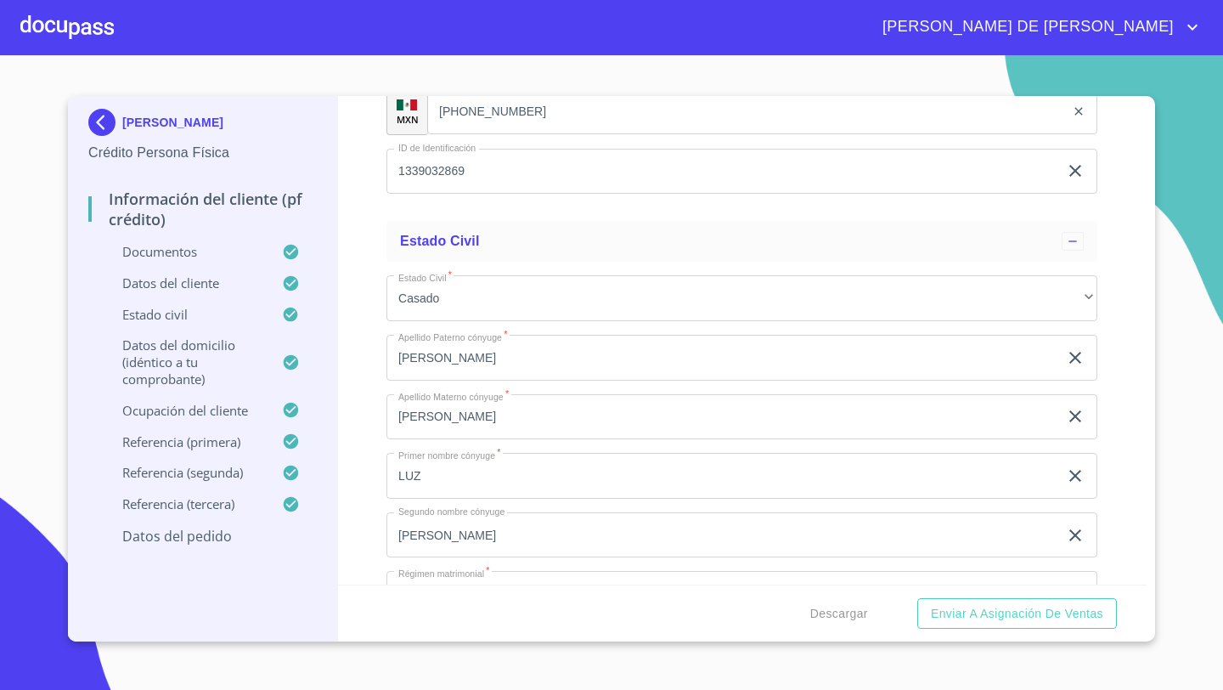
click at [463, 369] on input "[PERSON_NAME]" at bounding box center [722, 358] width 672 height 46
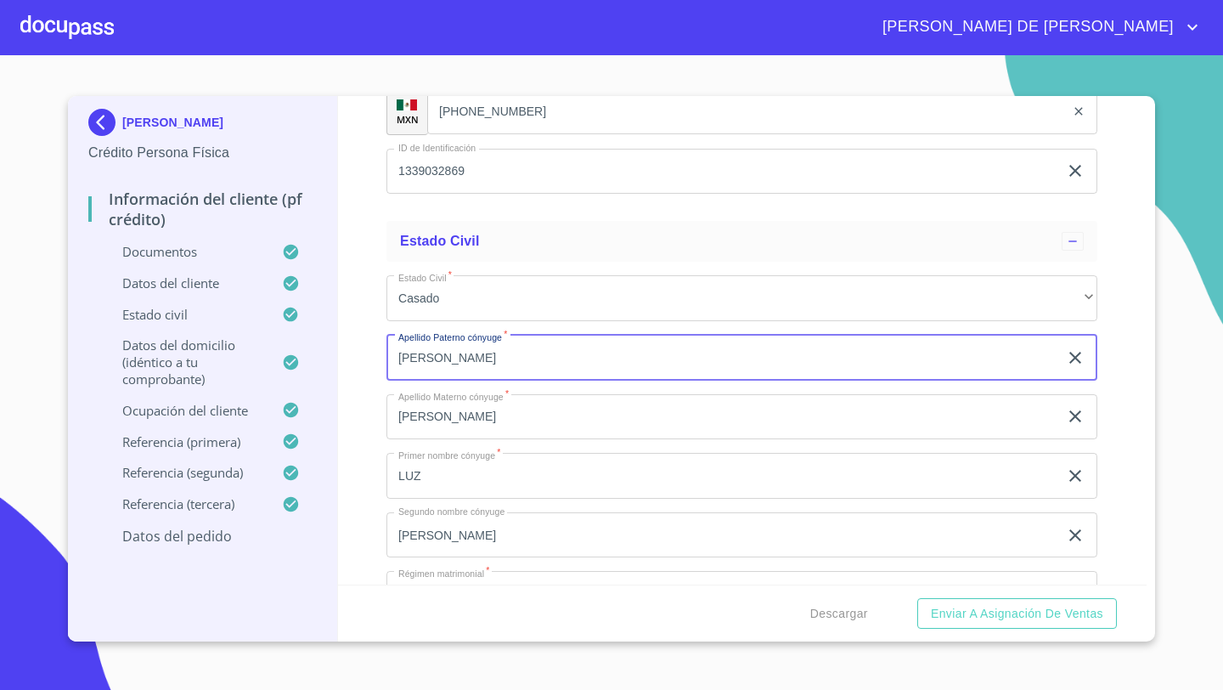
click at [463, 369] on input "[PERSON_NAME]" at bounding box center [722, 358] width 672 height 46
type input "[PERSON_NAME]"
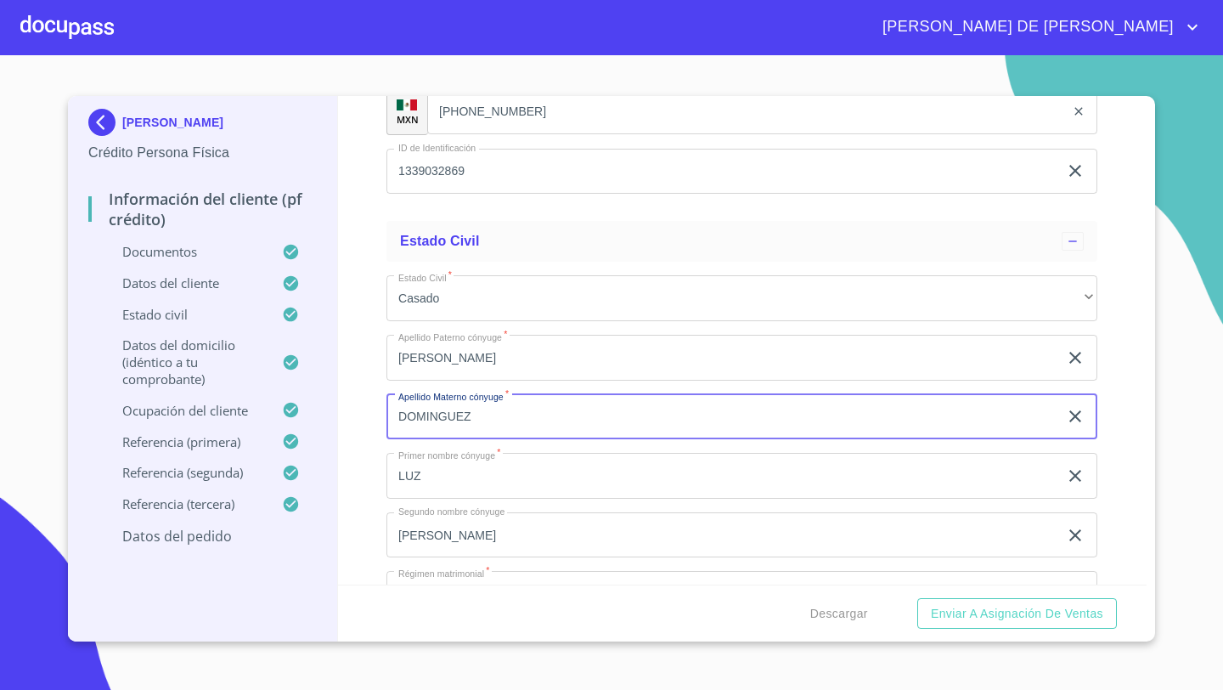
type input "DOMINGUEZ"
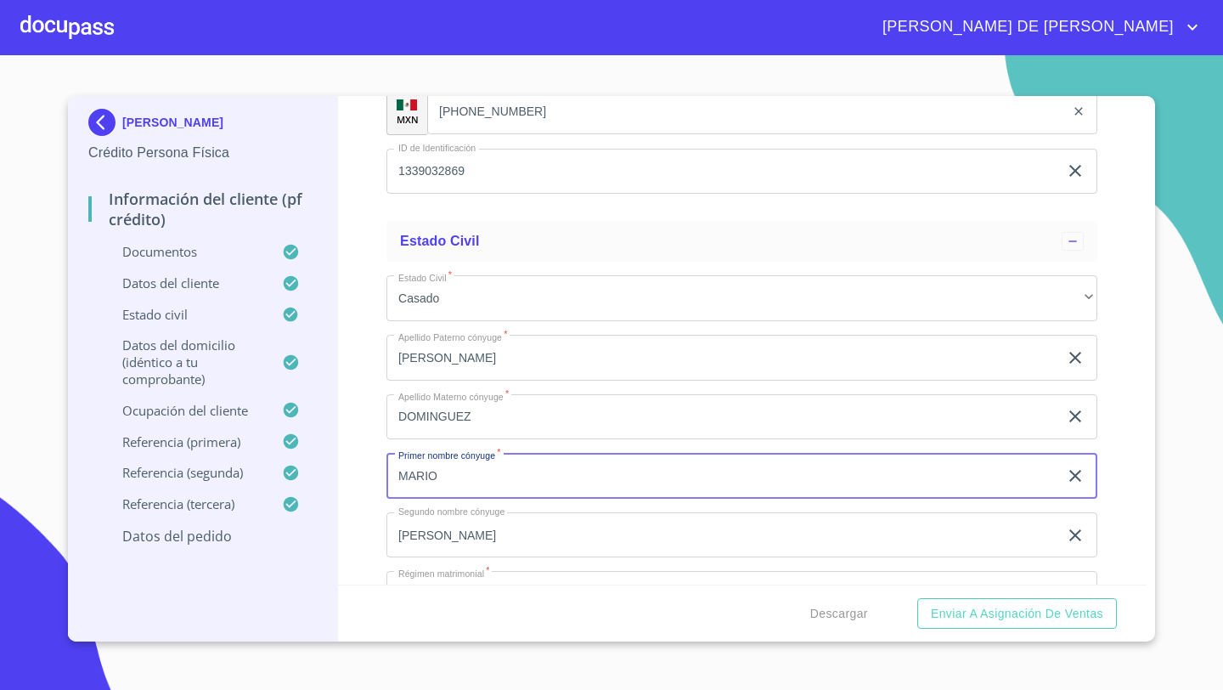
type input "MARIO"
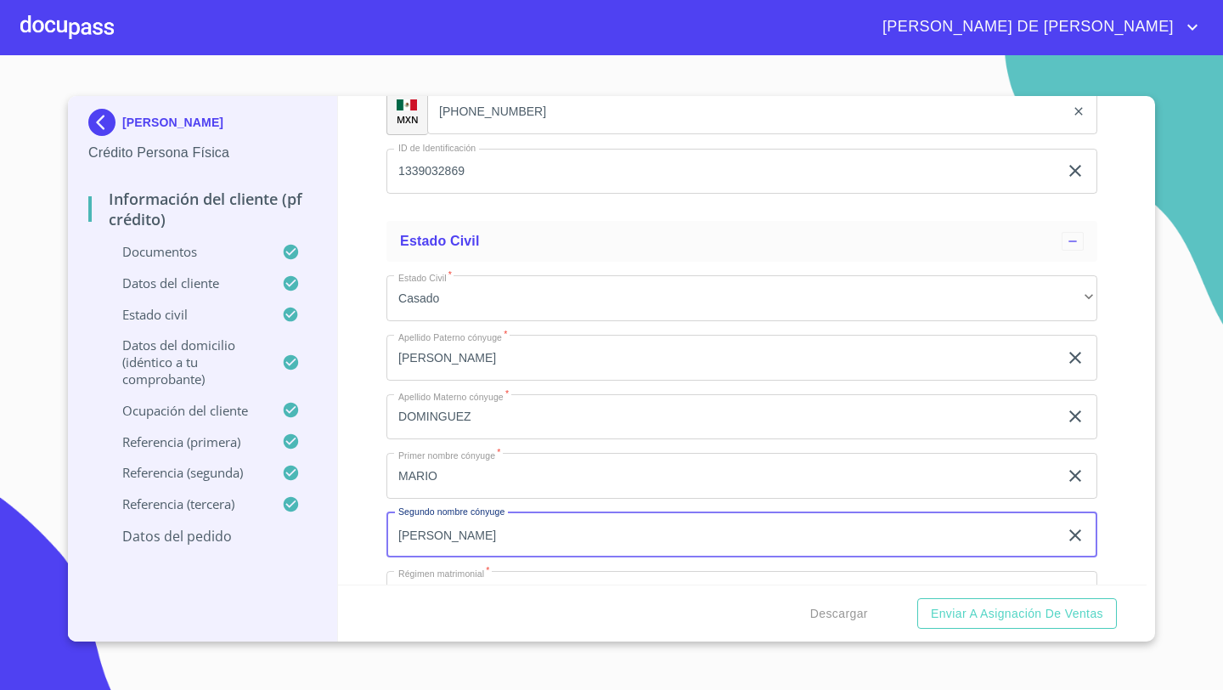
type input "[PERSON_NAME]"
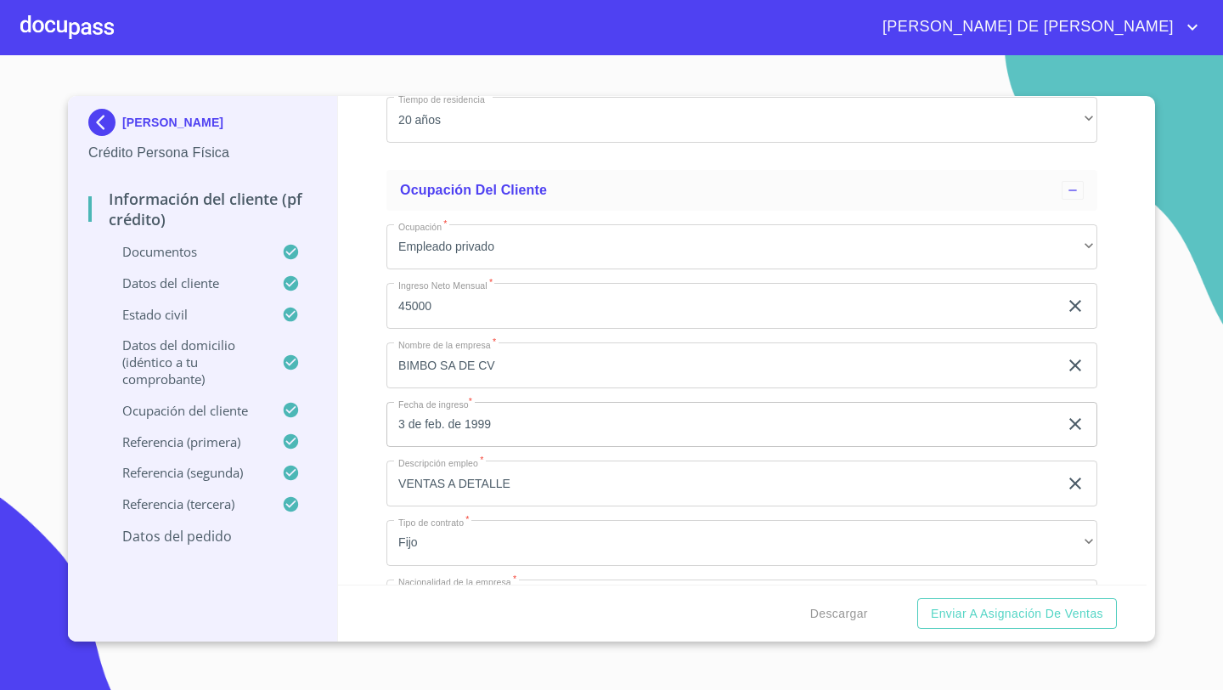
scroll to position [6997, 0]
click at [500, 301] on input "45000" at bounding box center [722, 302] width 672 height 46
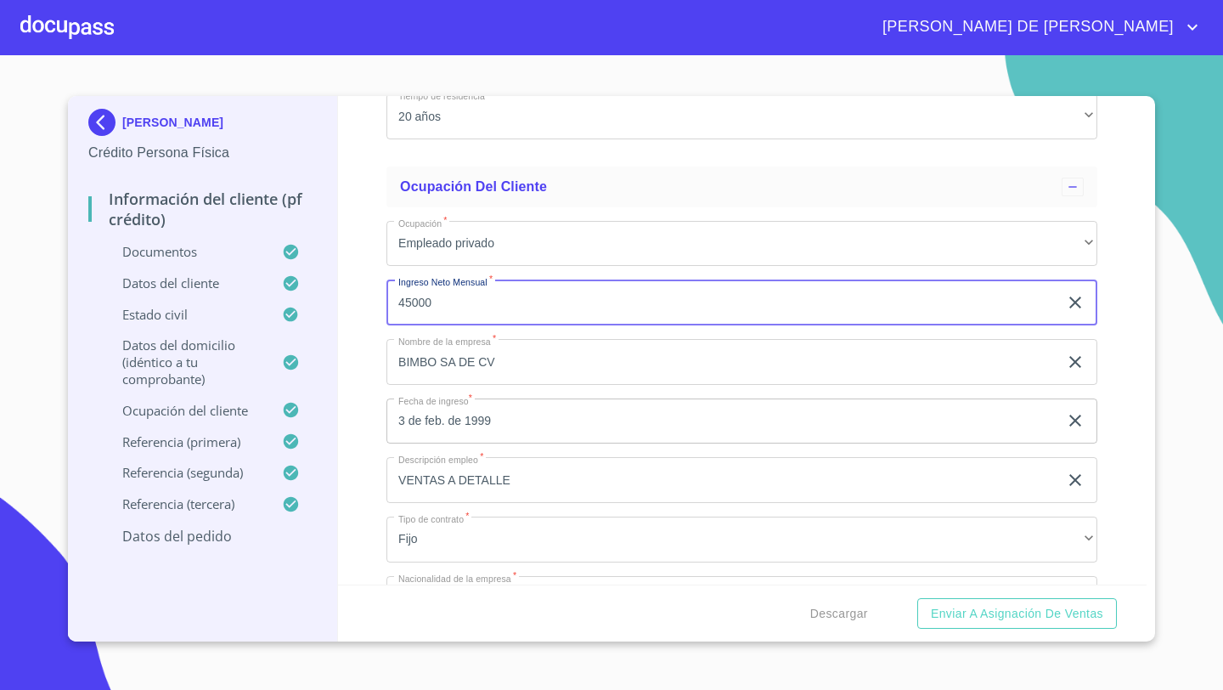
click at [500, 301] on input "45000" at bounding box center [722, 302] width 672 height 46
type input "25000"
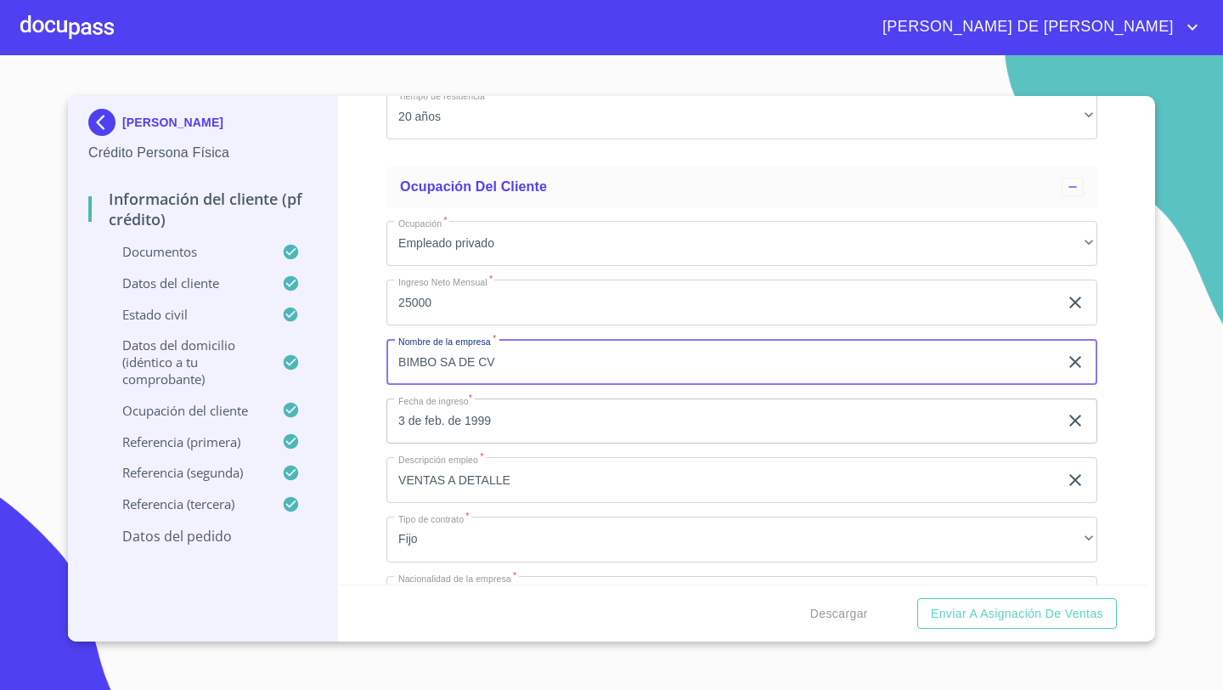
paste input "FRABEL SA DE CV"
type input "FRABEL SA DE CV"
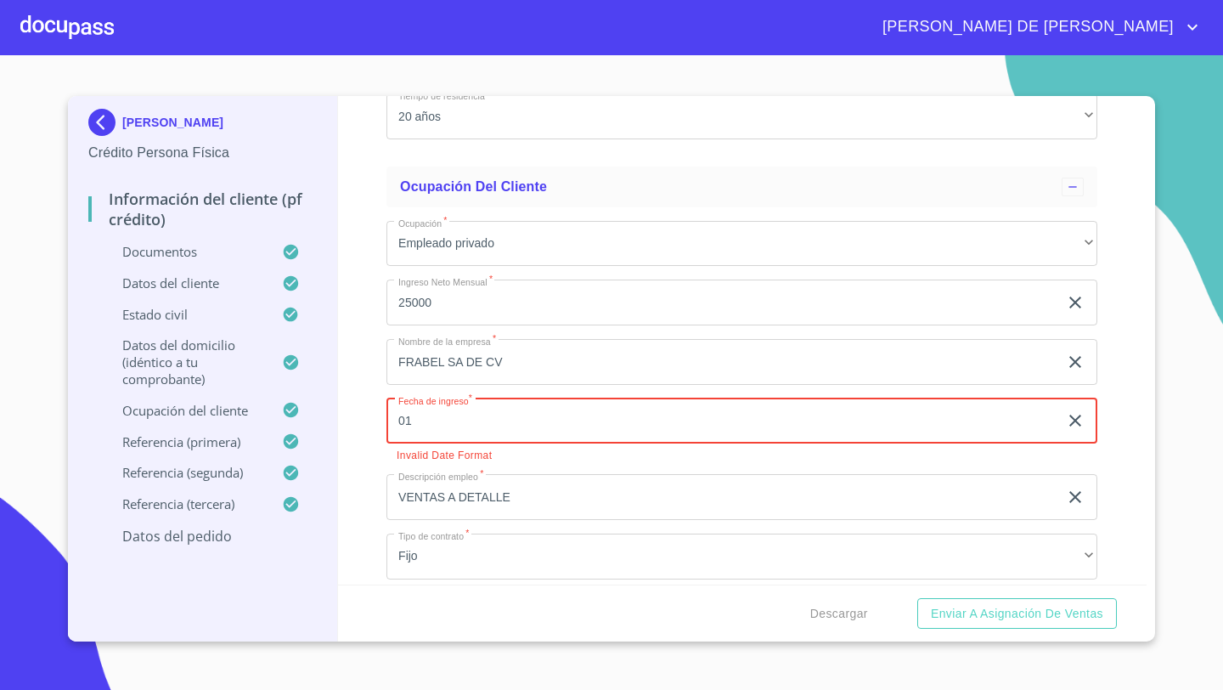
type input "01"
click at [1076, 419] on icon "button" at bounding box center [1075, 420] width 12 height 12
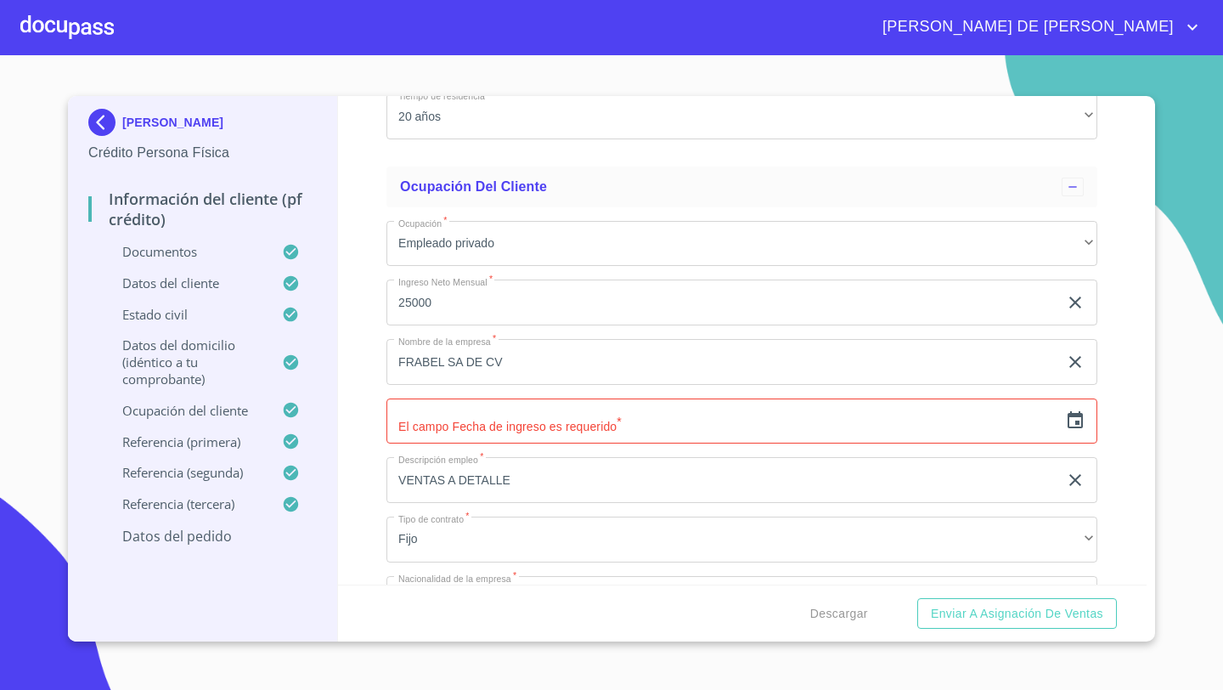
click at [1078, 426] on icon "button" at bounding box center [1075, 420] width 20 height 20
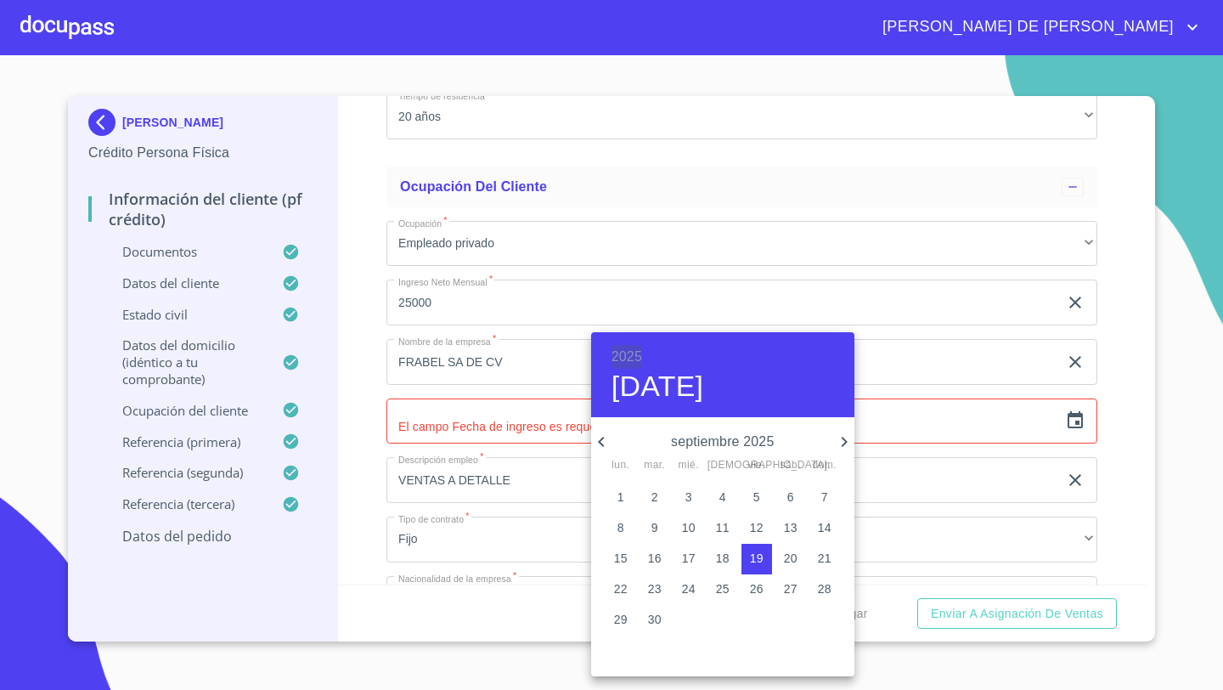
click at [633, 360] on h6 "2025" at bounding box center [626, 357] width 31 height 24
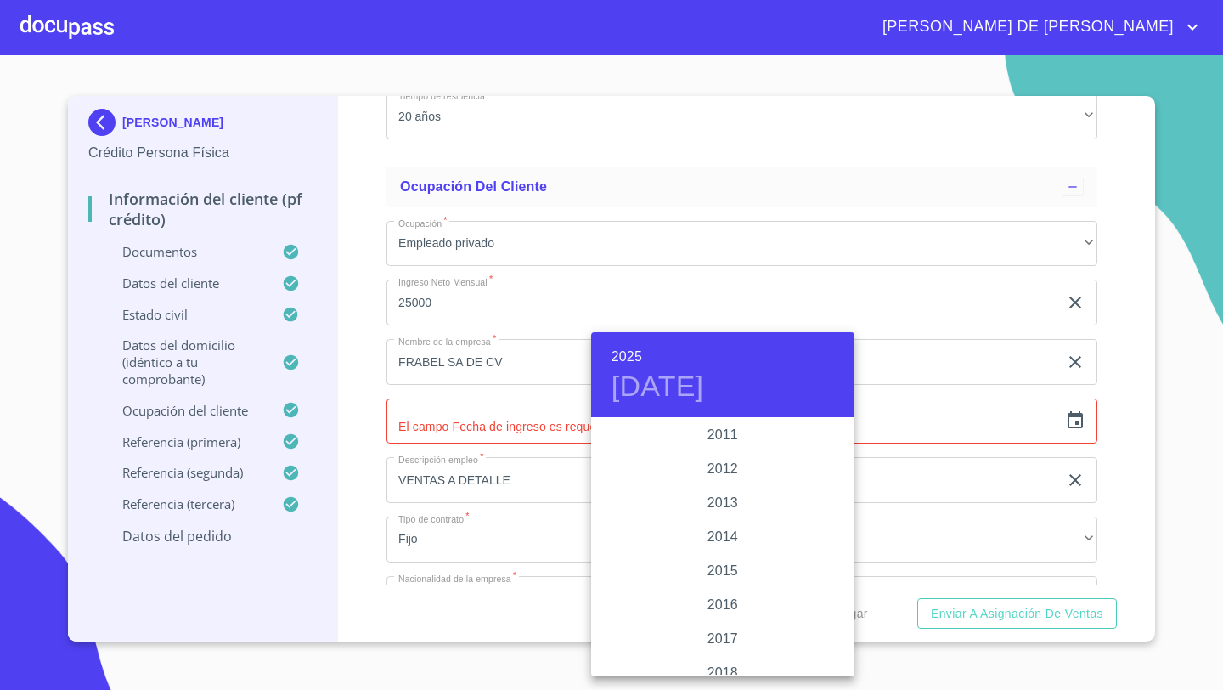
scroll to position [3049, 0]
click at [722, 476] on div "2016" at bounding box center [722, 479] width 263 height 34
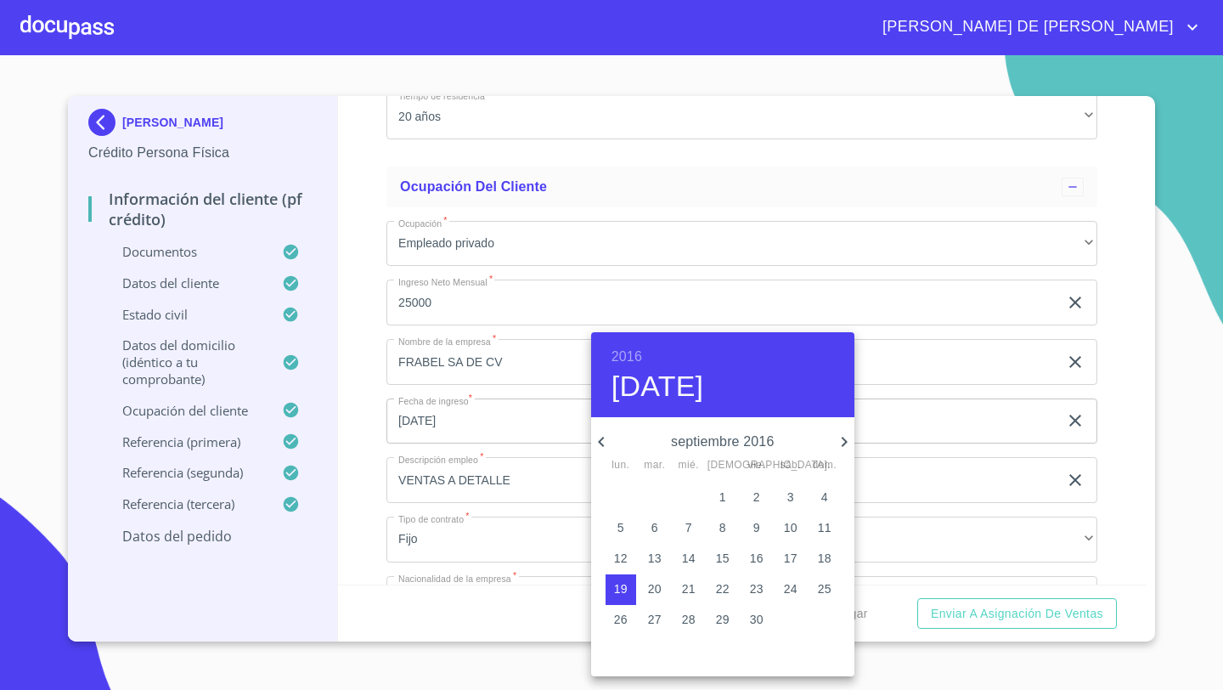
click at [604, 441] on icon "button" at bounding box center [601, 441] width 20 height 20
click at [823, 499] on p "1" at bounding box center [824, 496] width 7 height 17
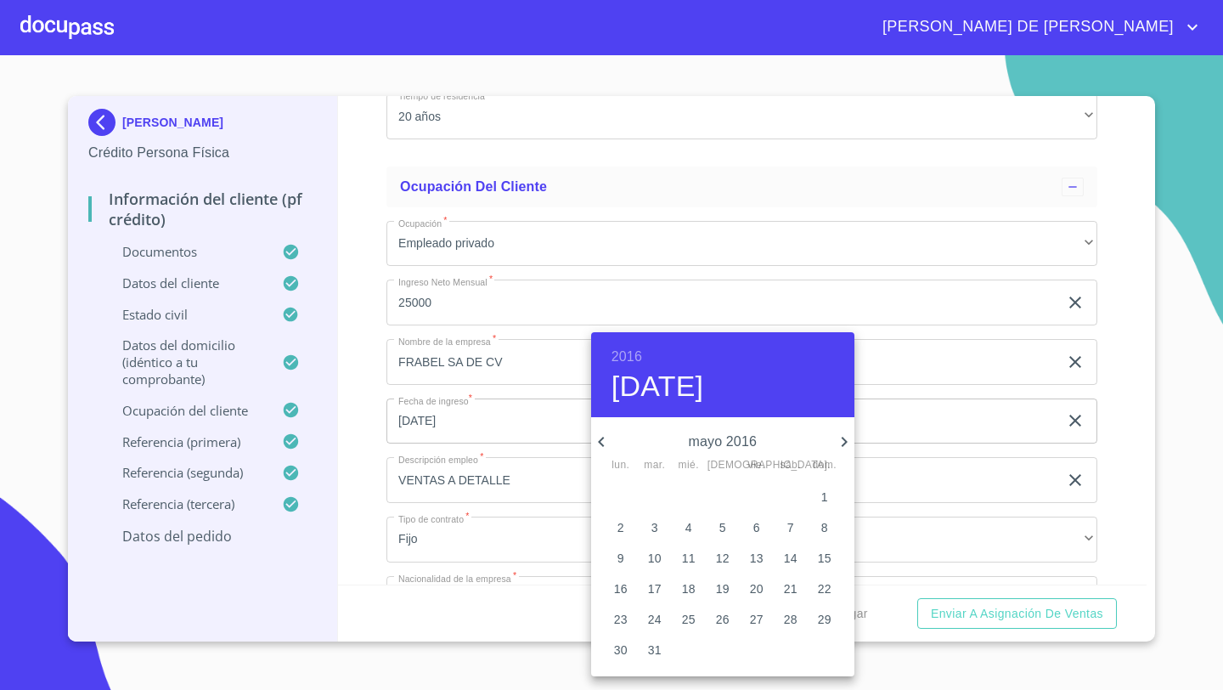
type input "[DATE]"
click at [369, 451] on div at bounding box center [611, 345] width 1223 height 690
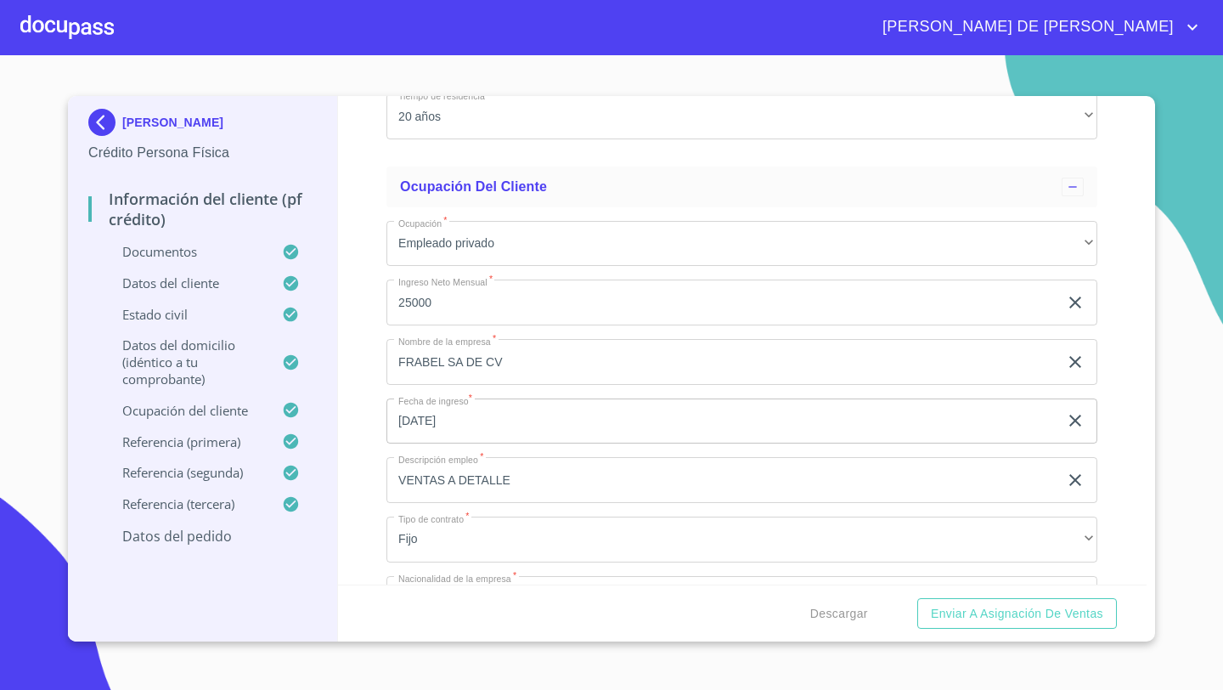
click at [417, 484] on input "VENTAS A DETALLE" at bounding box center [722, 480] width 672 height 46
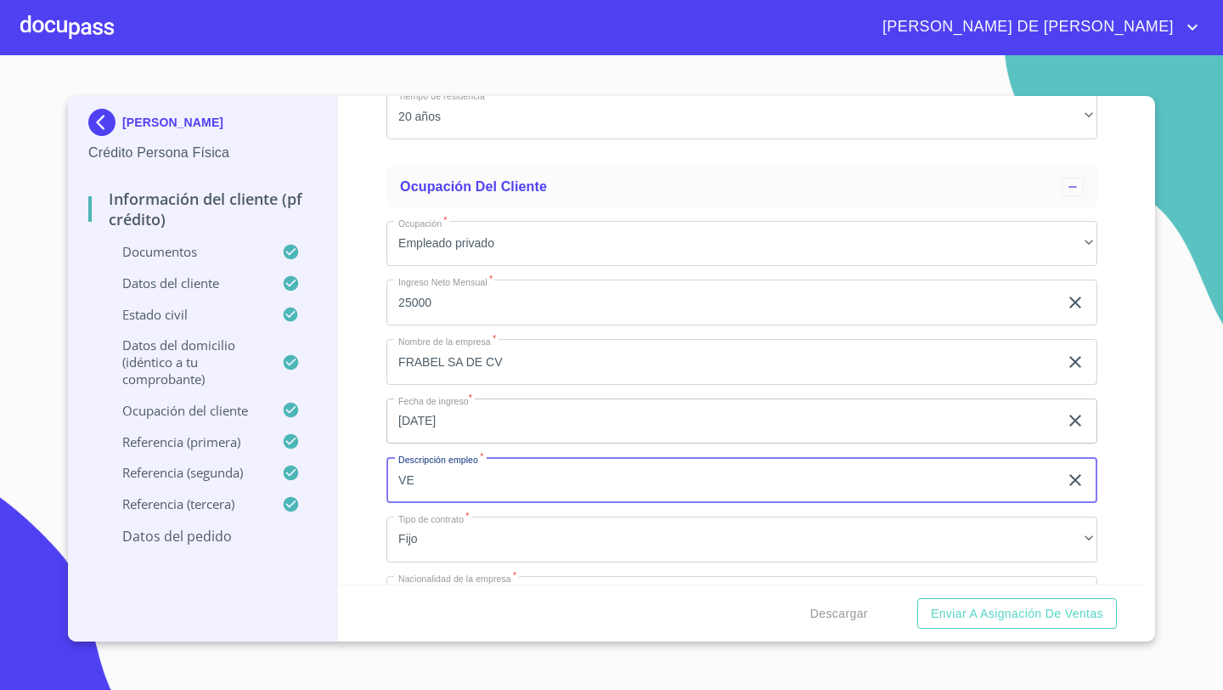
type input "V"
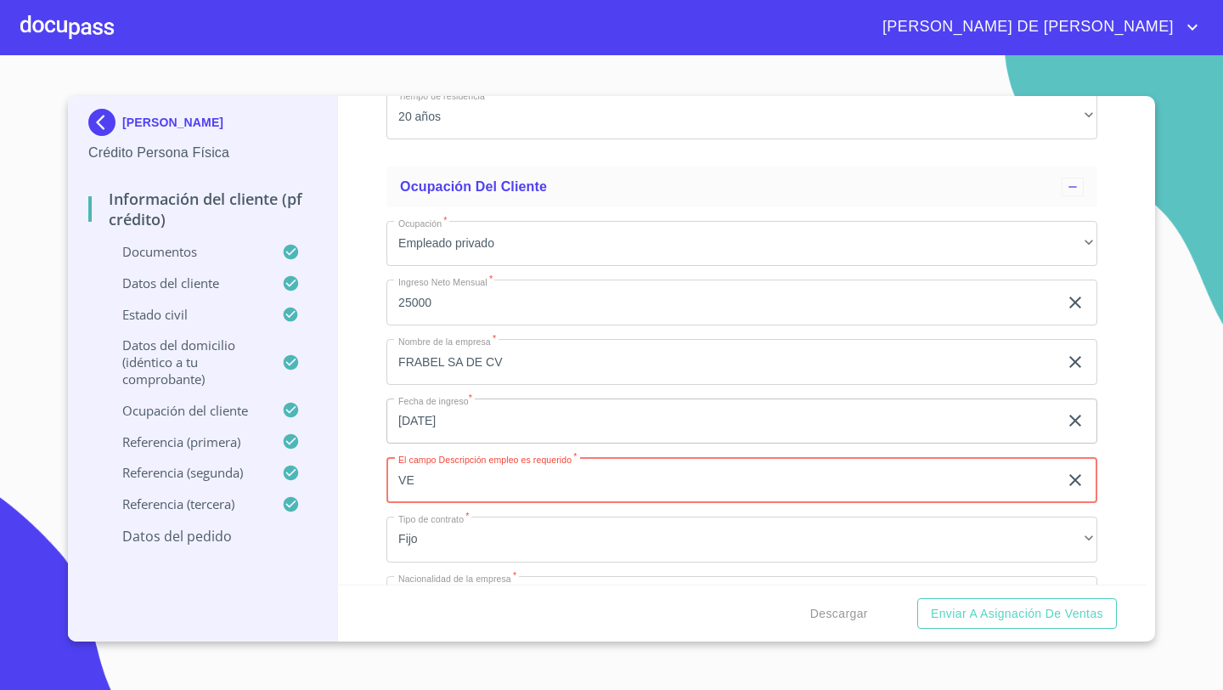
type input "V"
type input "D"
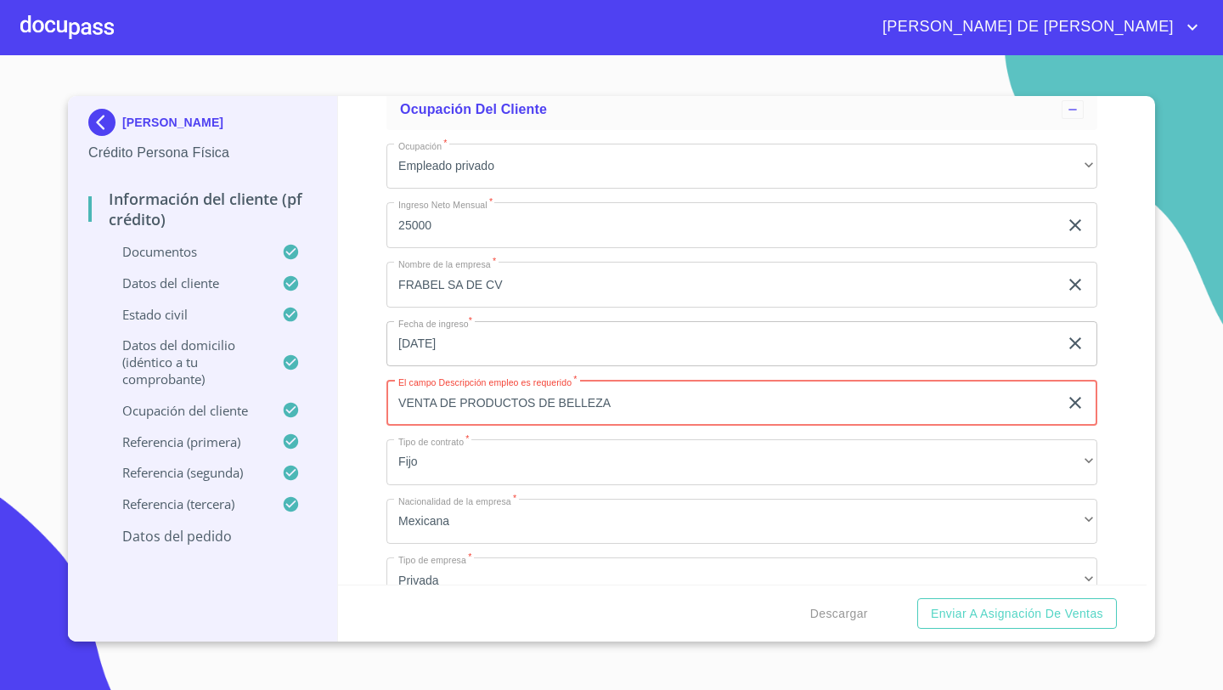
scroll to position [7153, 0]
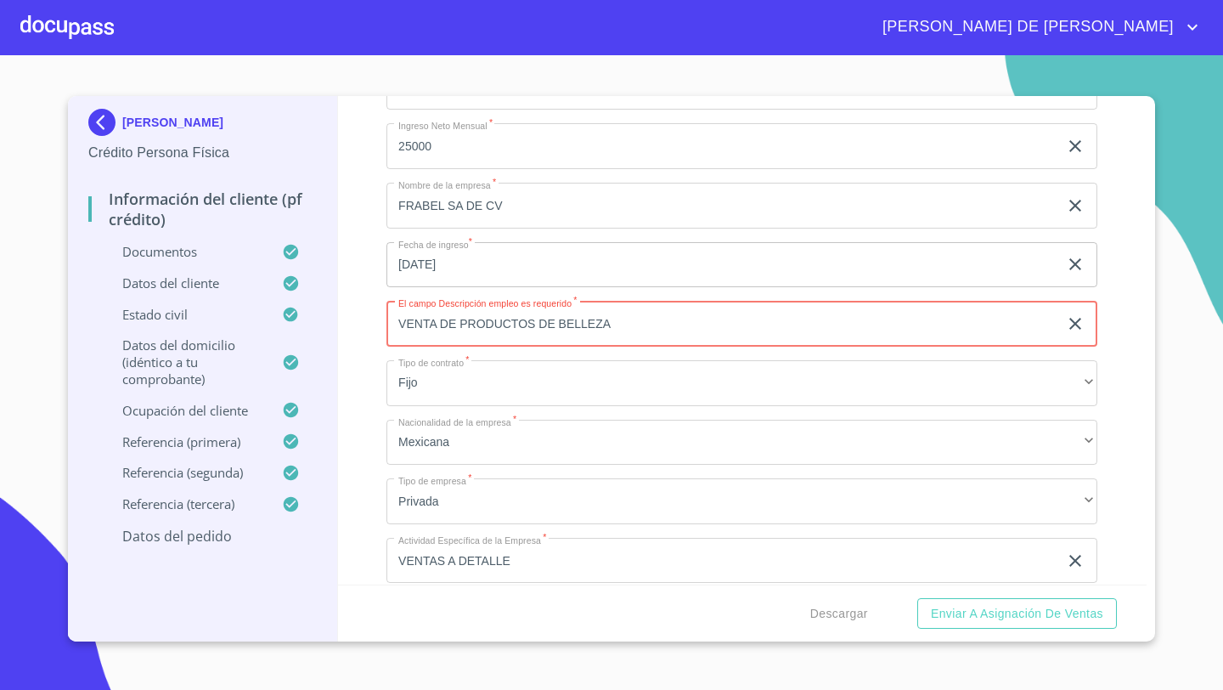
type input "VENTA DE PRODUCTOS DE BELLEZA"
click at [374, 426] on div "Información del cliente (PF crédito) Documentos Documento de identificación   *…" at bounding box center [742, 340] width 809 height 488
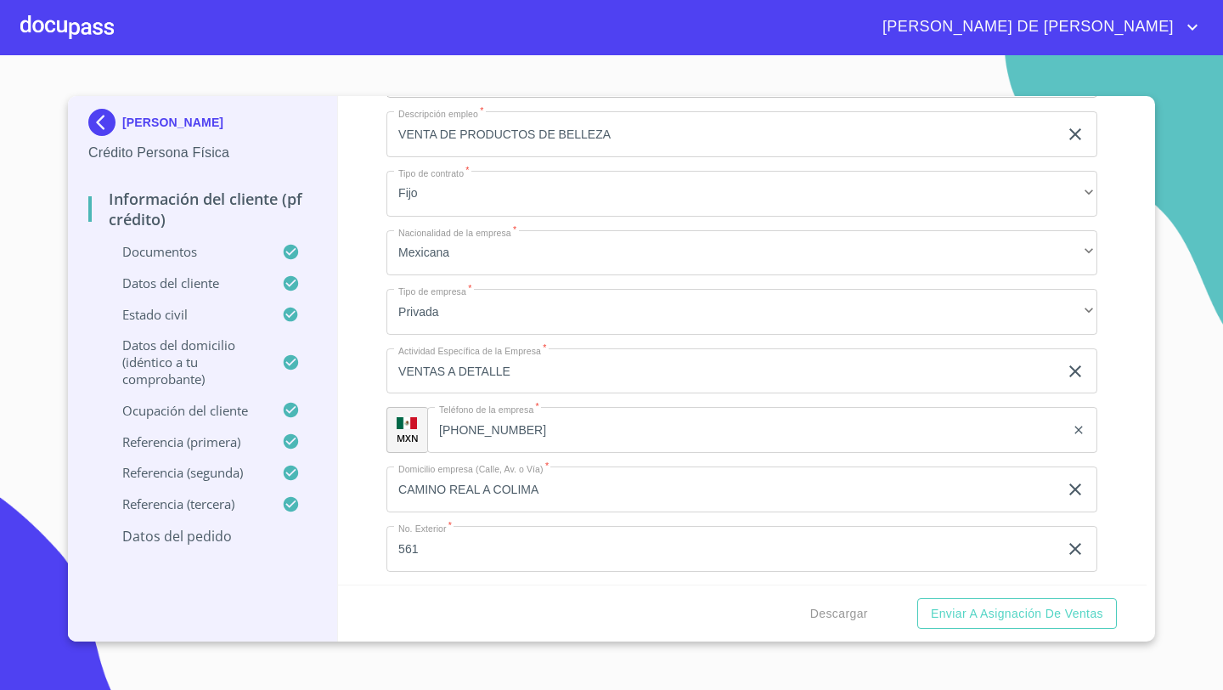
scroll to position [7348, 0]
click at [559, 483] on input "CAMINO REAL A COLIMA" at bounding box center [722, 484] width 672 height 46
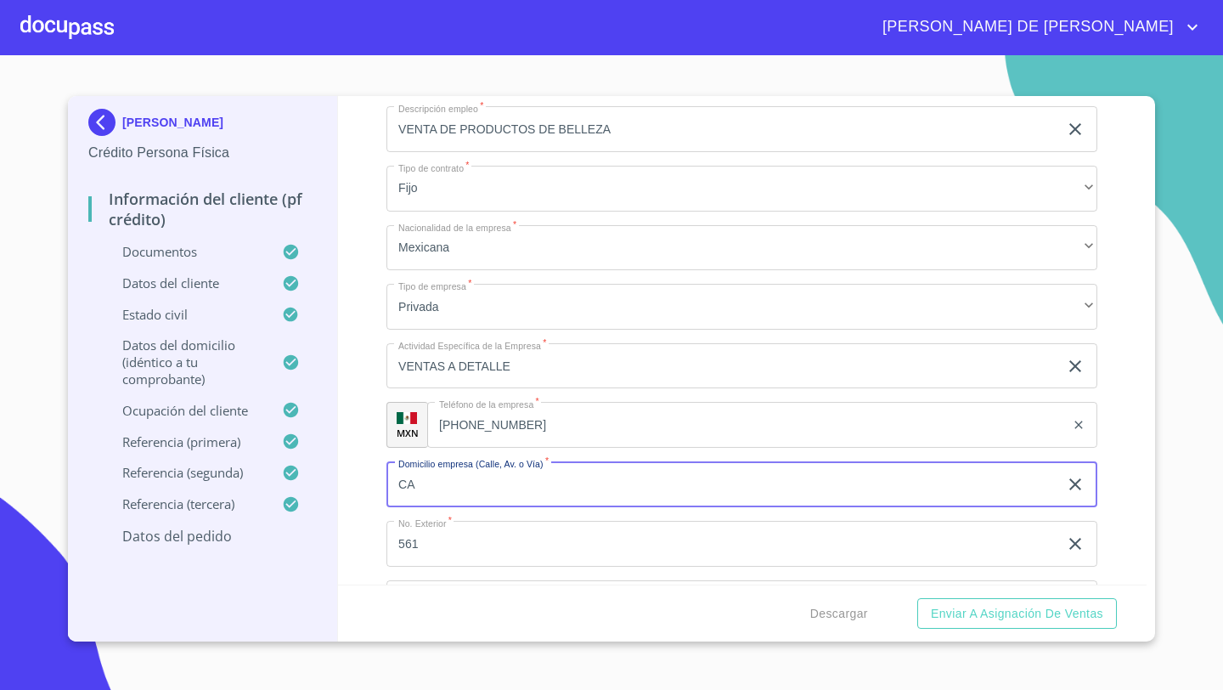
type input "C"
click at [521, 424] on input "[PHONE_NUMBER]" at bounding box center [746, 425] width 638 height 46
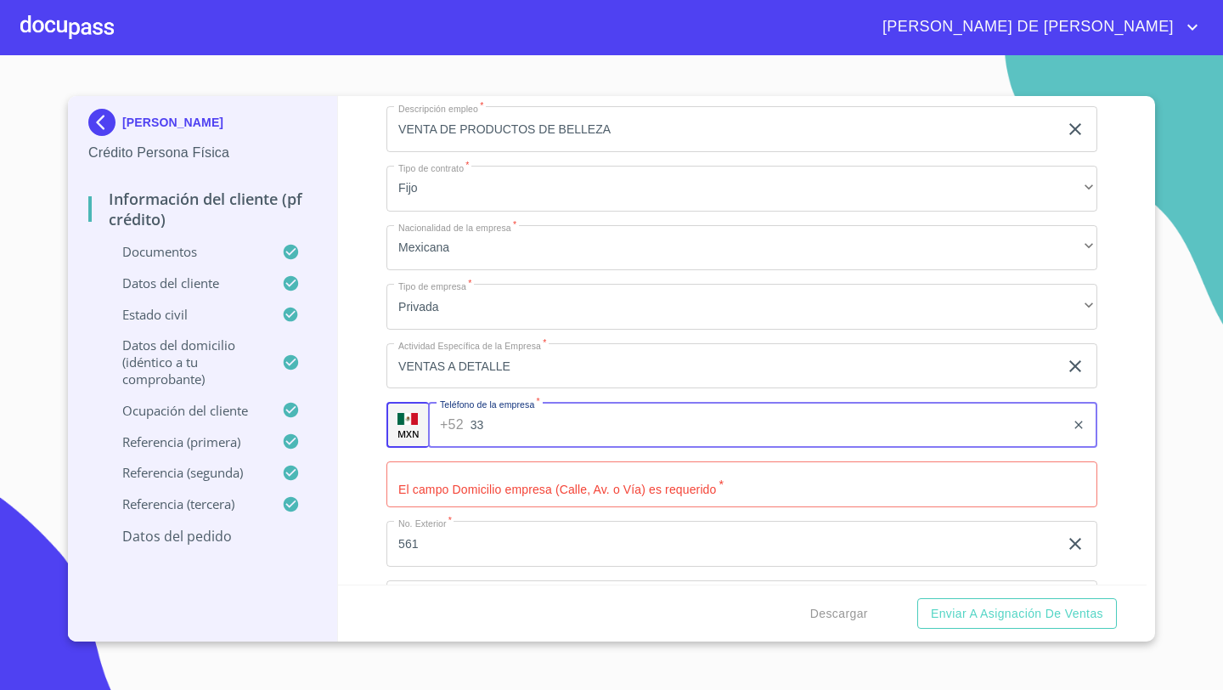
type input "3"
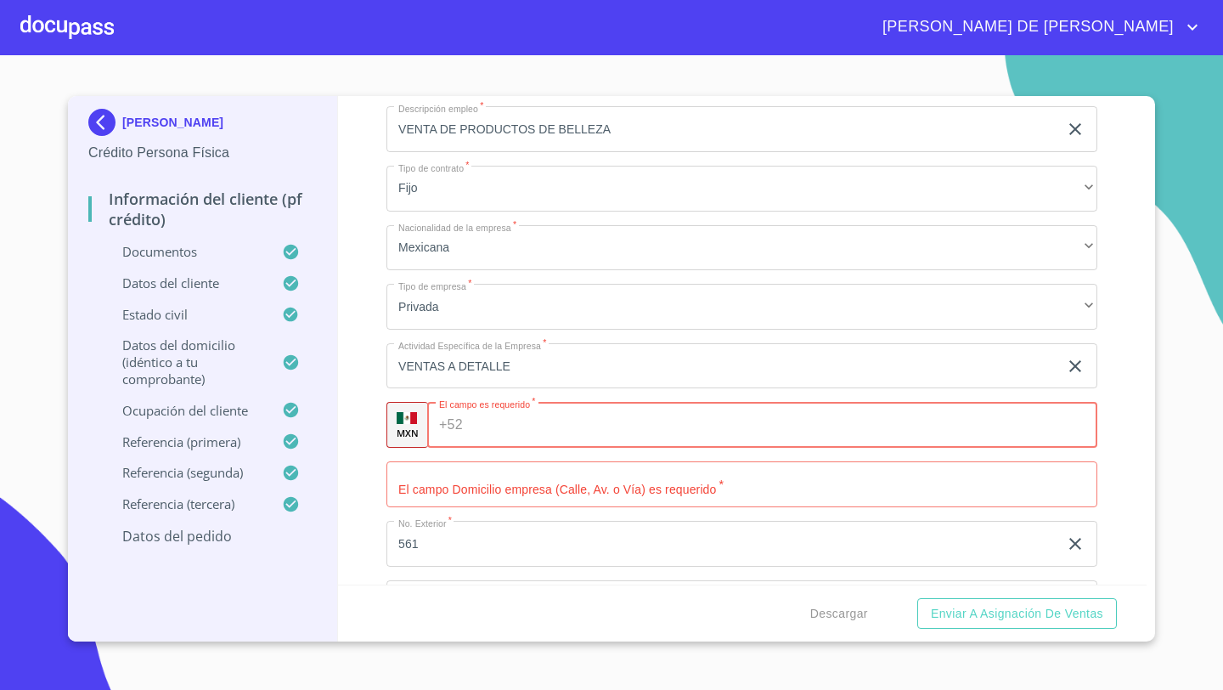
paste input "[PHONE_NUMBER]"
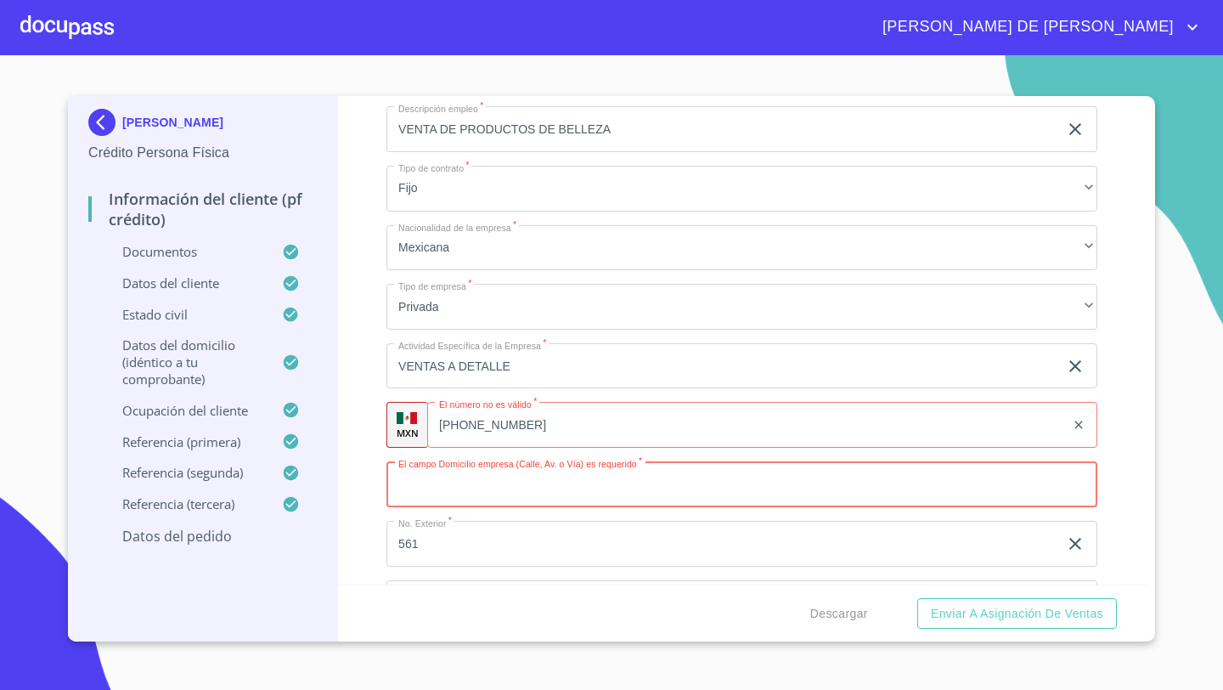
click at [514, 423] on input "[PHONE_NUMBER]" at bounding box center [746, 425] width 638 height 46
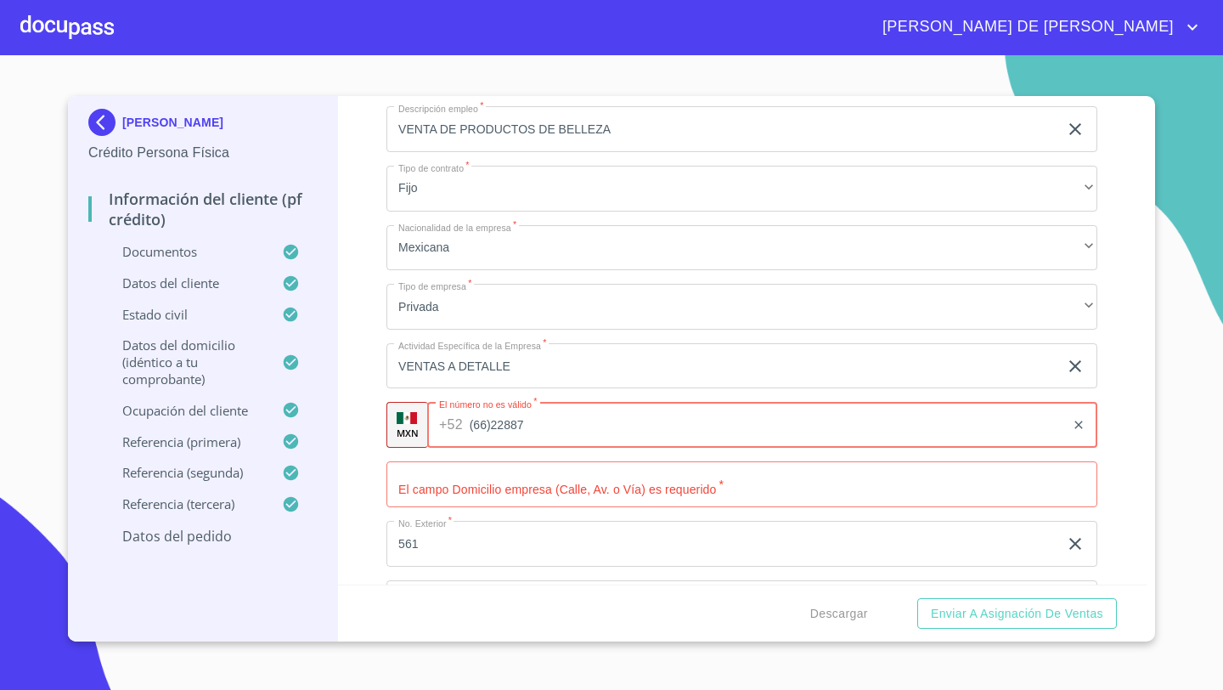
click at [544, 421] on input "(66)22887" at bounding box center [768, 425] width 596 height 46
type input "[PHONE_NUMBER]"
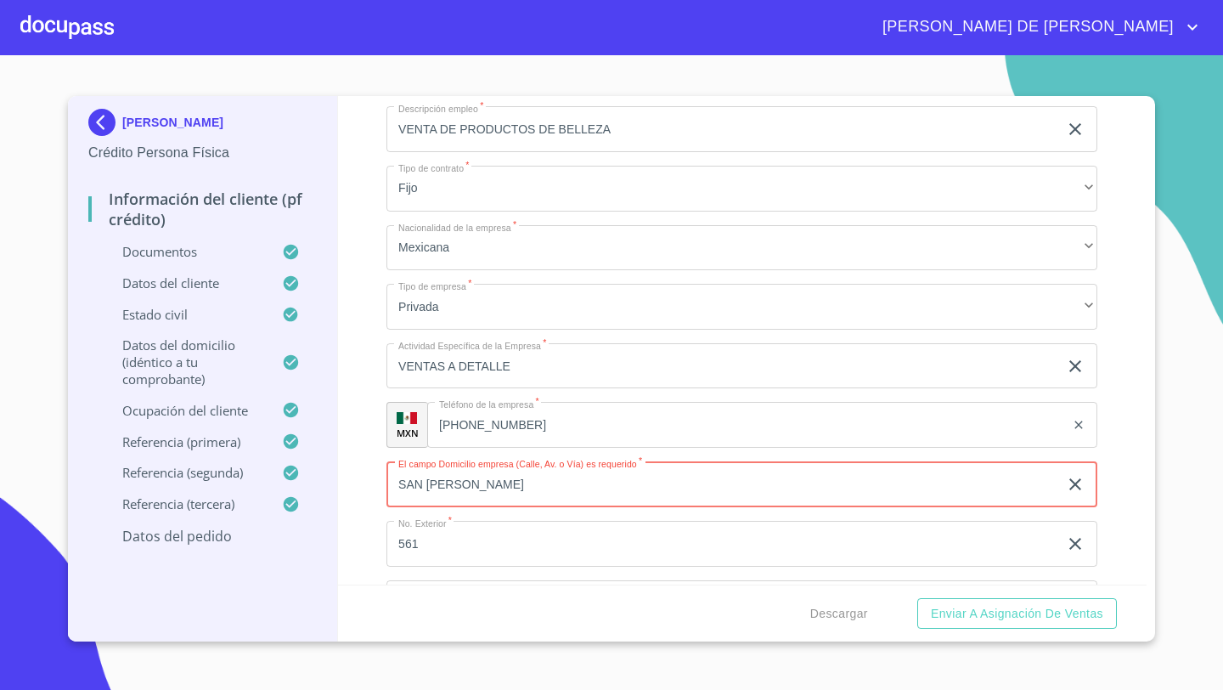
type input "SAN [PERSON_NAME]"
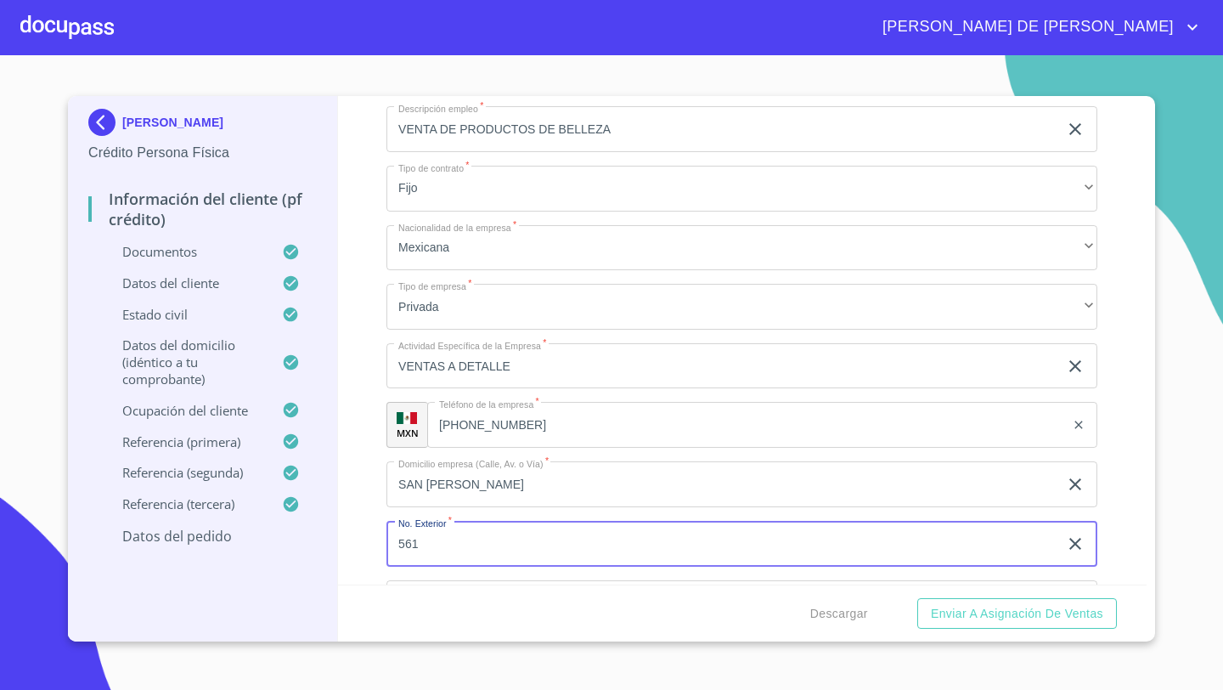
click at [430, 538] on input "561" at bounding box center [722, 544] width 672 height 46
type input "5"
type input "3113"
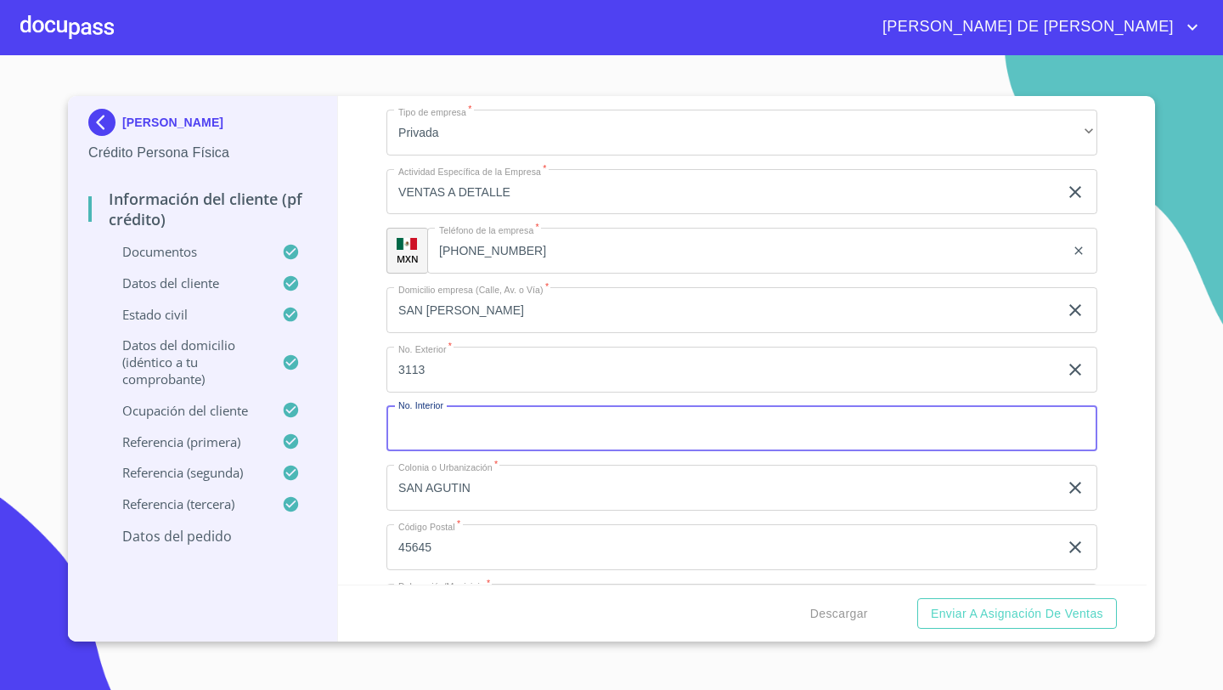
scroll to position [7533, 0]
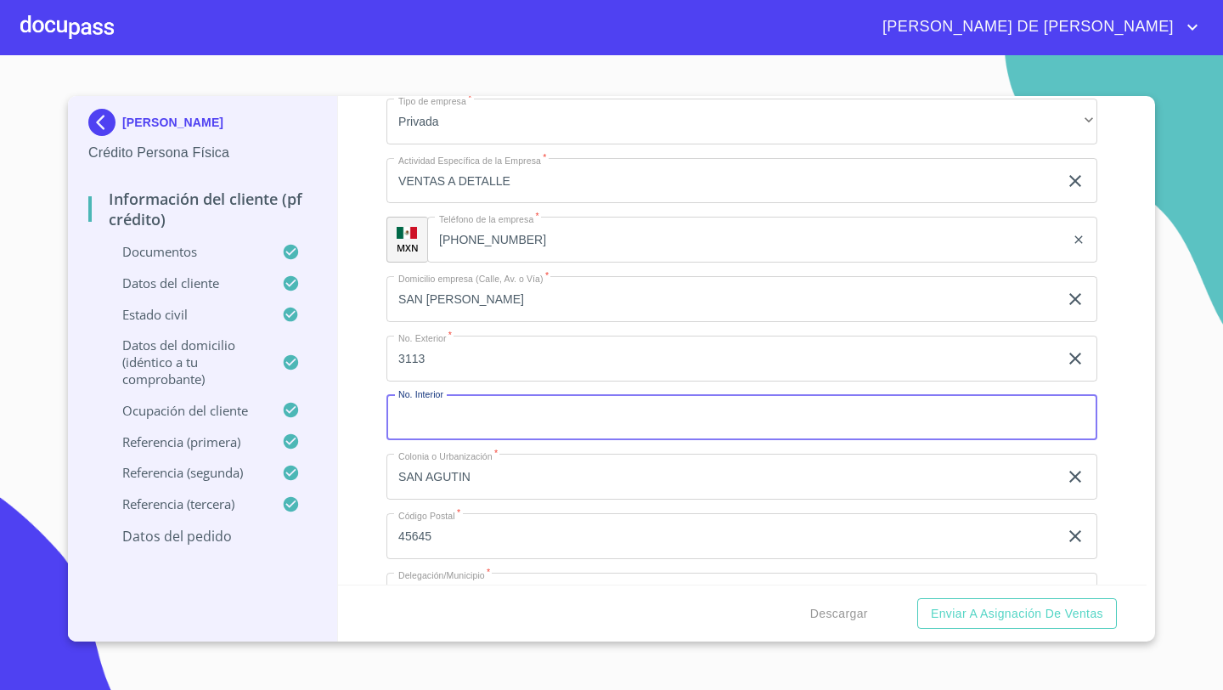
click at [499, 470] on input "SAN AGUTIN" at bounding box center [722, 476] width 672 height 46
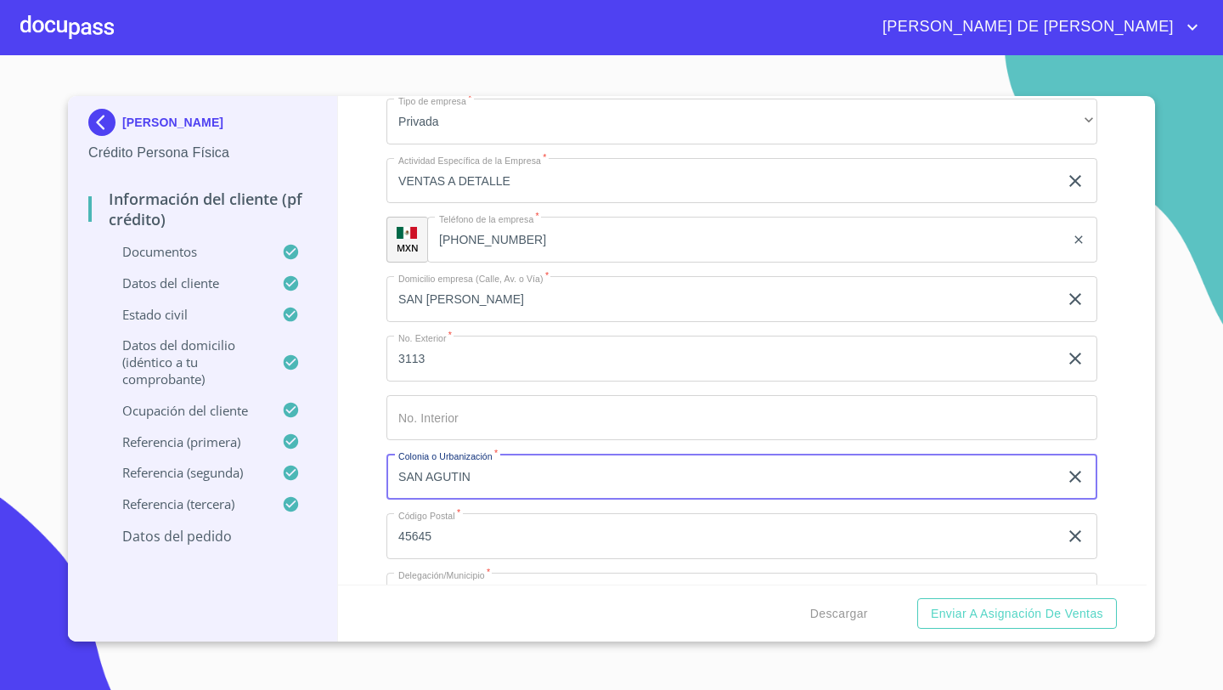
click at [499, 470] on input "SAN AGUTIN" at bounding box center [722, 476] width 672 height 46
type input "S"
type input "j"
click at [481, 475] on input "[PERSON_NAME]" at bounding box center [722, 476] width 672 height 46
type input "JARDINES DE LOS ARCOS"
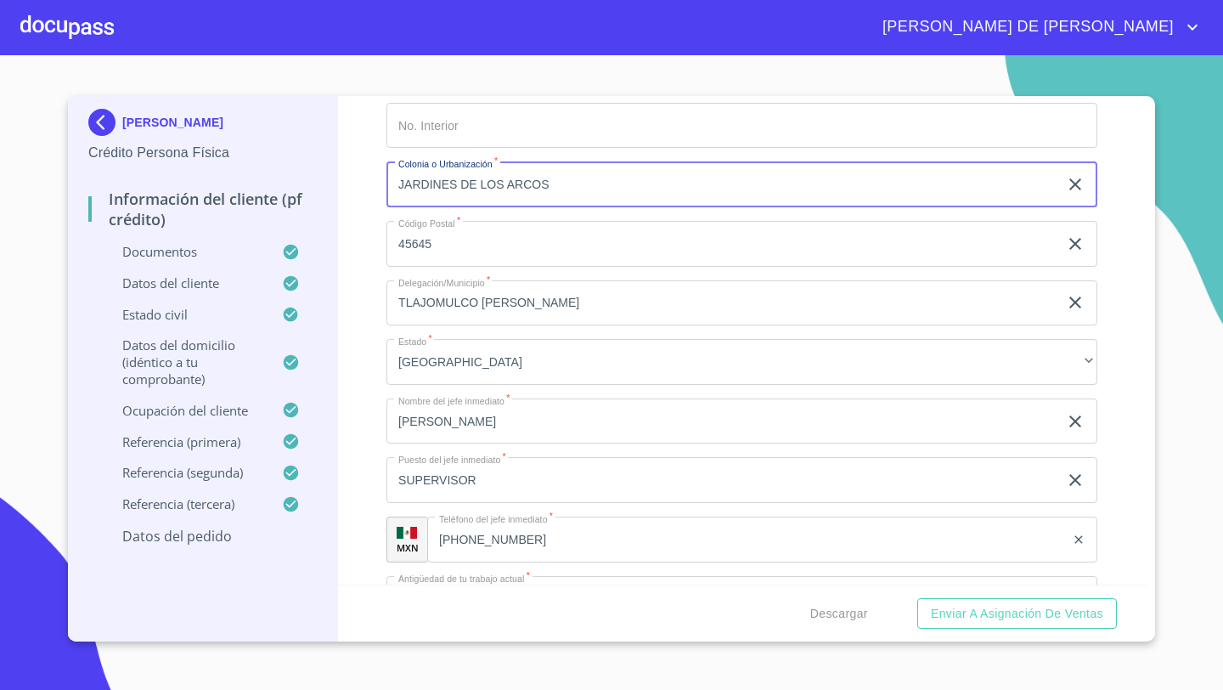
scroll to position [7828, 0]
click at [579, 303] on input "TLAJOMULCO [PERSON_NAME]" at bounding box center [722, 300] width 672 height 46
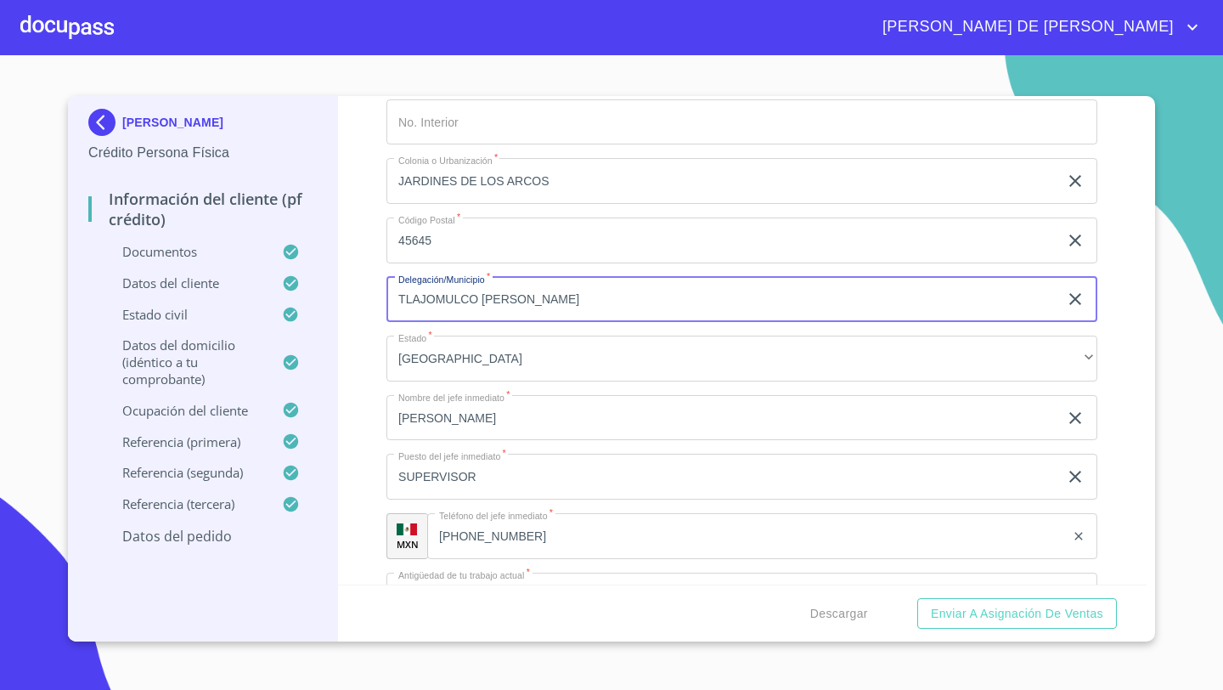
click at [579, 303] on input "TLAJOMULCO [PERSON_NAME]" at bounding box center [722, 300] width 672 height 46
type input "T"
